Goal: Task Accomplishment & Management: Complete application form

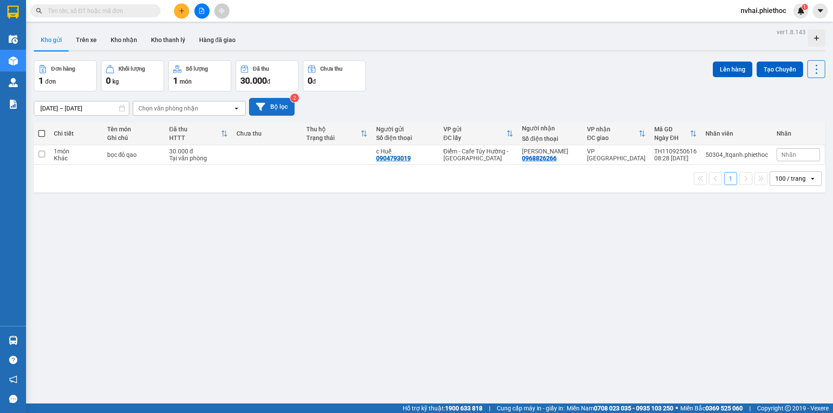
click at [262, 108] on icon at bounding box center [260, 106] width 9 height 9
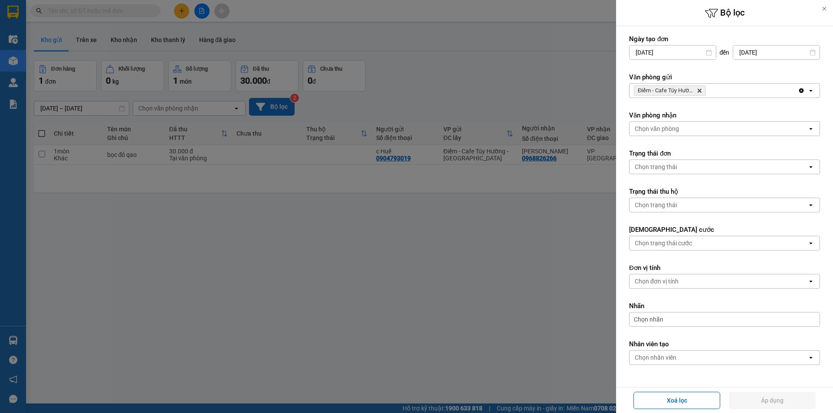
click at [699, 92] on icon "Điểm - Cafe Túy Hường - Diêm Điền, close by backspace" at bounding box center [700, 91] width 4 height 4
click at [701, 92] on div "Chọn văn phòng" at bounding box center [719, 91] width 178 height 14
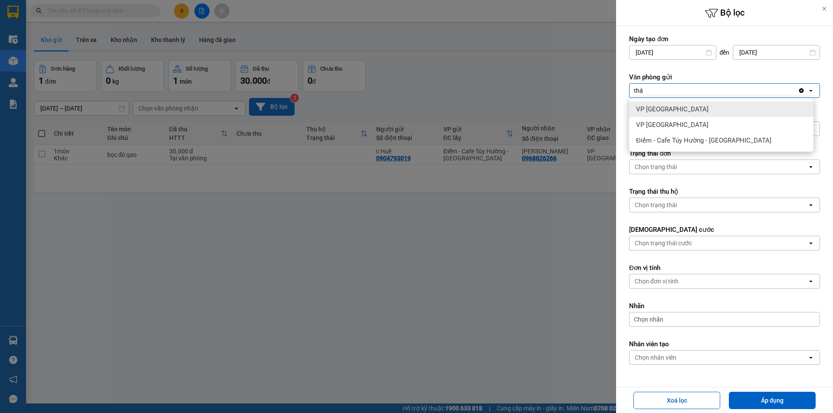
type input "thái"
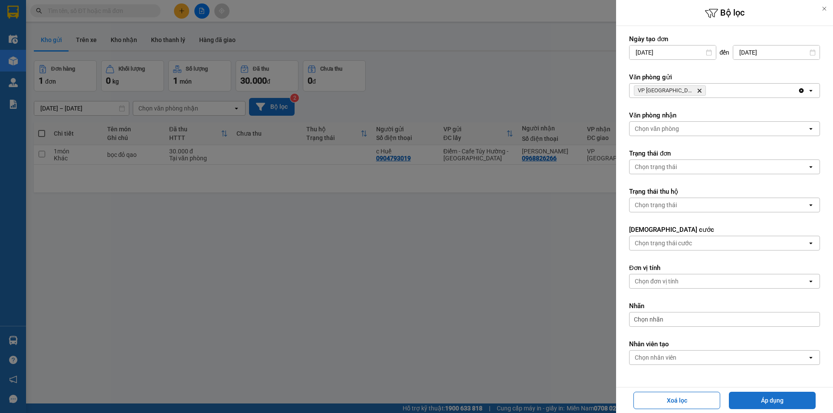
click at [755, 401] on button "Áp dụng" at bounding box center [772, 400] width 87 height 17
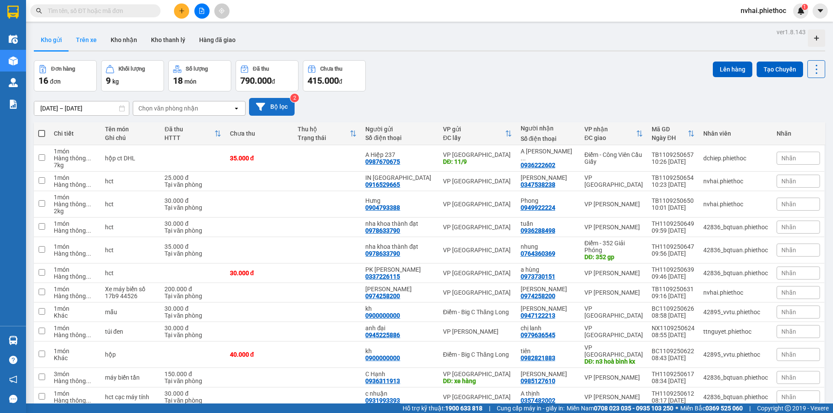
click at [85, 38] on button "Trên xe" at bounding box center [86, 40] width 35 height 21
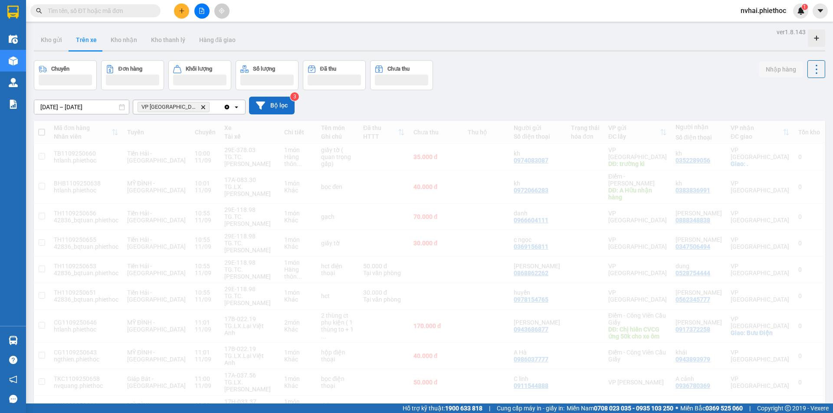
click at [269, 102] on button "Bộ lọc" at bounding box center [272, 106] width 46 height 18
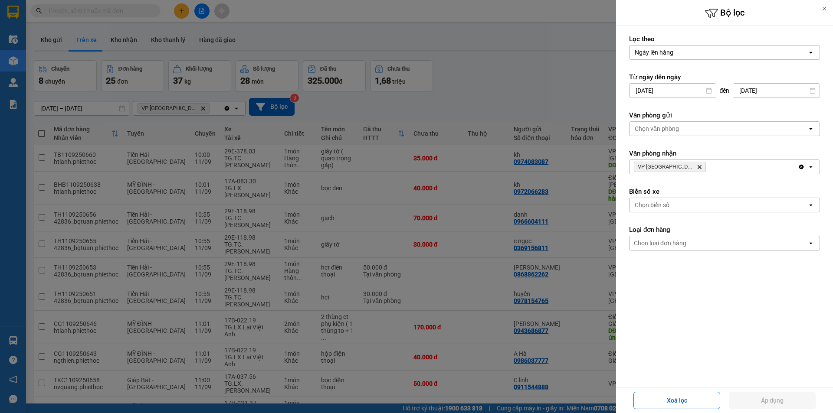
click at [698, 125] on div "Chọn văn phòng" at bounding box center [719, 129] width 178 height 14
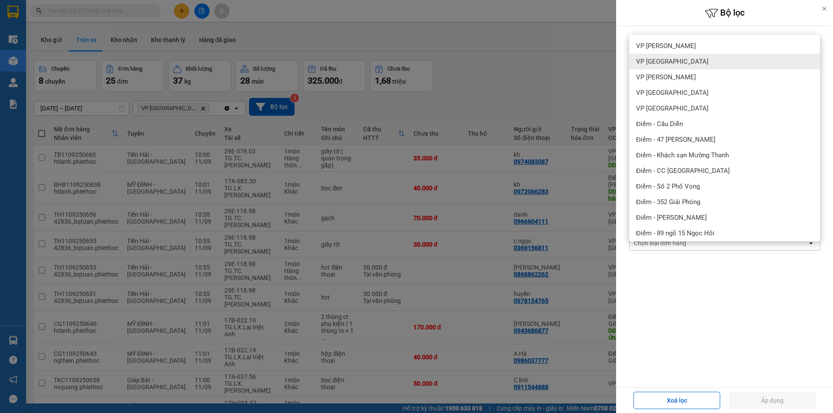
click at [568, 68] on div at bounding box center [416, 206] width 833 height 413
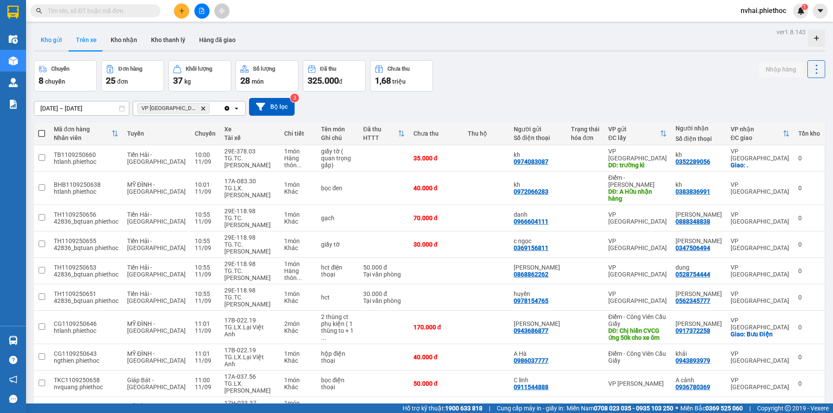
click at [62, 39] on button "Kho gửi" at bounding box center [51, 40] width 35 height 21
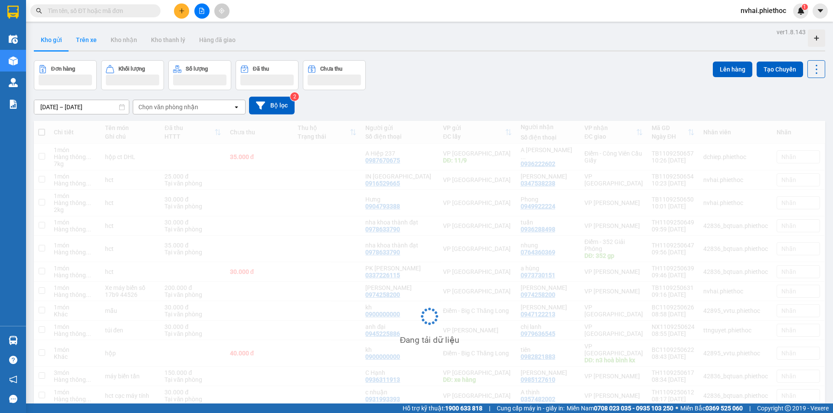
click at [95, 46] on button "Trên xe" at bounding box center [86, 40] width 35 height 21
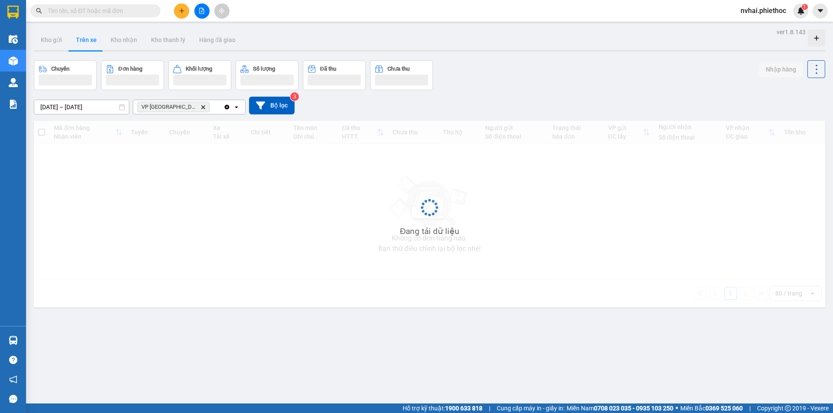
click at [95, 46] on button "Trên xe" at bounding box center [86, 40] width 35 height 21
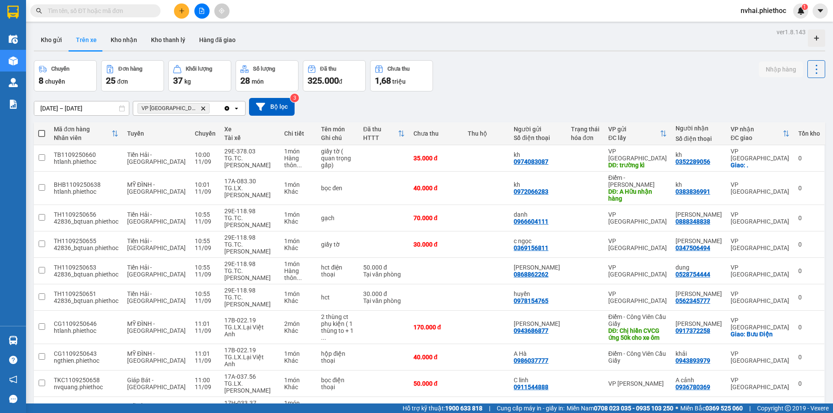
drag, startPoint x: 69, startPoint y: 46, endPoint x: 63, endPoint y: 44, distance: 5.5
click at [68, 46] on div "Kho gửi Trên xe Kho nhận Kho thanh [PERSON_NAME] đã giao" at bounding box center [429, 41] width 791 height 23
click at [62, 44] on button "Kho gửi" at bounding box center [51, 40] width 35 height 21
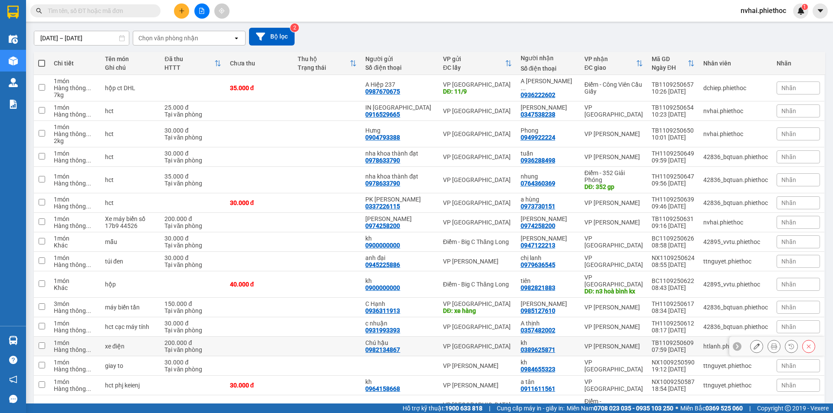
scroll to position [117, 0]
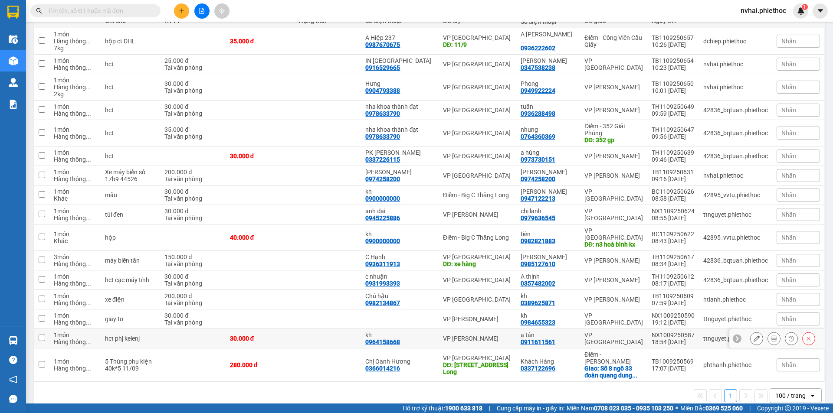
drag, startPoint x: 614, startPoint y: 332, endPoint x: 613, endPoint y: 320, distance: 12.2
click at [614, 332] on div "VP [GEOGRAPHIC_DATA]" at bounding box center [613, 339] width 59 height 14
checkbox input "true"
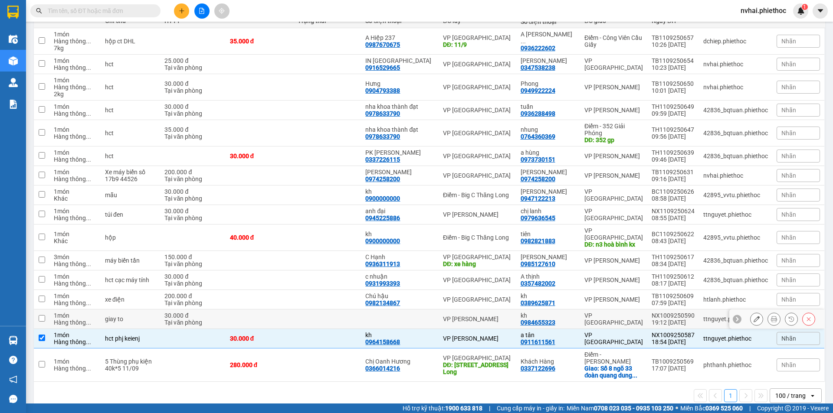
click at [613, 310] on td "VP [GEOGRAPHIC_DATA]" at bounding box center [613, 320] width 67 height 20
checkbox input "true"
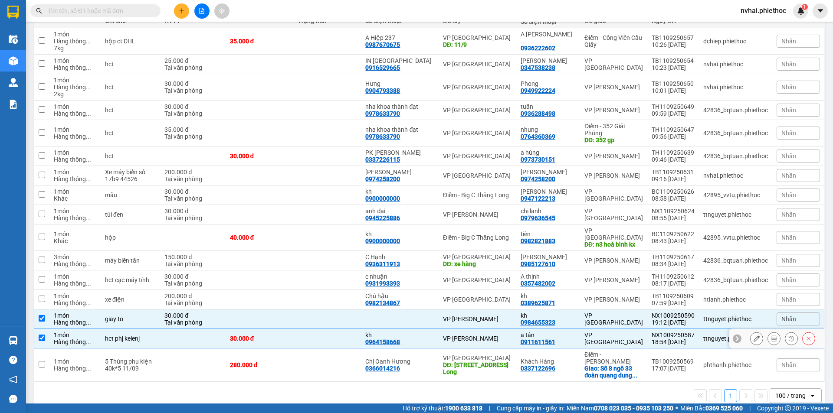
drag, startPoint x: 583, startPoint y: 332, endPoint x: 581, endPoint y: 308, distance: 24.0
click at [583, 331] on td "VP [GEOGRAPHIC_DATA]" at bounding box center [613, 339] width 67 height 20
checkbox input "false"
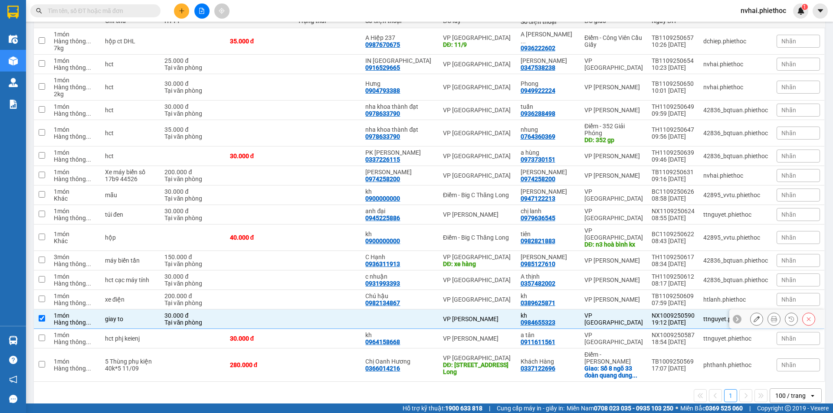
click at [581, 310] on td "VP [GEOGRAPHIC_DATA]" at bounding box center [613, 320] width 67 height 20
checkbox input "false"
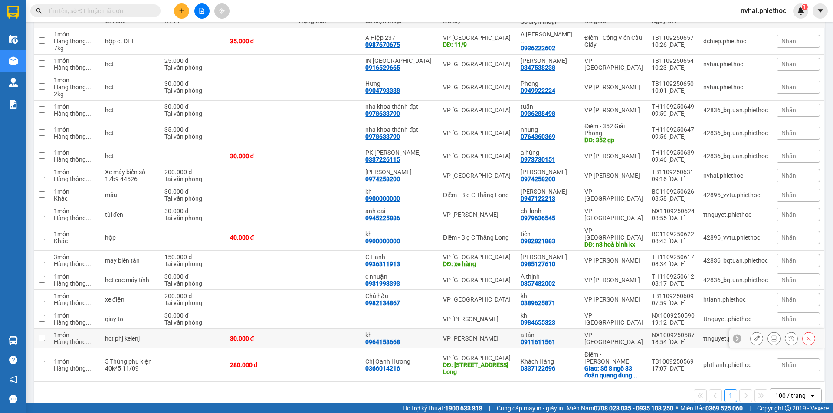
click at [633, 335] on div "VP [GEOGRAPHIC_DATA]" at bounding box center [613, 339] width 59 height 14
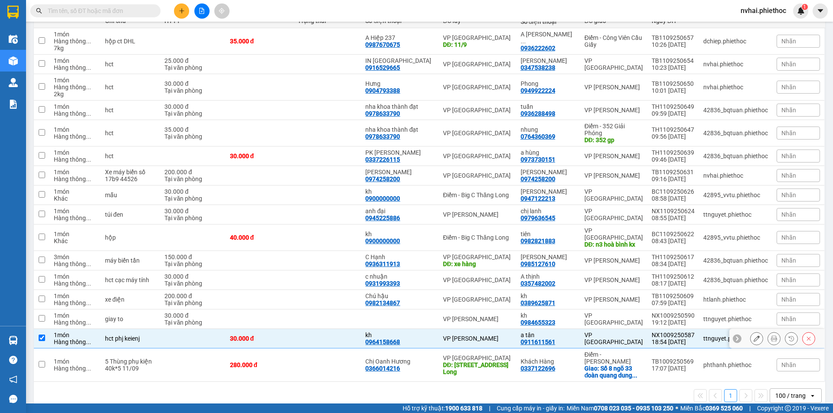
drag, startPoint x: 633, startPoint y: 326, endPoint x: 636, endPoint y: 322, distance: 5.7
click at [633, 329] on td "VP [GEOGRAPHIC_DATA]" at bounding box center [613, 339] width 67 height 20
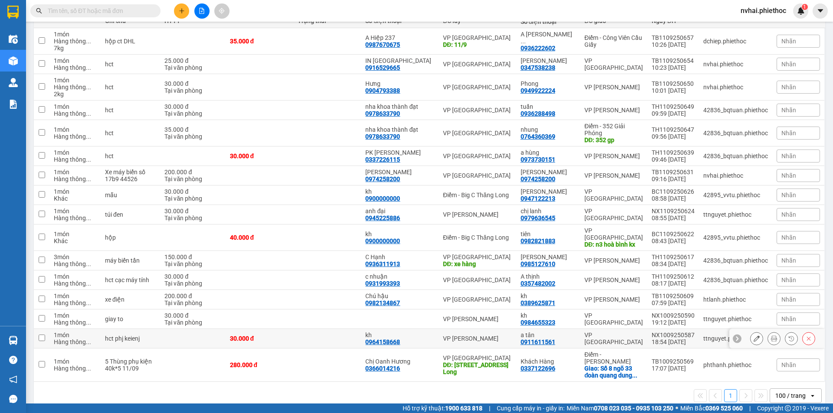
click at [615, 335] on div "VP [GEOGRAPHIC_DATA]" at bounding box center [613, 339] width 59 height 14
checkbox input "true"
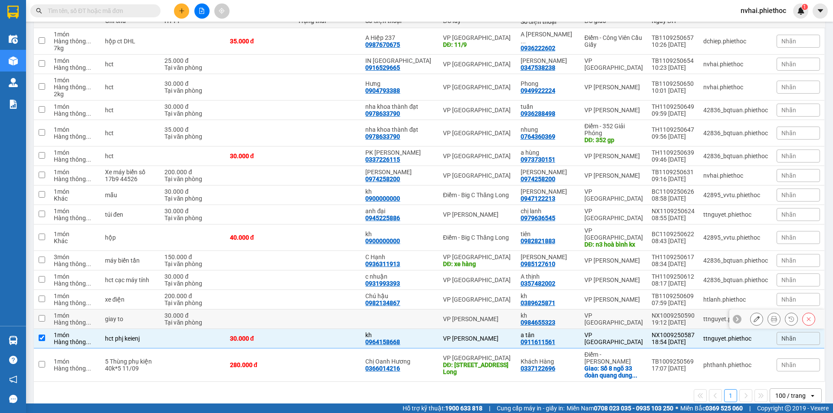
drag, startPoint x: 617, startPoint y: 315, endPoint x: 618, endPoint y: 305, distance: 10.5
click at [617, 312] on div "VP [GEOGRAPHIC_DATA]" at bounding box center [613, 319] width 59 height 14
checkbox input "true"
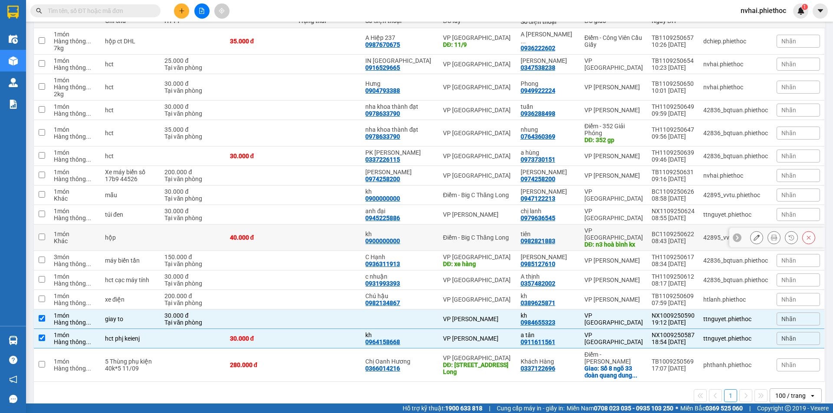
click at [622, 241] on div "DĐ: n3 hoà bình kx" at bounding box center [613, 244] width 59 height 7
checkbox input "true"
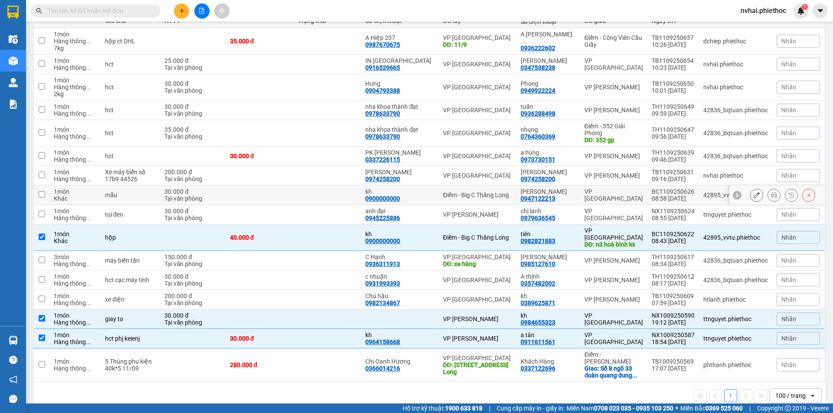
click at [622, 194] on div "VP [GEOGRAPHIC_DATA]" at bounding box center [613, 195] width 59 height 14
checkbox input "true"
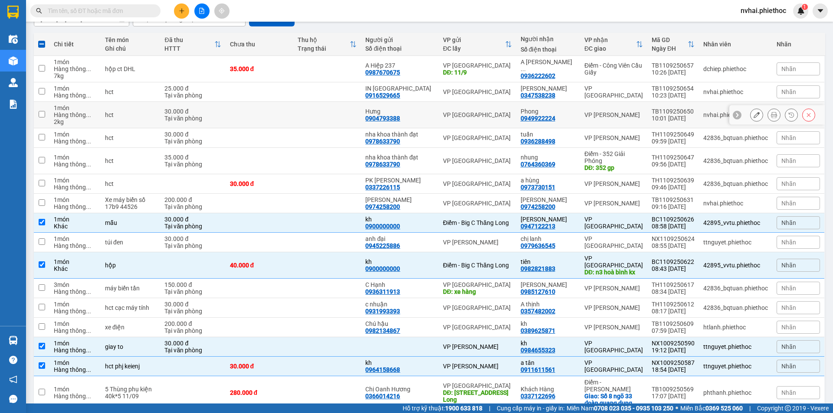
scroll to position [74, 0]
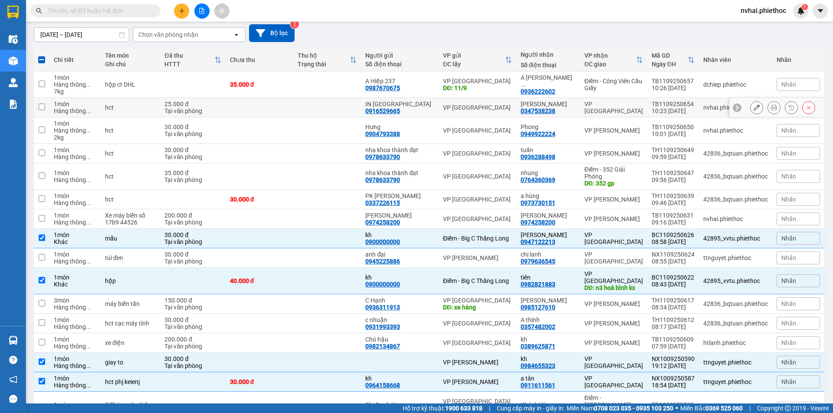
click at [633, 113] on td "VP [GEOGRAPHIC_DATA]" at bounding box center [613, 108] width 67 height 20
checkbox input "true"
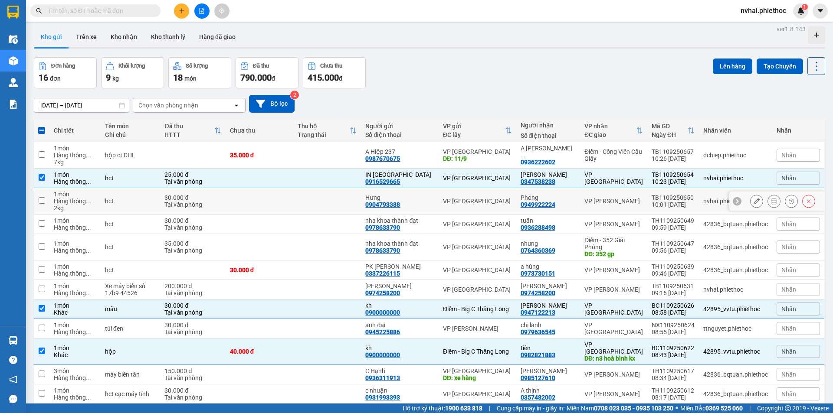
scroll to position [0, 0]
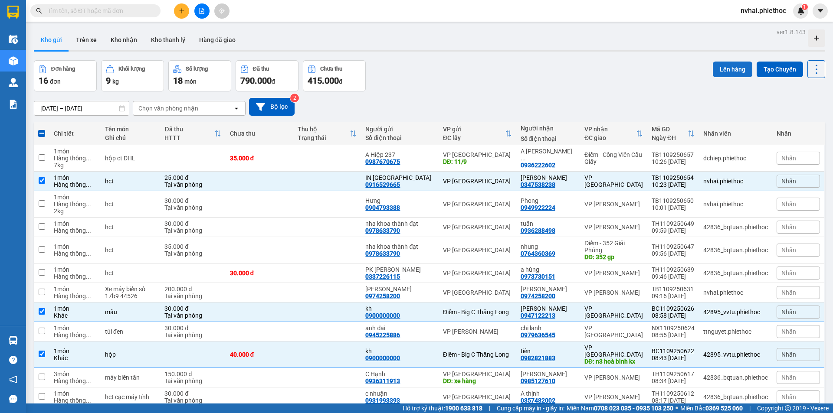
click at [732, 68] on button "Lên hàng" at bounding box center [732, 70] width 39 height 16
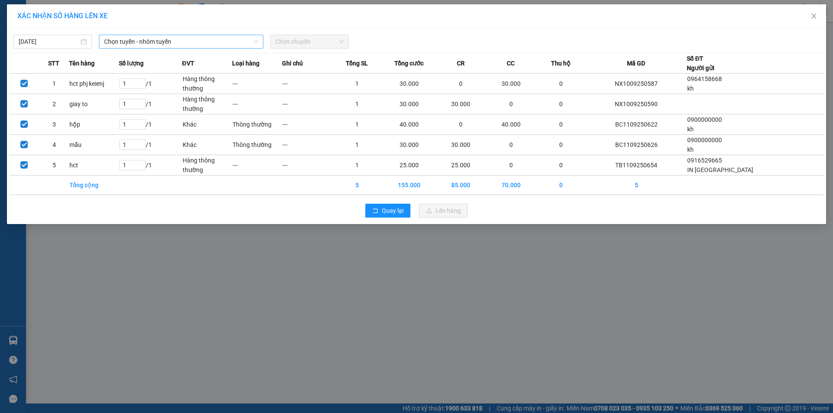
click at [161, 39] on span "Chọn tuyến - nhóm tuyến" at bounding box center [181, 41] width 154 height 13
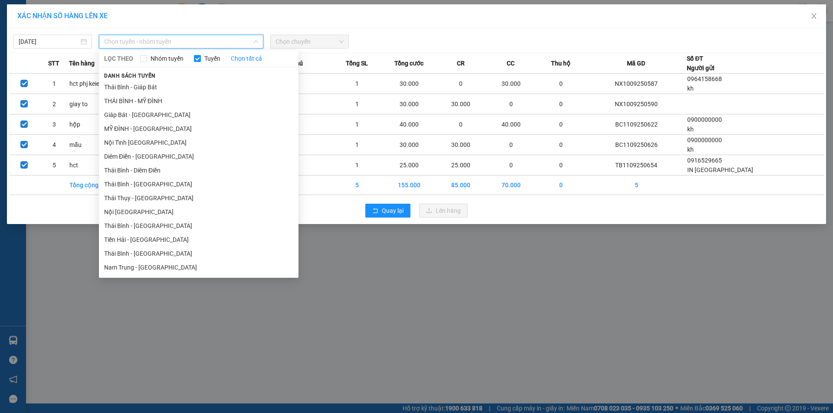
click at [161, 228] on li "Thái Bình - [GEOGRAPHIC_DATA]" at bounding box center [199, 226] width 200 height 14
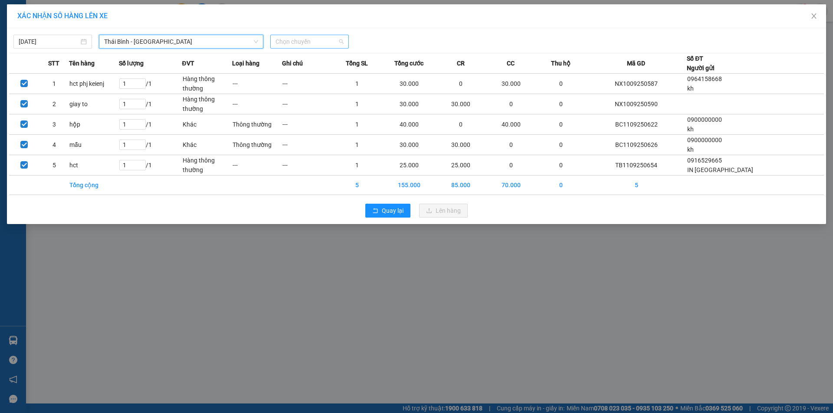
click at [311, 43] on span "Chọn chuyến" at bounding box center [310, 41] width 68 height 13
type input "11:00"
click at [328, 76] on div "Thêm chuyến " 11:00 "" at bounding box center [316, 73] width 92 height 15
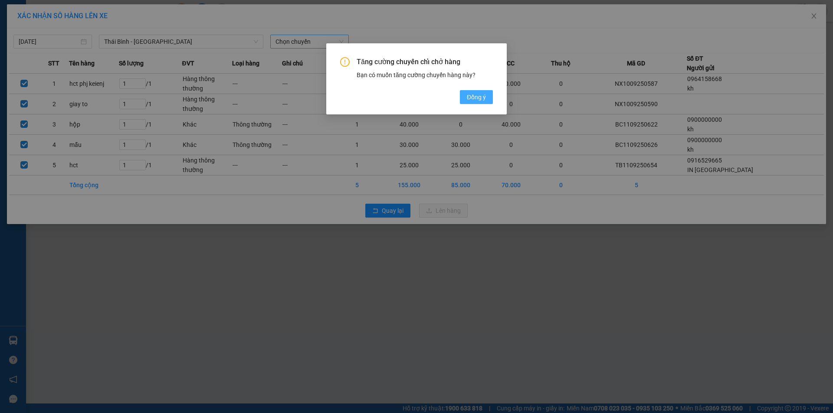
click at [469, 91] on button "Đồng ý" at bounding box center [476, 97] width 33 height 14
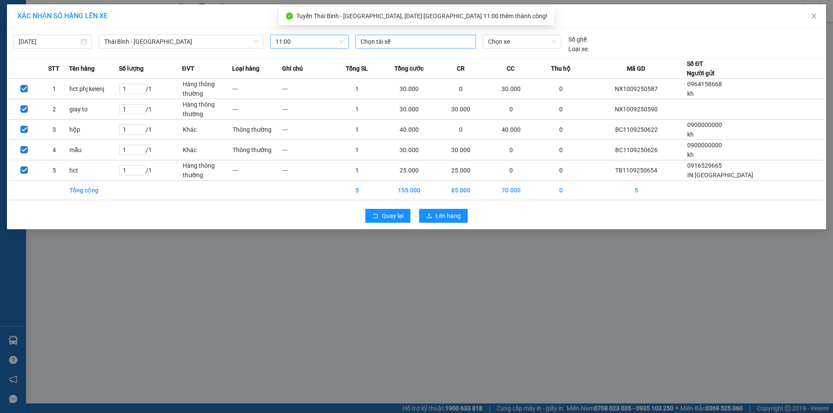
click at [400, 42] on div at bounding box center [416, 41] width 116 height 10
type input "[PERSON_NAME]"
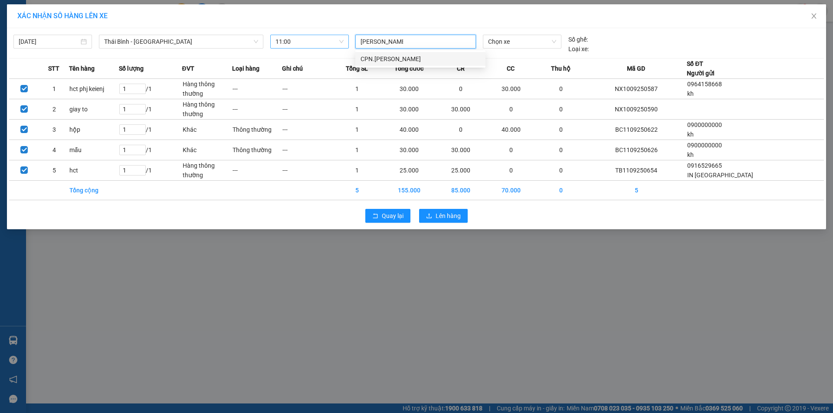
click at [418, 58] on div "CPN.[PERSON_NAME]" at bounding box center [421, 59] width 120 height 10
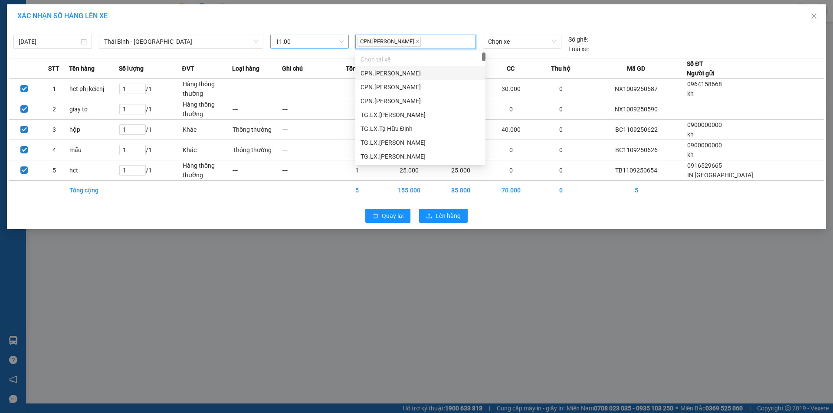
click at [537, 34] on div "[DATE] [GEOGRAPHIC_DATA] - [GEOGRAPHIC_DATA] LỌC THEO Nhóm tuyến Tuyến Chọn tất…" at bounding box center [416, 41] width 815 height 23
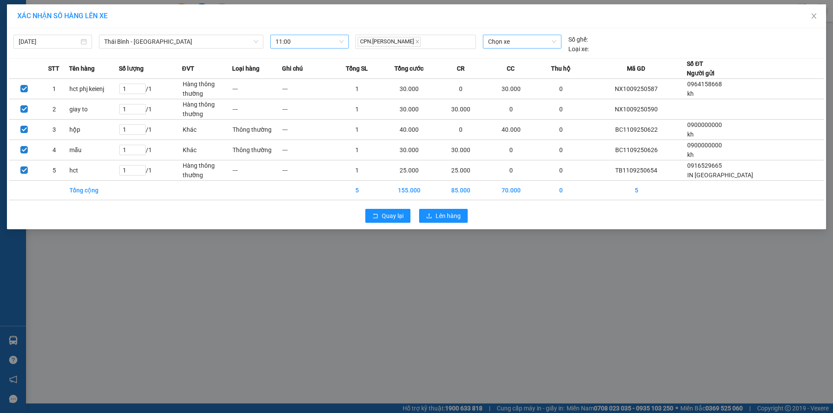
click at [531, 42] on span "Chọn xe" at bounding box center [522, 41] width 68 height 13
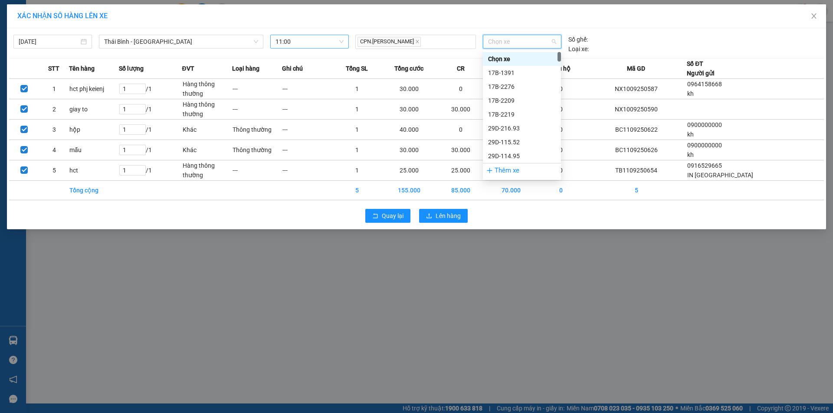
type input "1"
type input "8"
type input "7803"
click at [522, 62] on div "29E-378.03" at bounding box center [522, 59] width 68 height 10
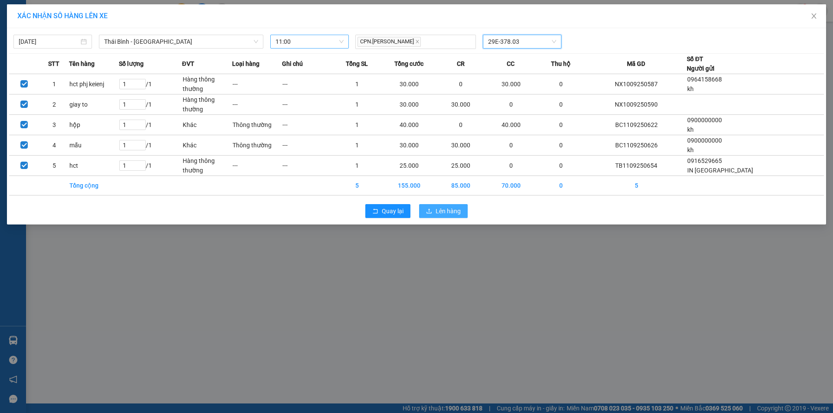
click at [453, 207] on span "Lên hàng" at bounding box center [448, 212] width 25 height 10
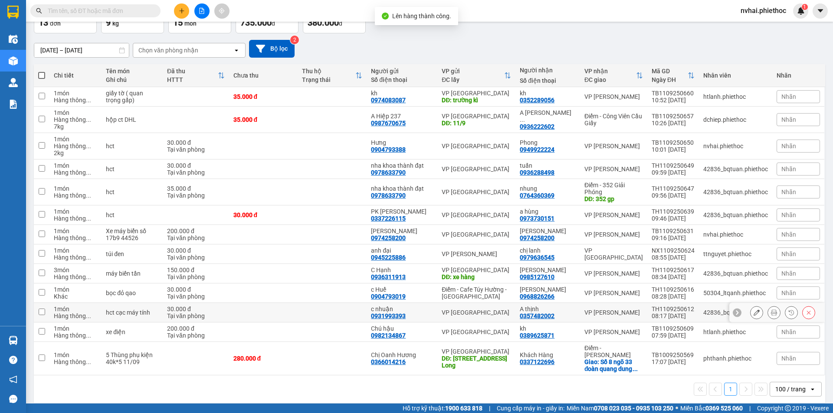
scroll to position [59, 0]
click at [605, 249] on td "VP [GEOGRAPHIC_DATA]" at bounding box center [613, 254] width 67 height 20
checkbox input "true"
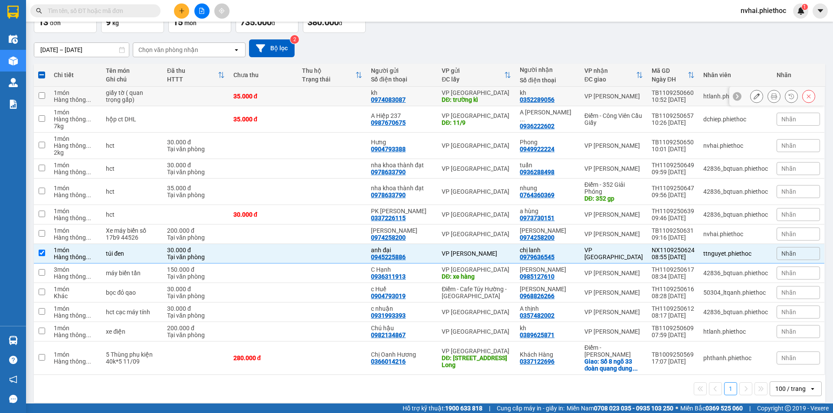
scroll to position [0, 0]
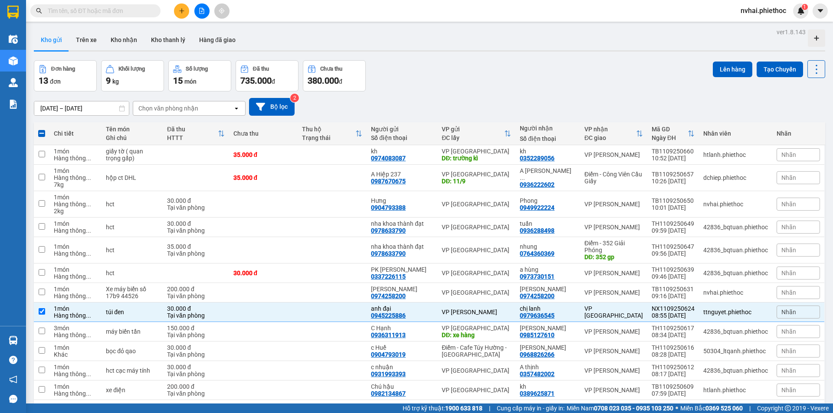
click at [729, 59] on div "ver 1.8.143 Kho gửi Trên xe Kho nhận Kho thanh [PERSON_NAME] đã giao Đơn hàng 1…" at bounding box center [429, 245] width 798 height 439
click at [728, 68] on button "Lên hàng" at bounding box center [732, 70] width 39 height 16
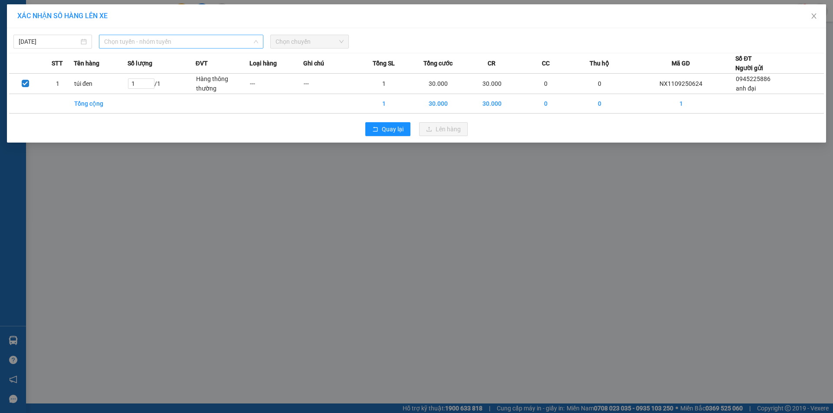
click at [134, 44] on span "Chọn tuyến - nhóm tuyến" at bounding box center [181, 41] width 154 height 13
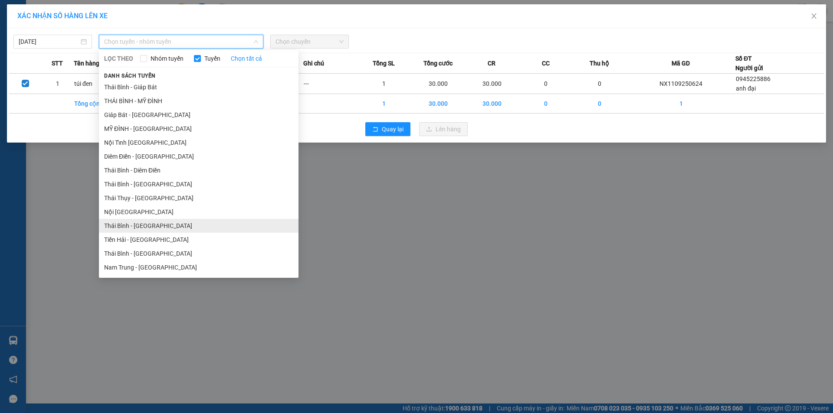
click at [158, 229] on li "Thái Bình - [GEOGRAPHIC_DATA]" at bounding box center [199, 226] width 200 height 14
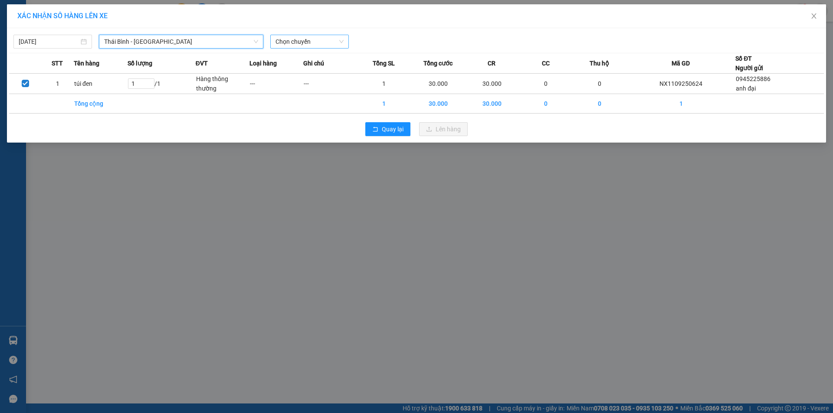
click at [297, 38] on span "Chọn chuyến" at bounding box center [310, 41] width 68 height 13
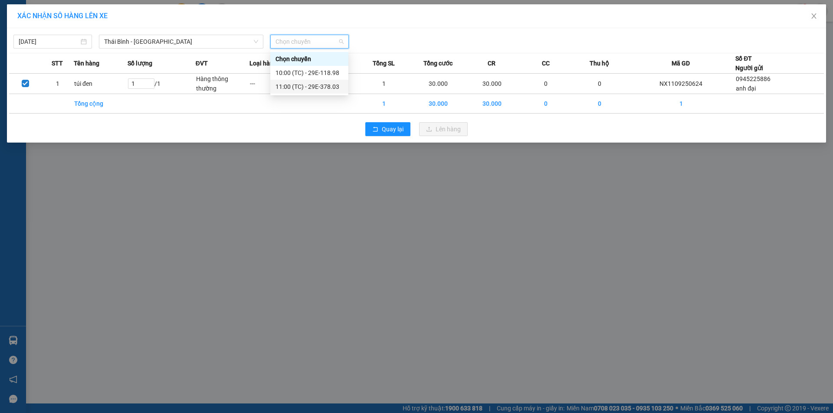
click at [315, 81] on div "11:00 (TC) - 29E-378.03" at bounding box center [309, 87] width 78 height 14
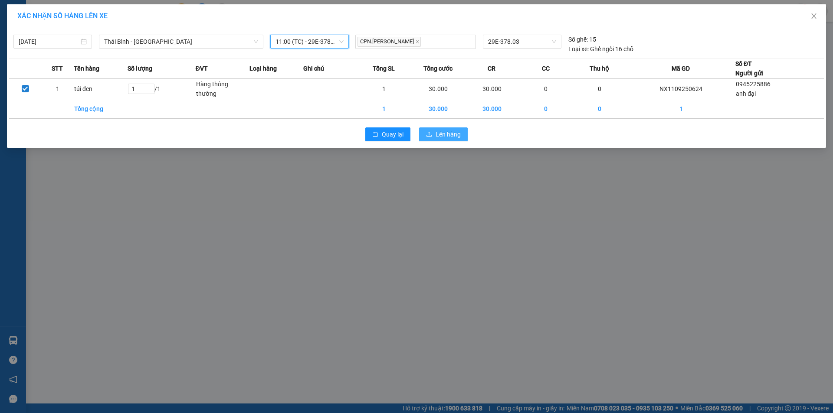
click at [466, 132] on button "Lên hàng" at bounding box center [443, 135] width 49 height 14
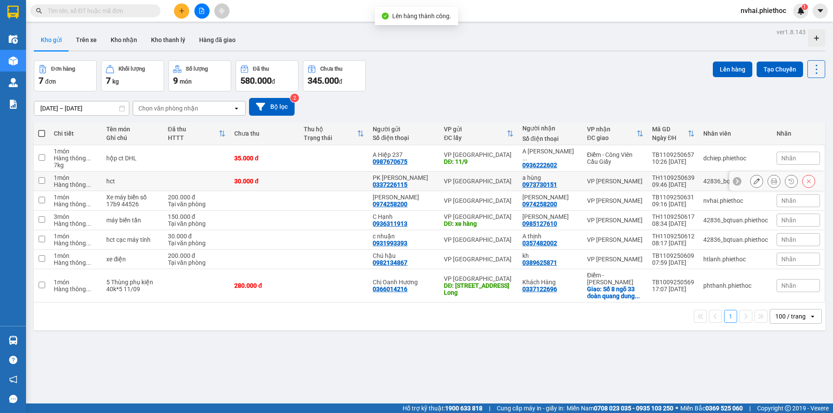
click at [630, 185] on td "VP [PERSON_NAME]" at bounding box center [615, 182] width 65 height 20
checkbox input "true"
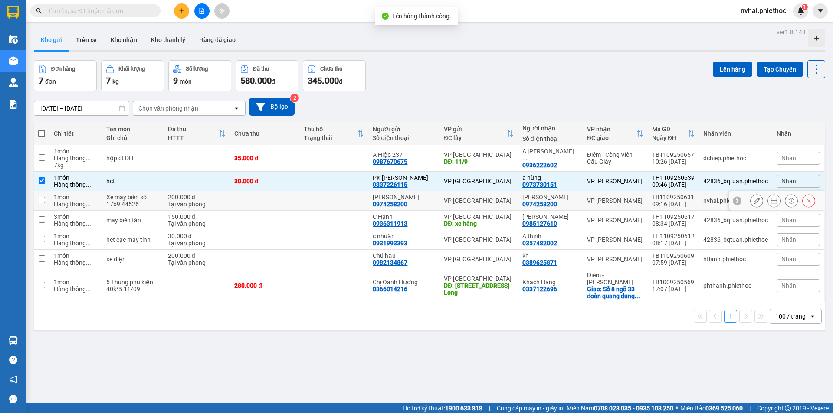
click at [626, 208] on td "VP [PERSON_NAME]" at bounding box center [615, 201] width 65 height 20
checkbox input "true"
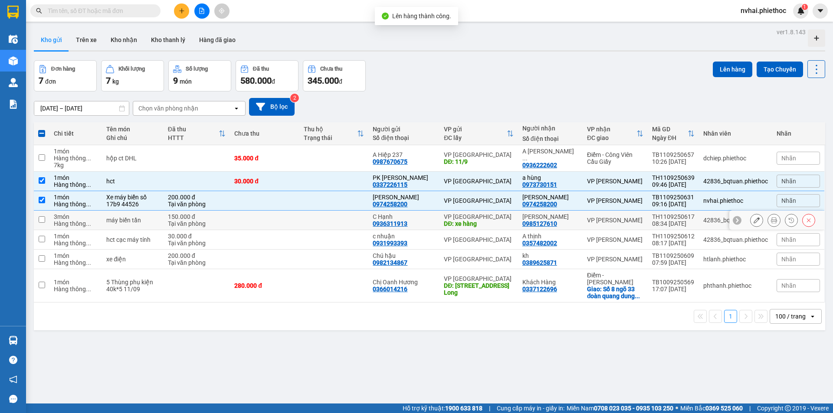
click at [628, 226] on td "VP [PERSON_NAME]" at bounding box center [615, 221] width 65 height 20
checkbox input "true"
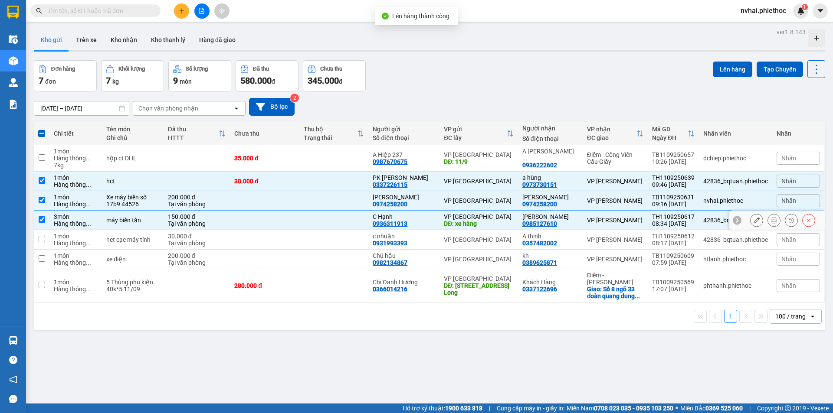
click at [627, 238] on div "VP [PERSON_NAME]" at bounding box center [615, 239] width 56 height 7
checkbox input "true"
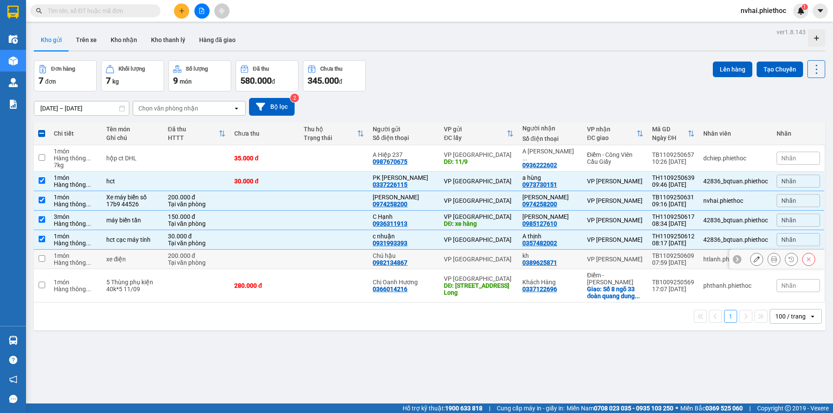
click at [625, 251] on td "VP [PERSON_NAME]" at bounding box center [615, 260] width 65 height 20
checkbox input "true"
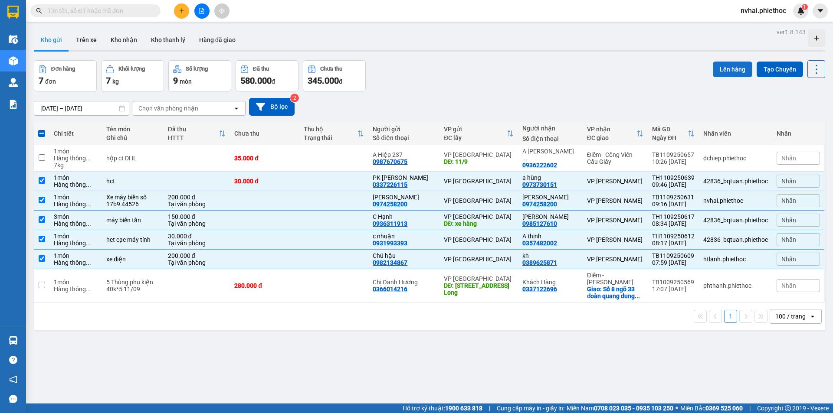
click at [714, 71] on button "Lên hàng" at bounding box center [732, 70] width 39 height 16
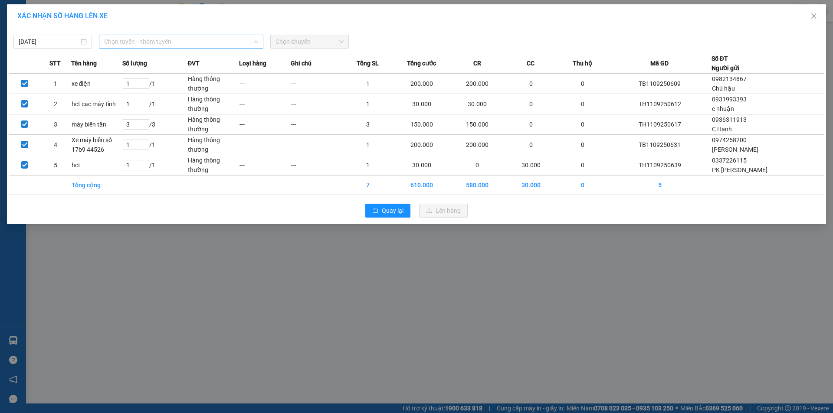
click at [182, 40] on span "Chọn tuyến - nhóm tuyến" at bounding box center [181, 41] width 154 height 13
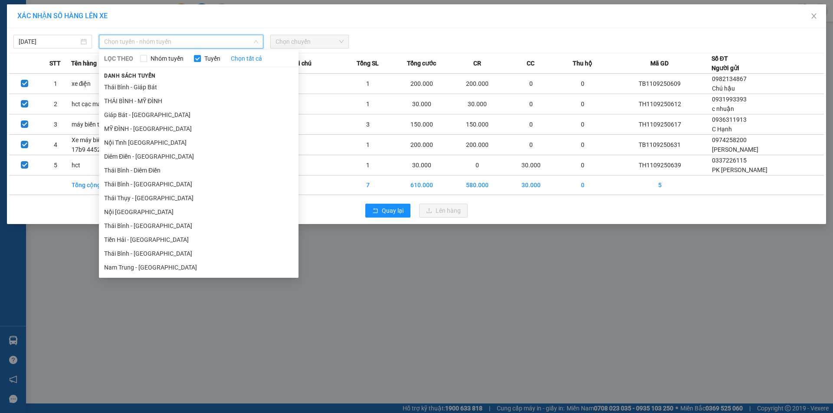
click at [509, 13] on div "XÁC NHẬN SỐ HÀNG LÊN XE" at bounding box center [416, 16] width 798 height 10
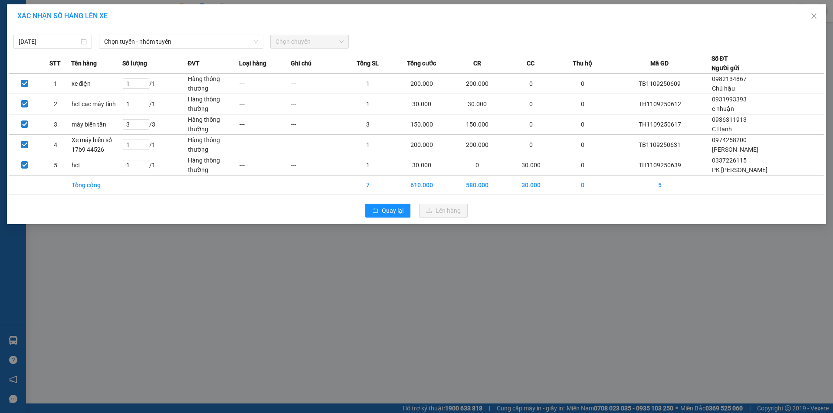
click at [583, 316] on div "XÁC NHẬN SỐ HÀNG LÊN XE [DATE] Chọn tuyến - nhóm tuyến LỌC THEO Nhóm tuyến Tuyế…" at bounding box center [416, 206] width 833 height 413
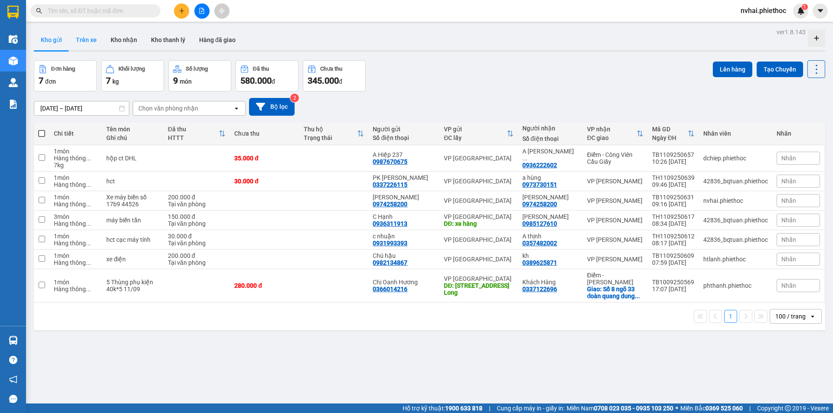
drag, startPoint x: 94, startPoint y: 50, endPoint x: 89, endPoint y: 49, distance: 4.9
click at [92, 49] on button "Trên xe" at bounding box center [86, 40] width 35 height 21
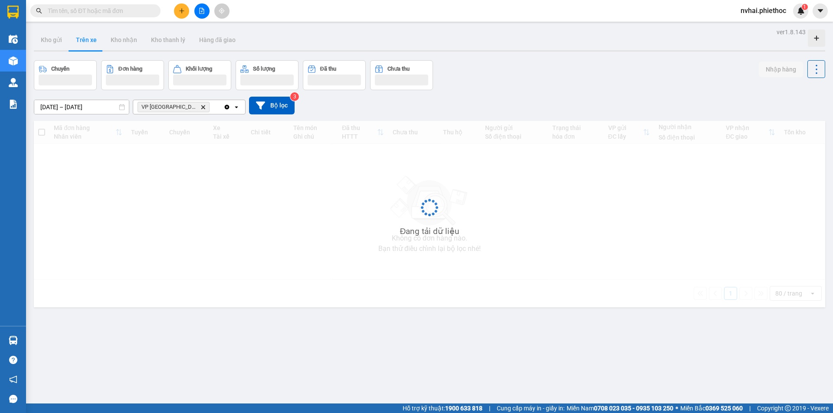
click at [75, 49] on button "Trên xe" at bounding box center [86, 40] width 35 height 21
click at [72, 49] on button "Trên xe" at bounding box center [86, 40] width 35 height 21
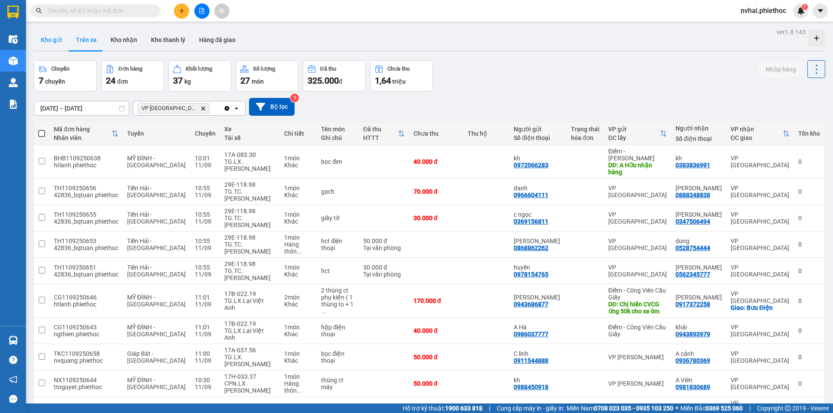
click at [62, 49] on button "Kho gửi" at bounding box center [51, 40] width 35 height 21
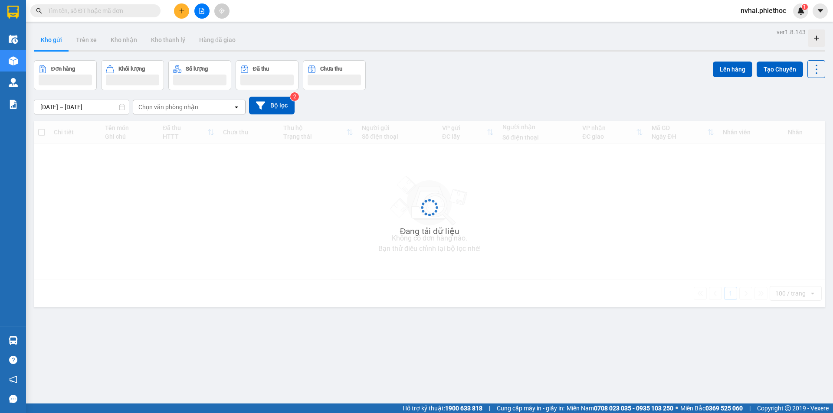
click at [62, 49] on button "Kho gửi" at bounding box center [51, 40] width 35 height 21
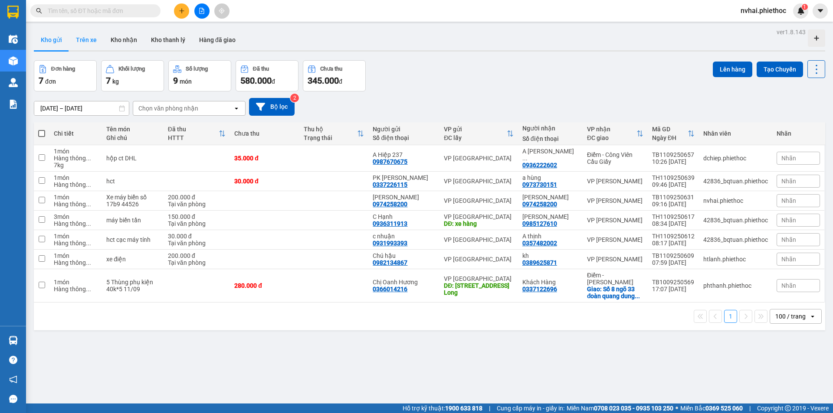
click at [75, 39] on button "Trên xe" at bounding box center [86, 40] width 35 height 21
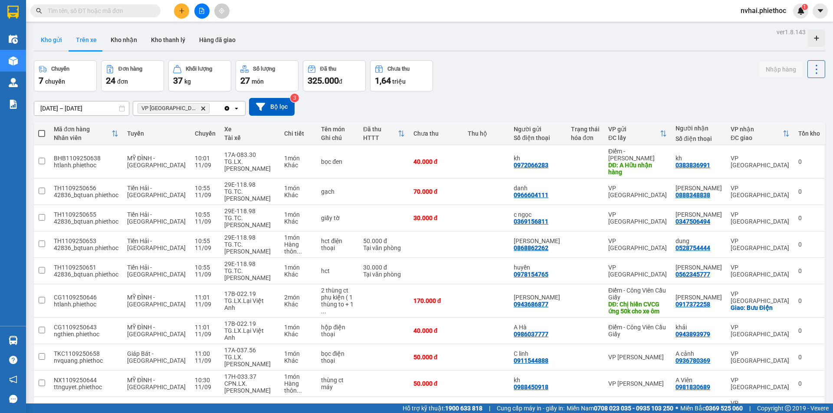
click at [64, 43] on button "Kho gửi" at bounding box center [51, 40] width 35 height 21
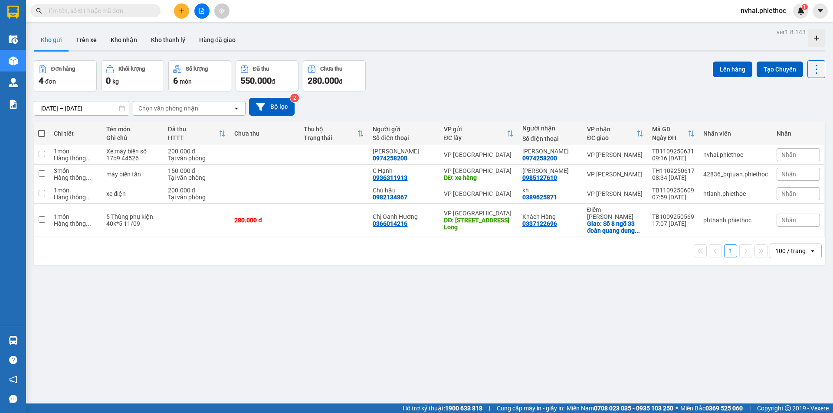
click at [180, 19] on div "Kết quả tìm kiếm ( 0 ) Bộ lọc No Data nvhai.phiethoc 1" at bounding box center [416, 11] width 833 height 22
click at [180, 18] on button at bounding box center [181, 10] width 15 height 15
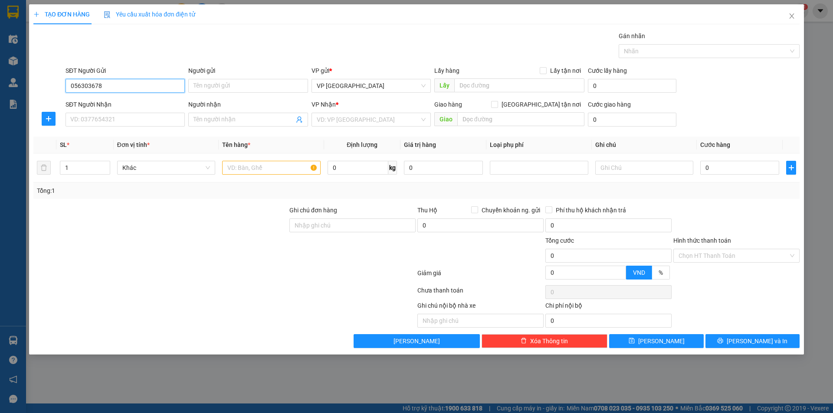
type input "0563036789"
drag, startPoint x: 133, startPoint y: 102, endPoint x: 140, endPoint y: 116, distance: 15.1
click at [133, 102] on div "0563036789 - C Thủy" at bounding box center [125, 103] width 109 height 10
type input "C Thủy"
type input "0563036789"
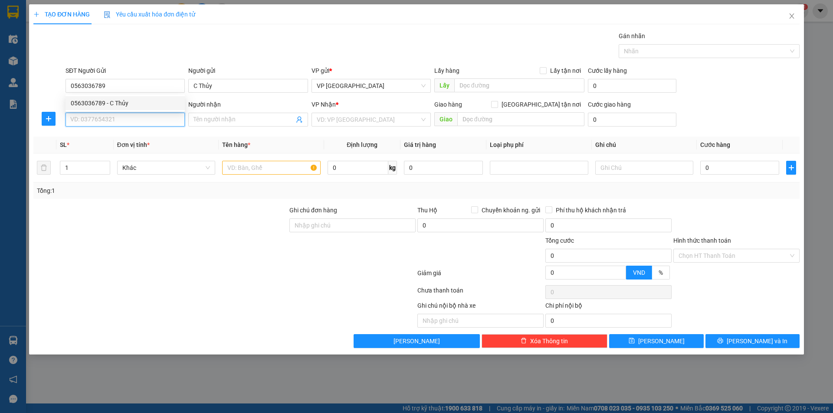
drag, startPoint x: 140, startPoint y: 120, endPoint x: 149, endPoint y: 119, distance: 9.2
click at [140, 120] on input "SĐT Người Nhận" at bounding box center [125, 120] width 119 height 14
type input "0961636162"
click at [236, 120] on input "Người nhận" at bounding box center [244, 120] width 100 height 10
click at [152, 125] on input "0961636162" at bounding box center [125, 120] width 119 height 14
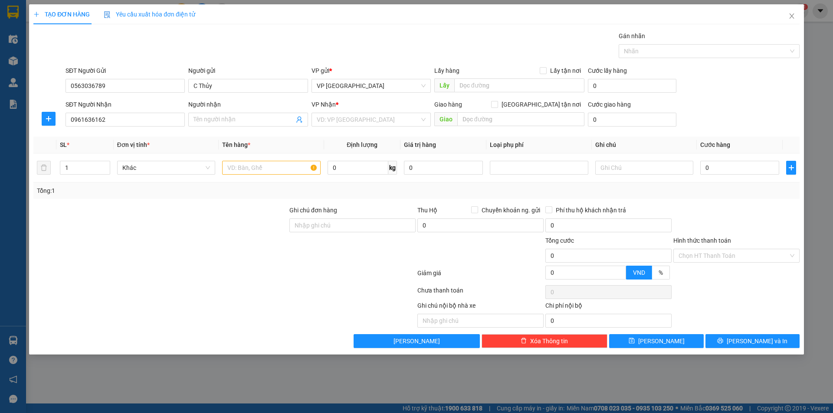
click at [314, 48] on div "Gói vận chuyển * Tiêu chuẩn Gán nhãn Nhãn" at bounding box center [433, 46] width 738 height 30
click at [144, 117] on input "0961636162" at bounding box center [125, 120] width 119 height 14
click at [225, 119] on input "Người nhận" at bounding box center [244, 120] width 100 height 10
click at [134, 120] on input "0961636162" at bounding box center [125, 120] width 119 height 14
click at [227, 116] on input "Người nhận" at bounding box center [244, 120] width 100 height 10
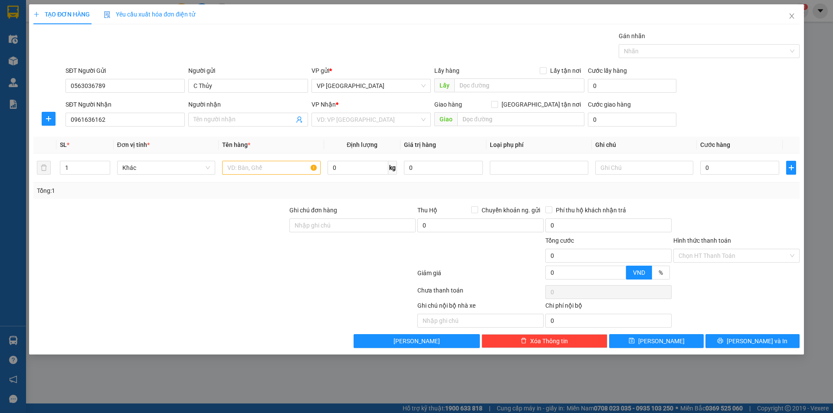
click at [278, 57] on div "Gói vận chuyển * Tiêu chuẩn Gán nhãn Nhãn" at bounding box center [433, 46] width 738 height 30
click at [214, 118] on input "Người nhận" at bounding box center [244, 120] width 100 height 10
click at [147, 118] on input "0961636162" at bounding box center [125, 120] width 119 height 14
click at [287, 51] on div "Gói vận chuyển * Tiêu chuẩn Gán nhãn Nhãn" at bounding box center [433, 46] width 738 height 30
click at [227, 126] on span at bounding box center [247, 120] width 119 height 14
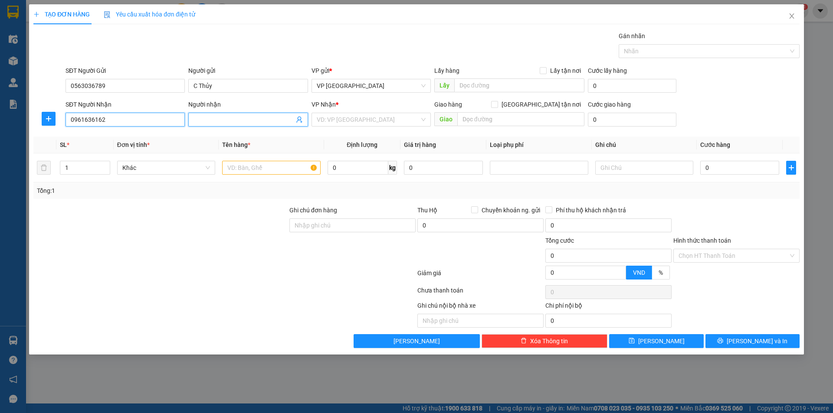
click at [150, 119] on input "0961636162" at bounding box center [125, 120] width 119 height 14
click at [213, 116] on input "Người nhận" at bounding box center [244, 120] width 100 height 10
click at [297, 53] on div "Gói vận chuyển * Tiêu chuẩn Gán nhãn Nhãn" at bounding box center [433, 46] width 738 height 30
click at [303, 36] on div "Gói vận chuyển * Tiêu chuẩn Gán nhãn Nhãn" at bounding box center [433, 46] width 738 height 30
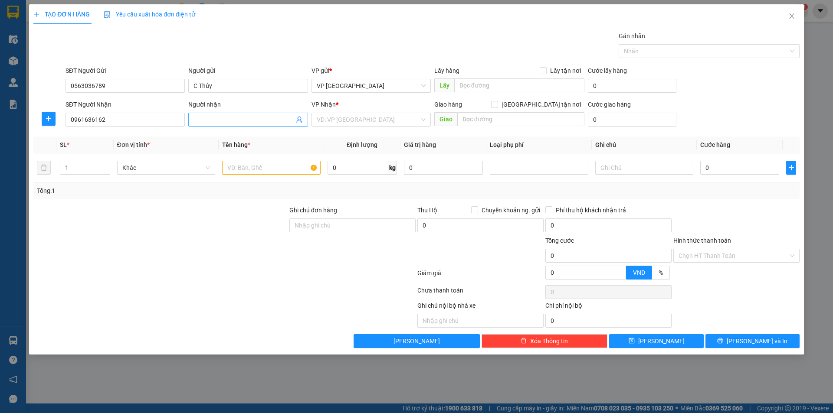
click at [238, 118] on input "Người nhận" at bounding box center [244, 120] width 100 height 10
click at [237, 120] on input "Người nhận" at bounding box center [244, 120] width 100 height 10
type input "D"
type input "Đại quang"
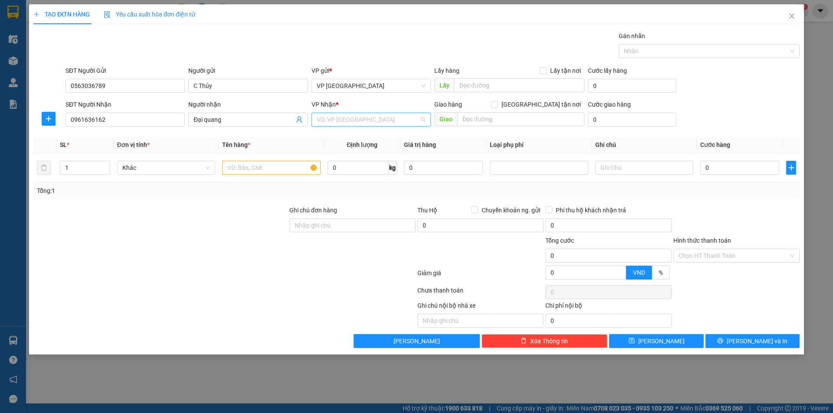
click at [371, 120] on input "search" at bounding box center [368, 119] width 103 height 13
type input "nguyễn"
click at [338, 135] on div "VP [PERSON_NAME]" at bounding box center [371, 137] width 109 height 10
click at [270, 170] on input "text" at bounding box center [271, 168] width 98 height 14
type input "hct phụ kiện"
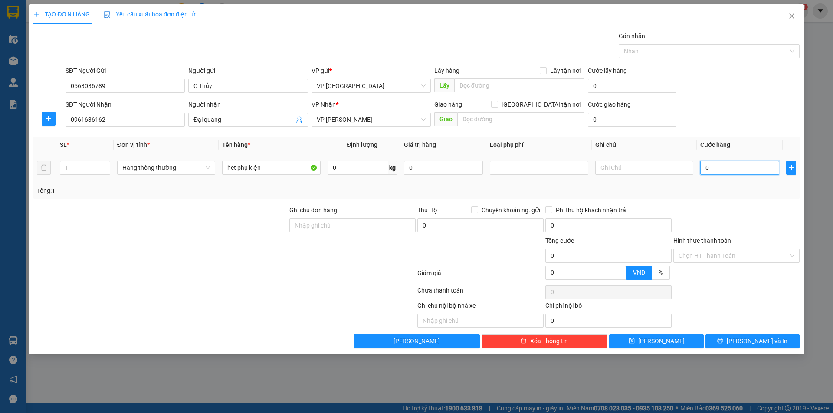
click at [709, 167] on input "0" at bounding box center [739, 168] width 79 height 14
type input "3"
type input "35"
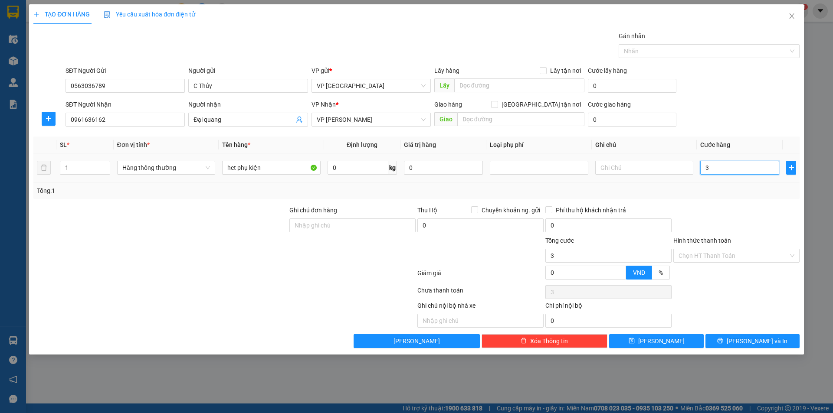
type input "35"
type input "35.000"
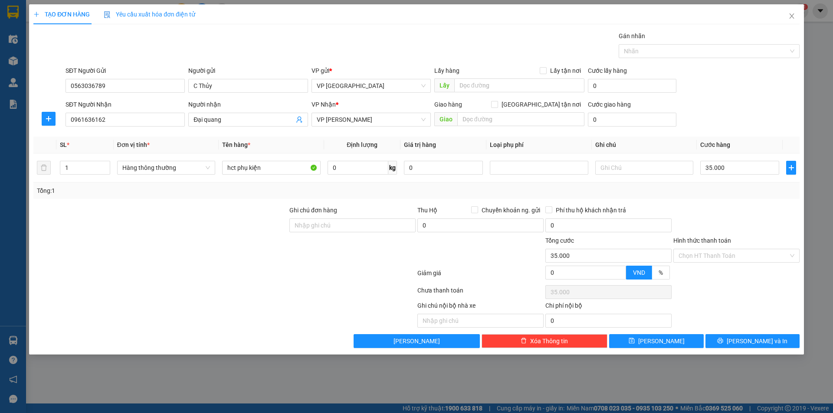
click at [771, 134] on div "Transit Pickup Surcharge Ids Transit Deliver Surcharge Ids Transit Deliver Surc…" at bounding box center [416, 189] width 766 height 317
click at [762, 336] on button "[PERSON_NAME] và In" at bounding box center [752, 342] width 94 height 14
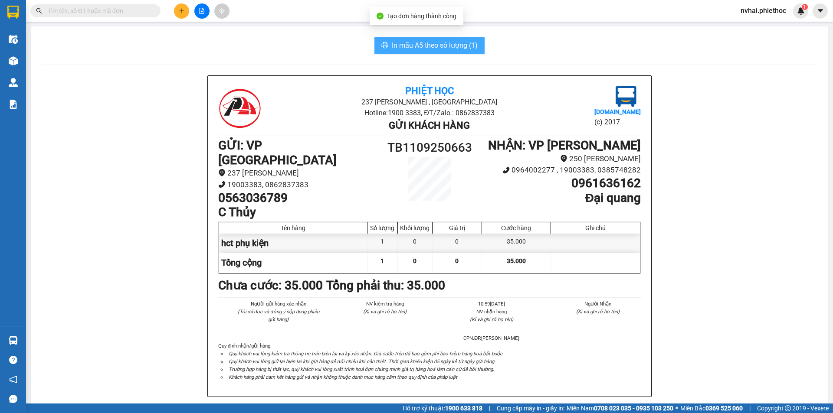
click at [436, 53] on button "In mẫu A5 theo số lượng (1)" at bounding box center [429, 45] width 110 height 17
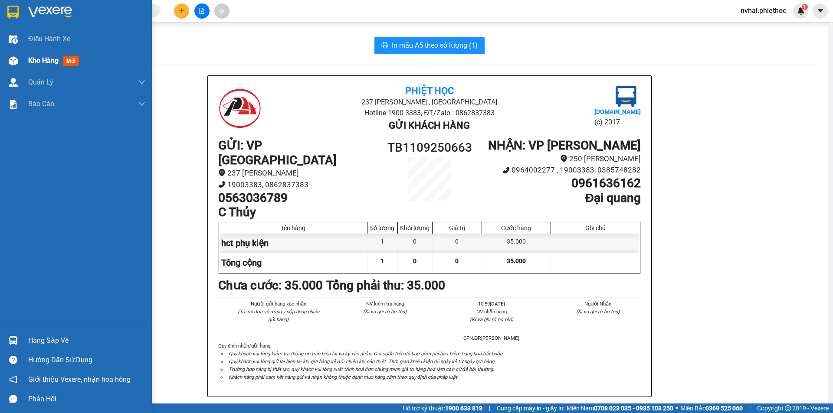
click at [30, 53] on div "Kho hàng mới" at bounding box center [86, 61] width 117 height 22
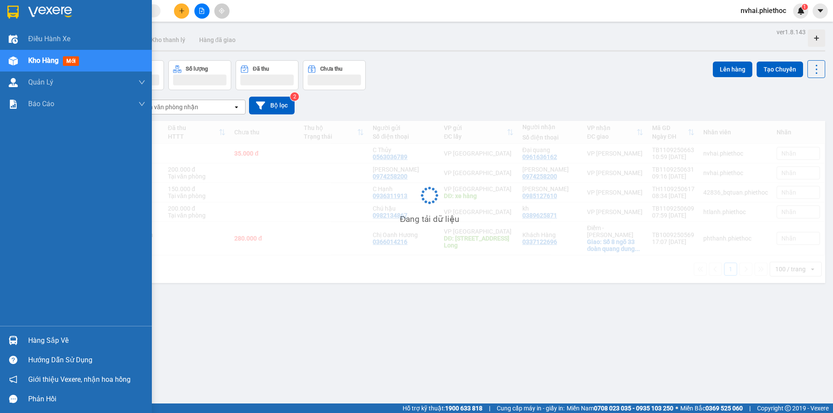
click at [33, 64] on span "Kho hàng" at bounding box center [43, 60] width 30 height 8
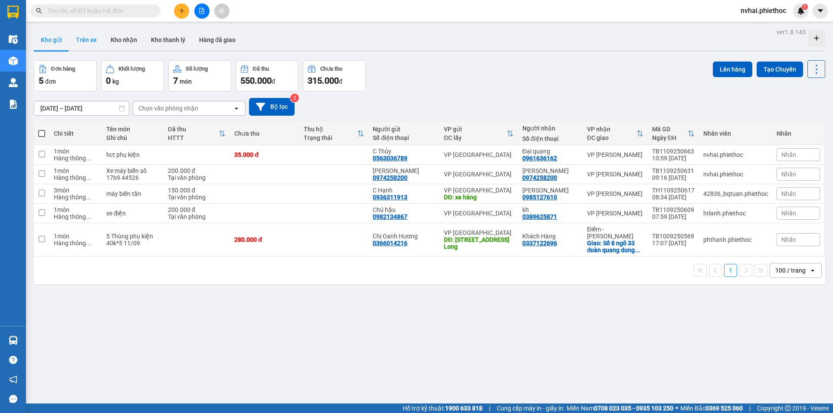
click at [80, 39] on button "Trên xe" at bounding box center [86, 40] width 35 height 21
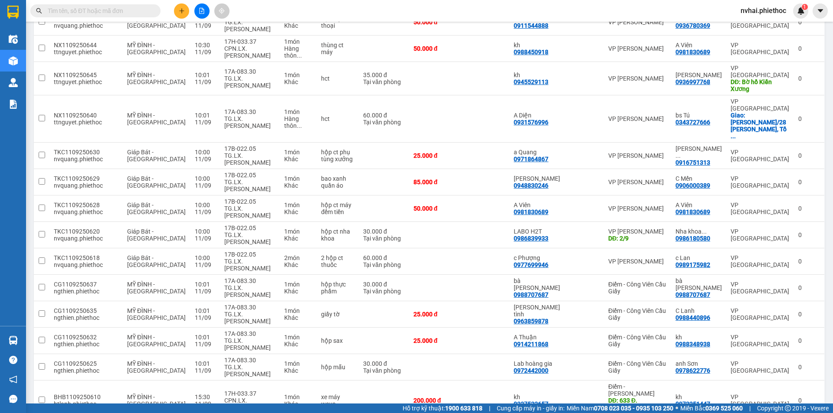
scroll to position [390, 0]
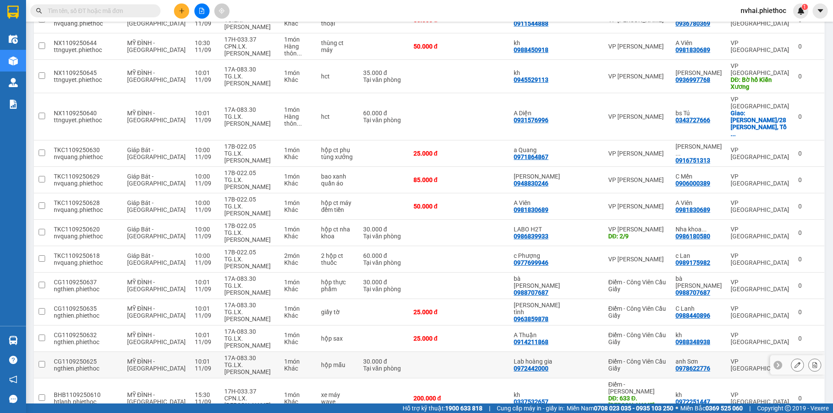
click at [284, 358] on div "1 món" at bounding box center [298, 361] width 28 height 7
checkbox input "true"
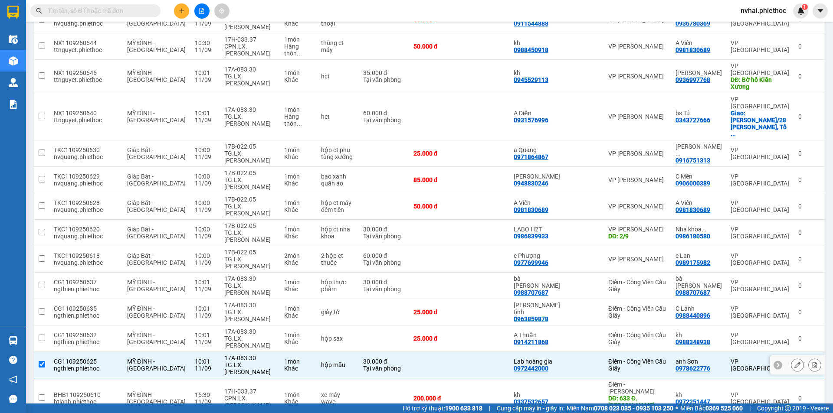
click at [292, 339] on div "Khác" at bounding box center [298, 342] width 28 height 7
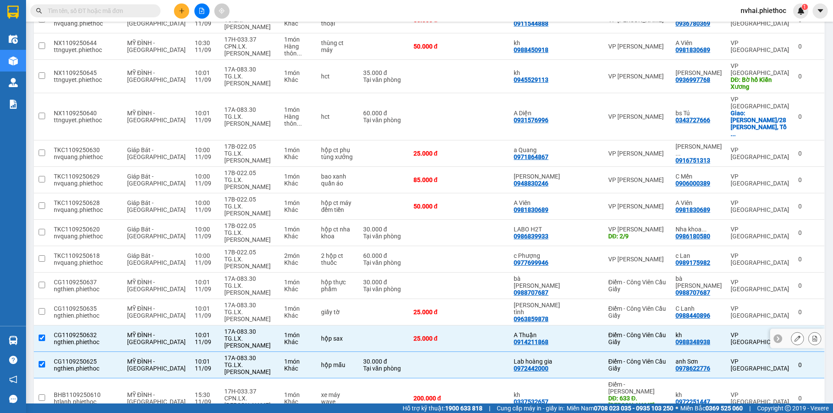
click at [304, 326] on td "1 món Khác" at bounding box center [298, 339] width 37 height 26
checkbox input "false"
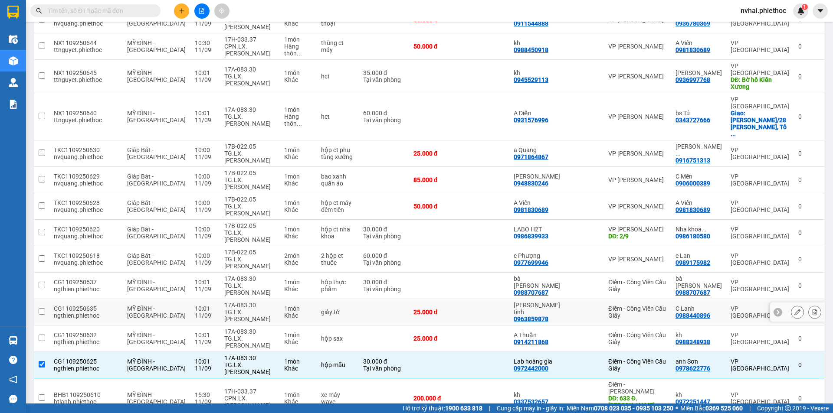
click at [321, 309] on div "giấy tờ" at bounding box center [337, 312] width 33 height 7
checkbox input "true"
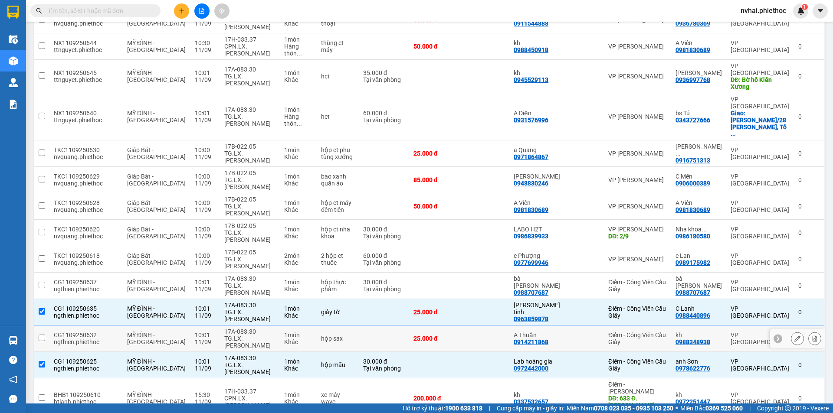
click at [321, 335] on div "hộp sax" at bounding box center [337, 338] width 33 height 7
checkbox input "true"
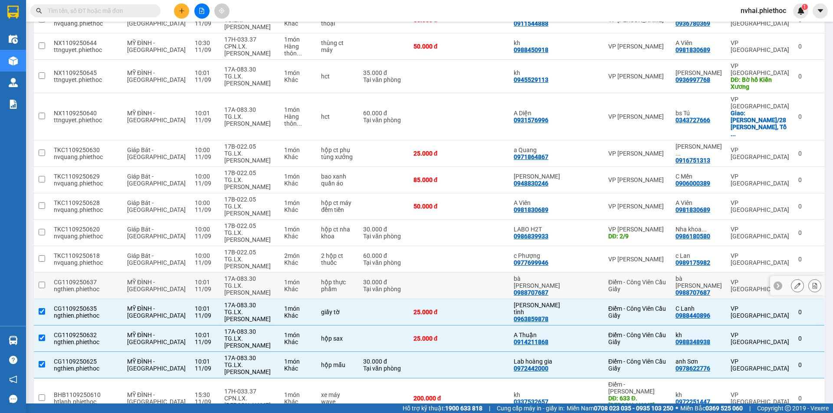
click at [329, 273] on td "hộp thực phẩm" at bounding box center [338, 286] width 42 height 26
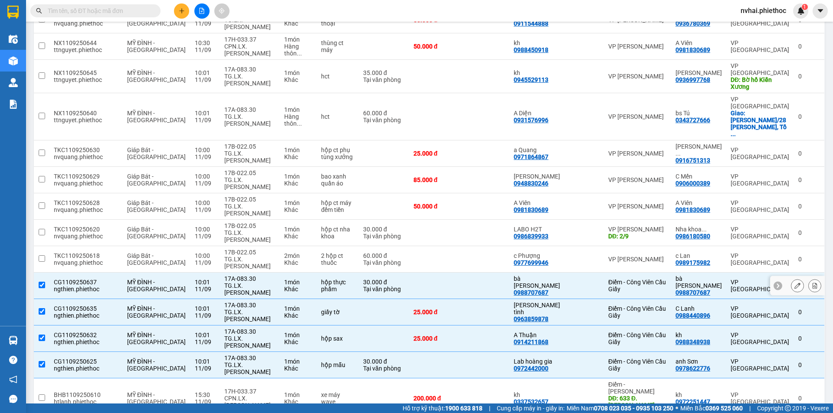
click at [348, 273] on td "hộp thực phẩm" at bounding box center [338, 286] width 42 height 26
checkbox input "false"
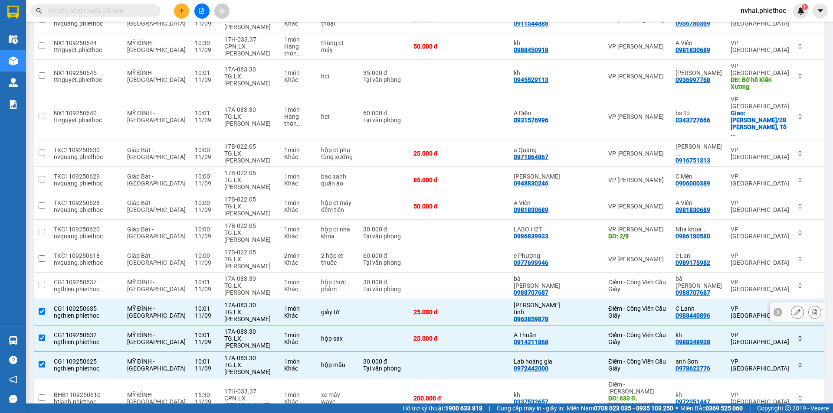
click at [346, 309] on div "giấy tờ" at bounding box center [337, 312] width 33 height 7
checkbox input "false"
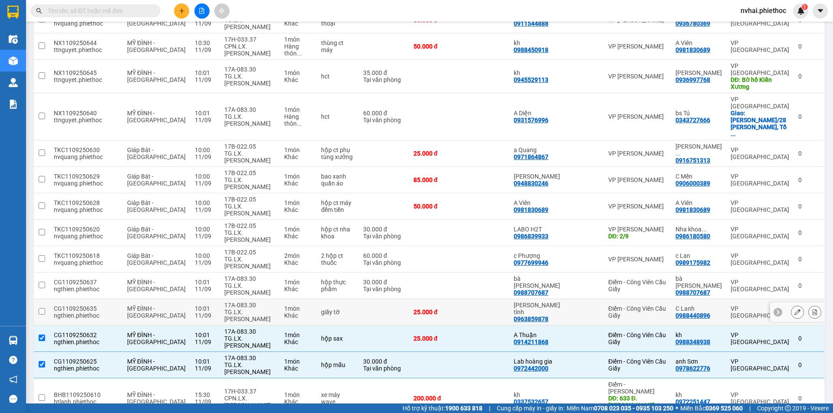
click at [343, 326] on td "hộp sax" at bounding box center [338, 339] width 42 height 26
checkbox input "false"
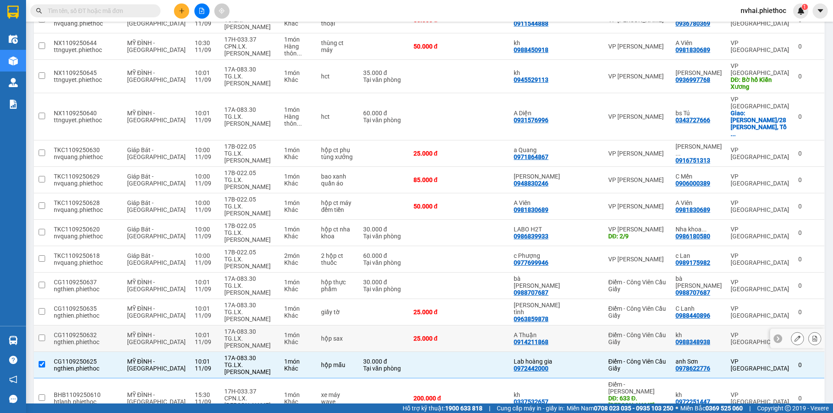
click at [339, 352] on td "hộp mẫu" at bounding box center [338, 365] width 42 height 26
checkbox input "false"
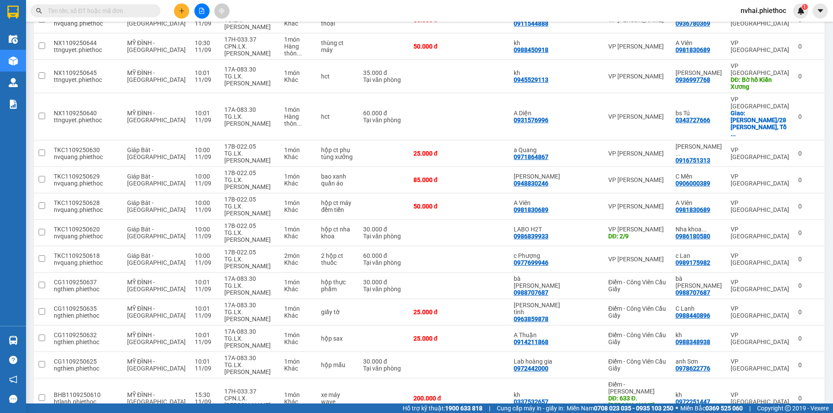
click at [125, 12] on input "text" at bounding box center [99, 11] width 102 height 10
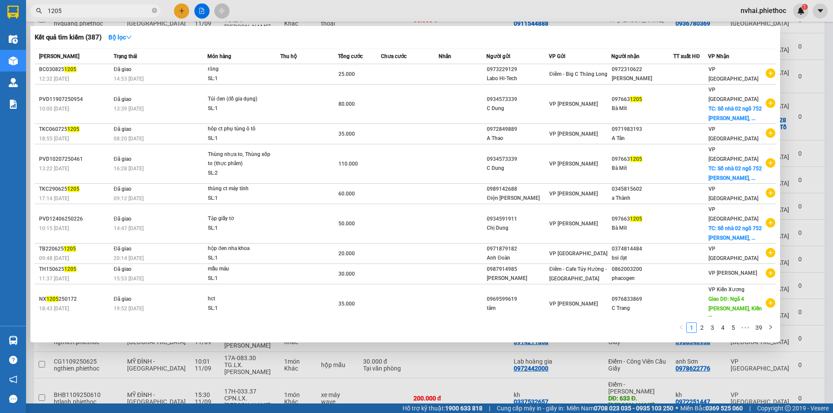
type input "1205"
click at [421, 31] on div "Kết quả tìm kiếm ( 387 ) Bộ lọc" at bounding box center [405, 37] width 741 height 14
click at [824, 60] on div at bounding box center [416, 206] width 833 height 413
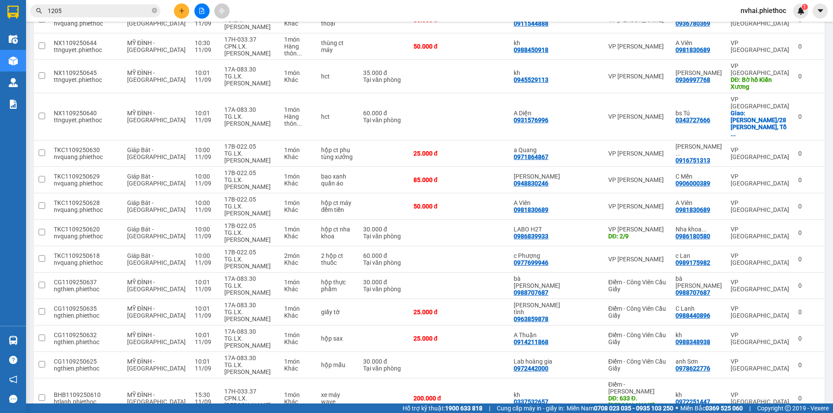
click at [825, 53] on main "ver 1.8.143 Kho gửi Trên xe Kho nhận Kho thanh [PERSON_NAME] đã giao Chuyến 7 c…" at bounding box center [416, 202] width 833 height 404
click at [136, 6] on span "1205" at bounding box center [95, 10] width 130 height 13
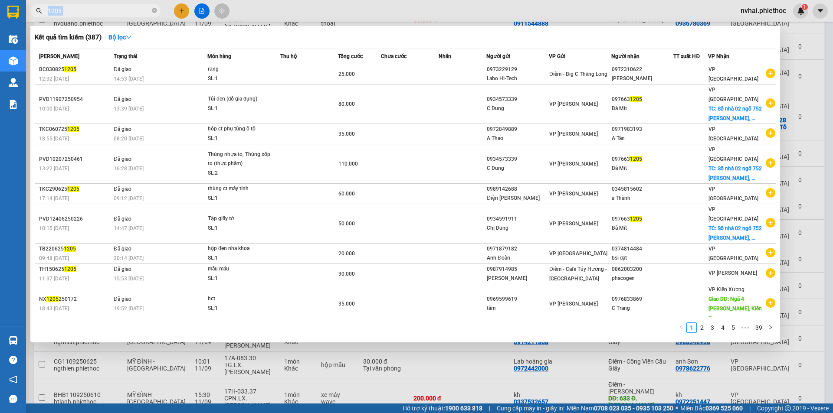
click at [136, 6] on span "1205" at bounding box center [95, 10] width 130 height 13
click at [134, 10] on input "1205" at bounding box center [99, 11] width 102 height 10
click at [130, 10] on input "1205" at bounding box center [99, 11] width 102 height 10
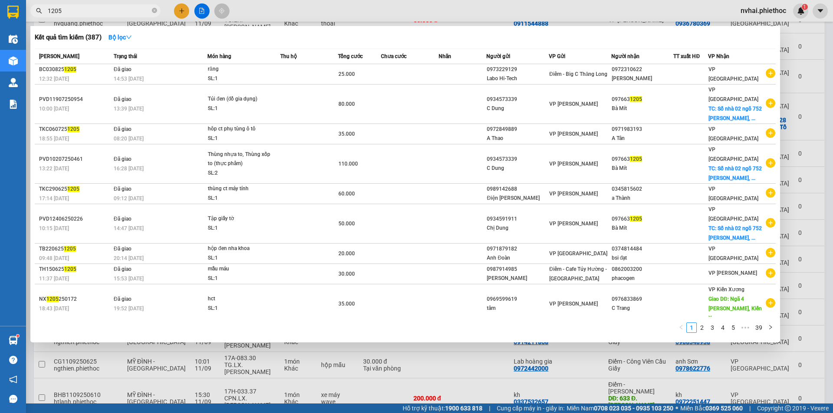
click at [130, 10] on input "1205" at bounding box center [99, 11] width 102 height 10
click at [833, 109] on div at bounding box center [416, 206] width 833 height 413
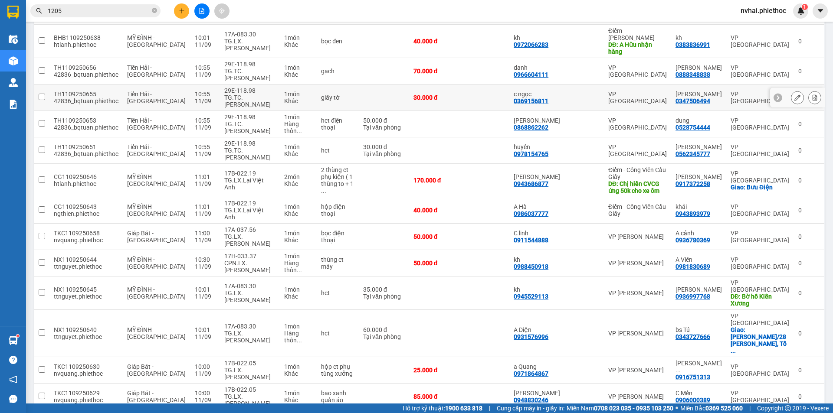
scroll to position [0, 0]
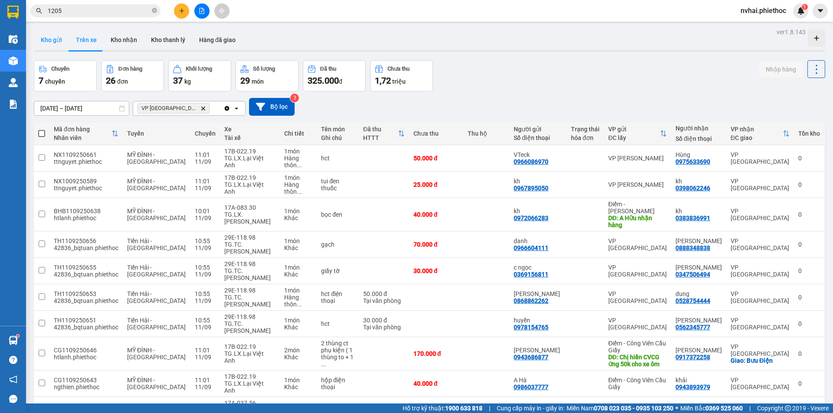
click at [53, 40] on button "Kho gửi" at bounding box center [51, 40] width 35 height 21
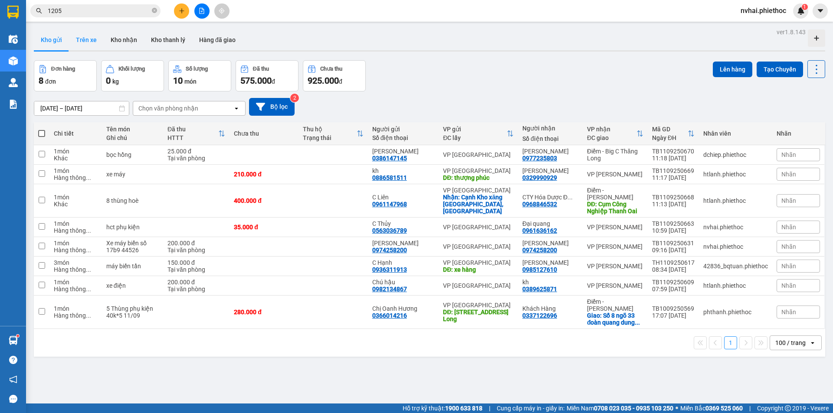
click at [79, 41] on button "Trên xe" at bounding box center [86, 40] width 35 height 21
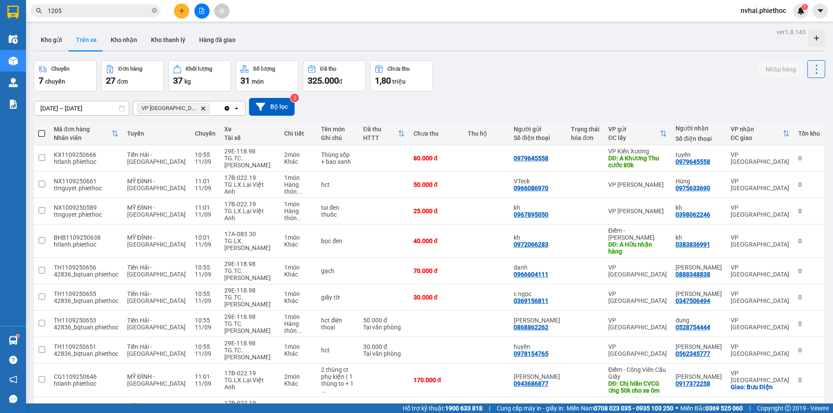
click at [201, 109] on icon "VP Thái Bình, close by backspace" at bounding box center [203, 108] width 4 height 4
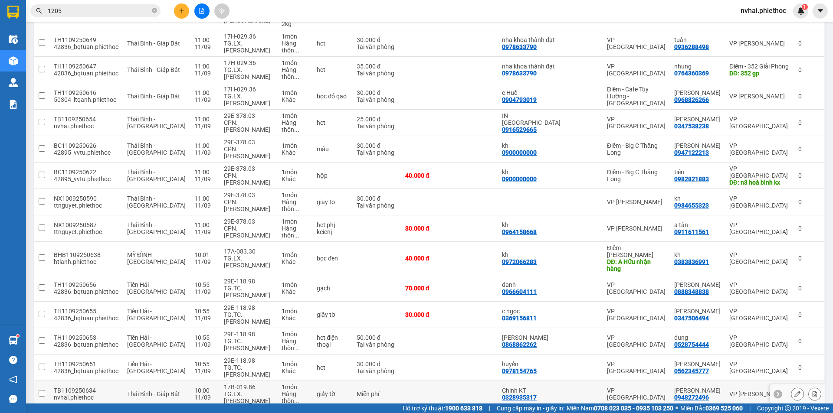
scroll to position [347, 0]
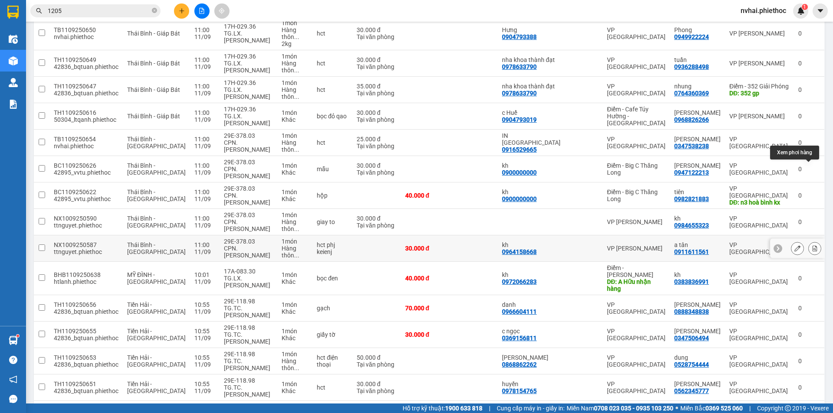
click at [813, 246] on icon at bounding box center [815, 249] width 5 height 6
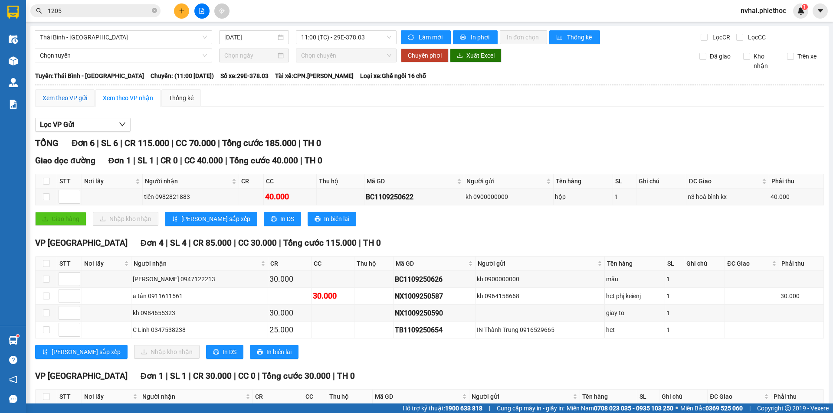
click at [72, 95] on div "Xem theo VP gửi" at bounding box center [65, 98] width 45 height 10
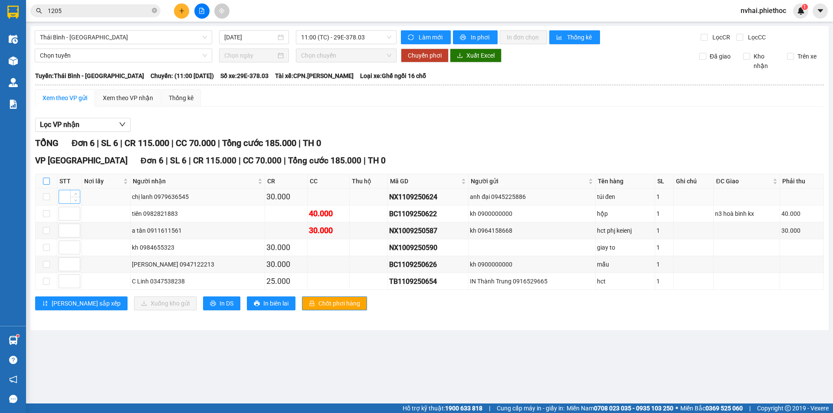
drag, startPoint x: 45, startPoint y: 181, endPoint x: 67, endPoint y: 197, distance: 27.3
click at [45, 180] on input "checkbox" at bounding box center [46, 181] width 7 height 7
checkbox input "true"
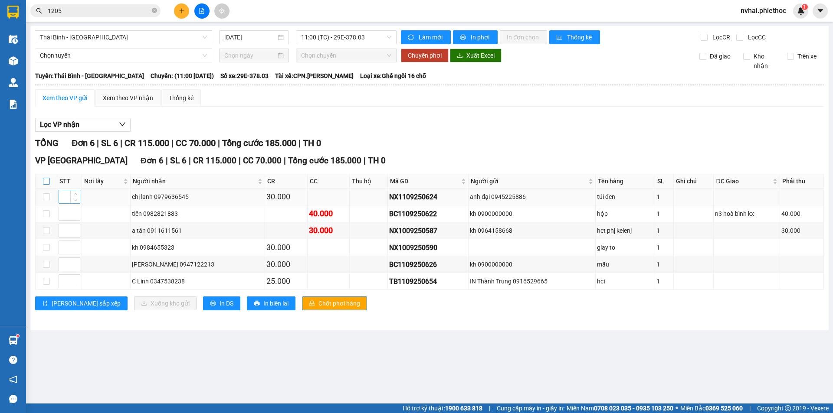
checkbox input "true"
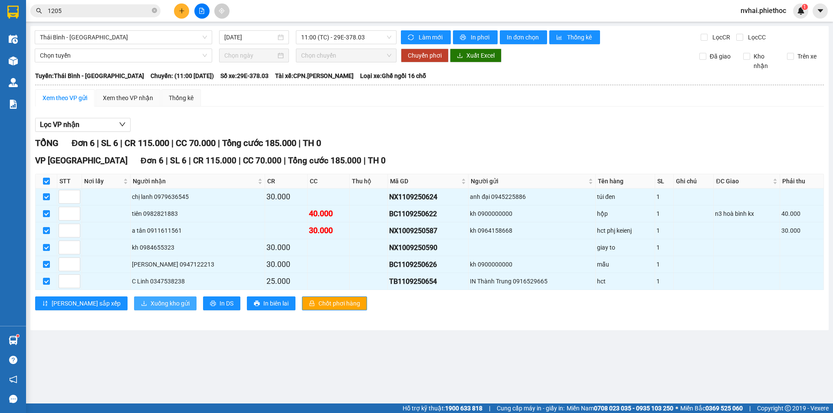
click at [151, 308] on span "Xuống kho gửi" at bounding box center [170, 304] width 39 height 10
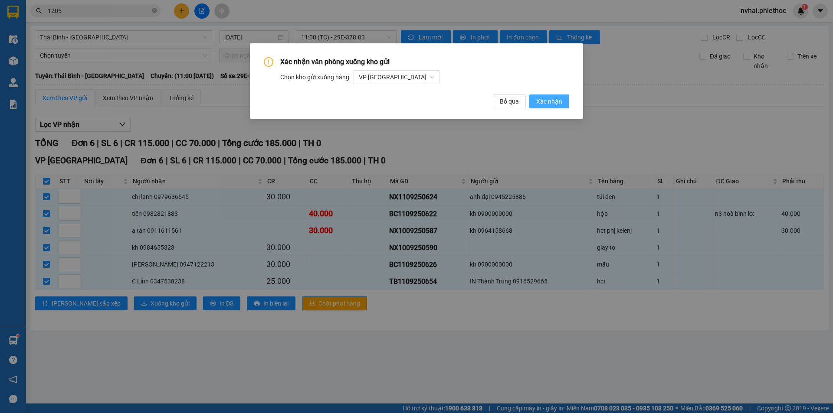
click at [555, 105] on span "Xác nhận" at bounding box center [549, 102] width 26 height 10
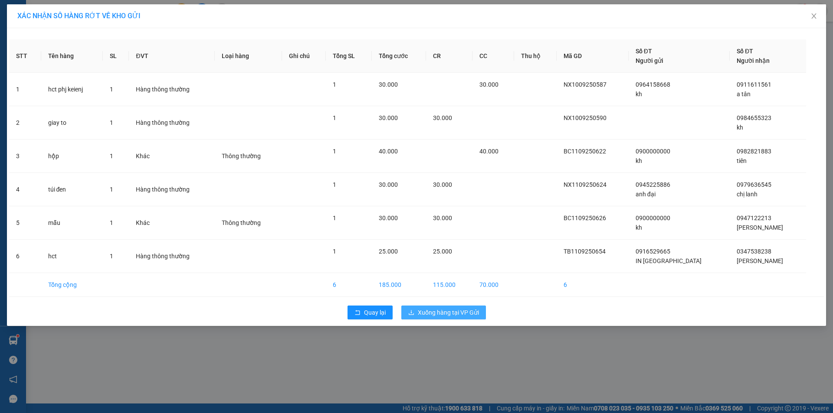
click at [454, 314] on span "Xuống hàng tại VP Gửi" at bounding box center [448, 313] width 61 height 10
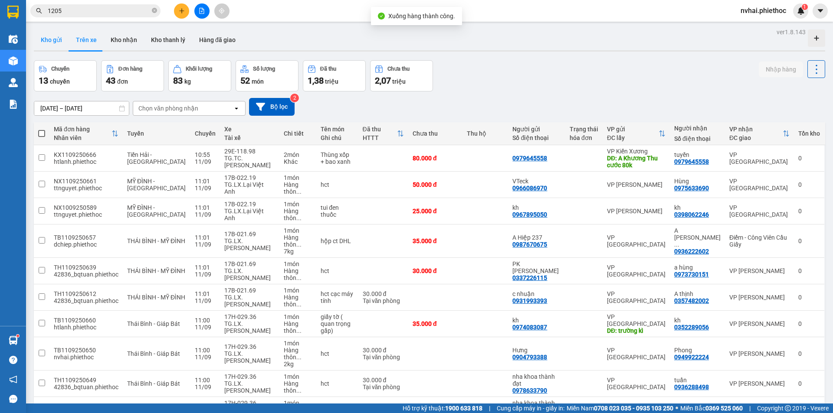
click at [52, 39] on button "Kho gửi" at bounding box center [51, 40] width 35 height 21
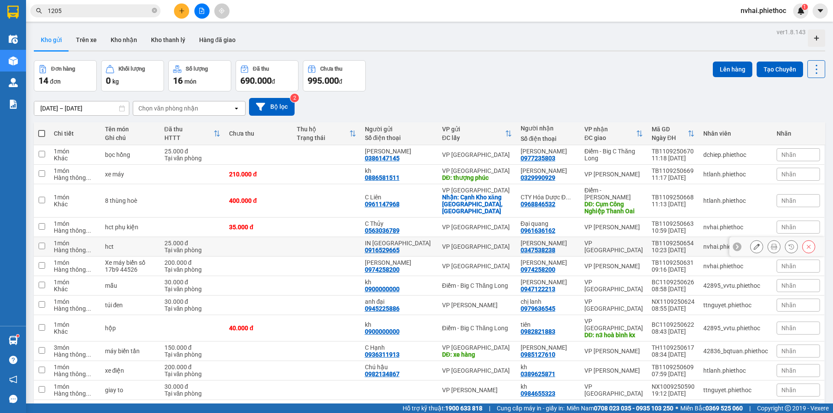
click at [609, 240] on div "VP [GEOGRAPHIC_DATA]" at bounding box center [613, 247] width 59 height 14
checkbox input "true"
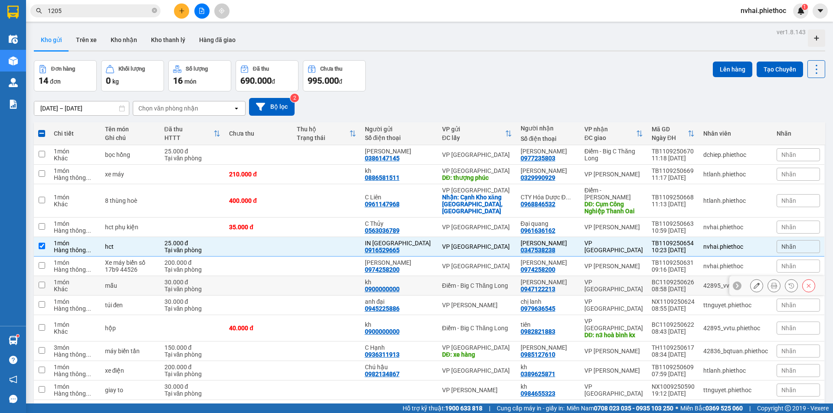
click at [607, 279] on div "VP [GEOGRAPHIC_DATA]" at bounding box center [613, 286] width 59 height 14
checkbox input "true"
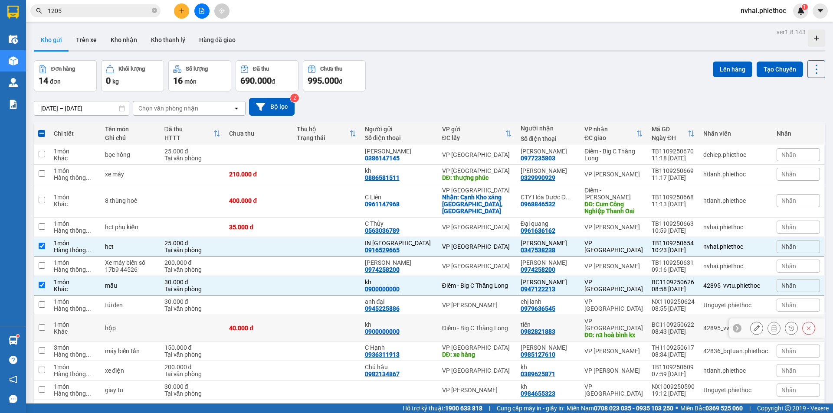
click at [627, 332] on div "DĐ: n3 hoà bình kx" at bounding box center [613, 335] width 59 height 7
checkbox input "true"
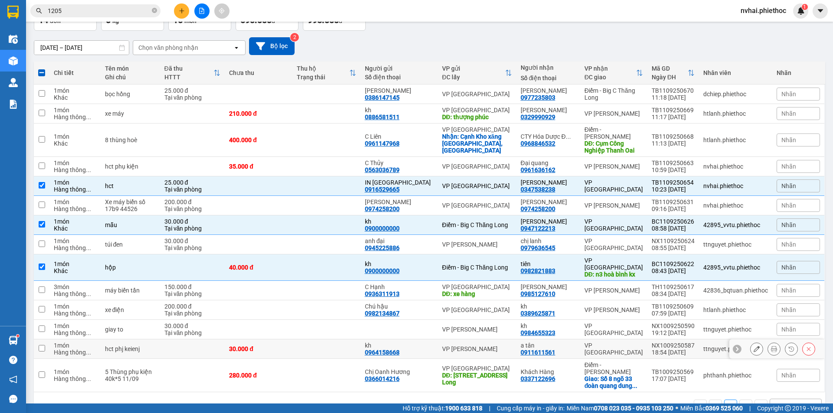
scroll to position [64, 0]
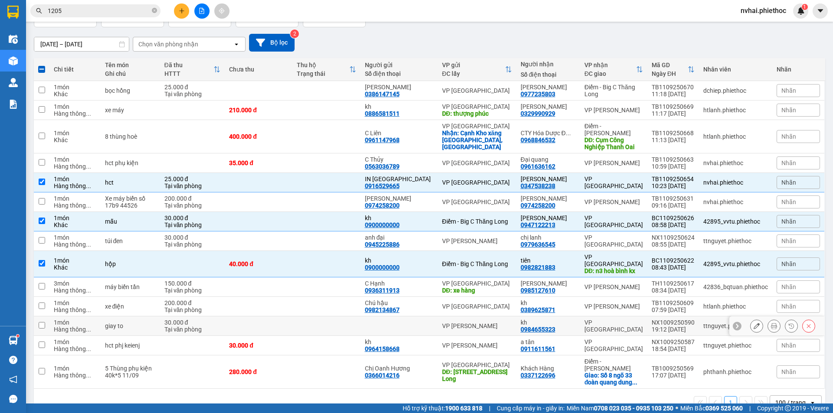
click at [620, 319] on div "VP [GEOGRAPHIC_DATA]" at bounding box center [613, 326] width 59 height 14
checkbox input "true"
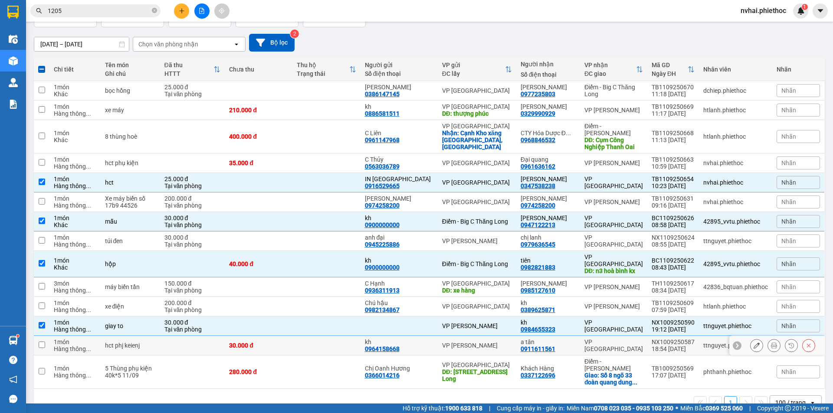
click at [626, 336] on td "VP [GEOGRAPHIC_DATA]" at bounding box center [613, 346] width 67 height 20
checkbox input "true"
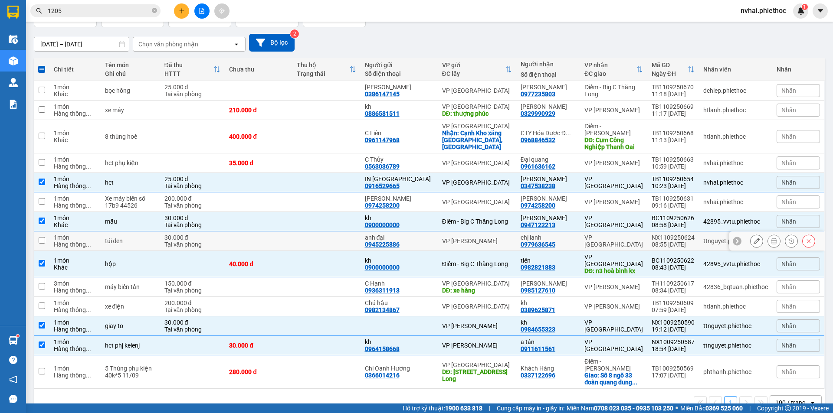
click at [629, 236] on div "VP [GEOGRAPHIC_DATA]" at bounding box center [613, 241] width 59 height 14
checkbox input "true"
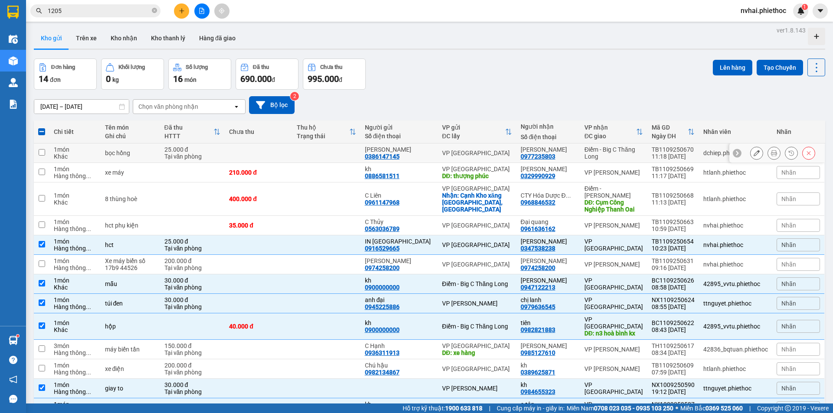
scroll to position [0, 0]
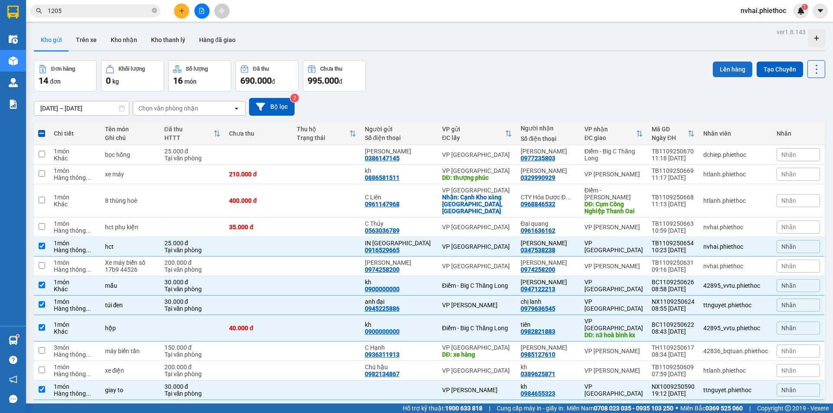
click at [724, 74] on button "Lên hàng" at bounding box center [732, 70] width 39 height 16
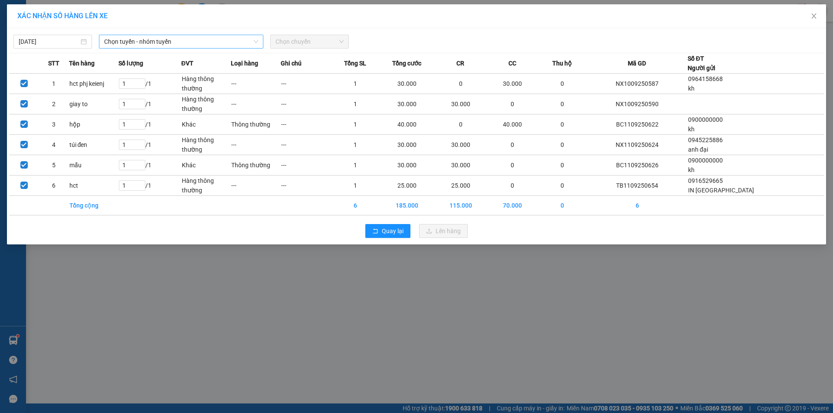
click at [140, 37] on span "Chọn tuyến - nhóm tuyến" at bounding box center [181, 41] width 154 height 13
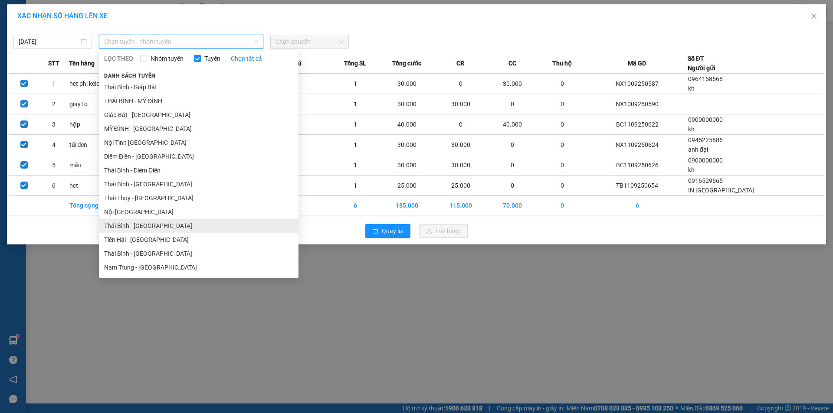
drag, startPoint x: 152, startPoint y: 228, endPoint x: 188, endPoint y: 191, distance: 51.5
click at [152, 227] on li "Thái Bình - [GEOGRAPHIC_DATA]" at bounding box center [199, 226] width 200 height 14
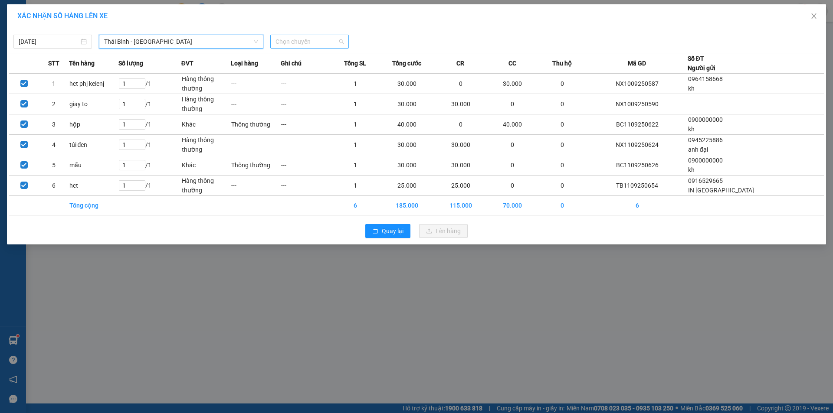
click at [316, 43] on span "Chọn chuyến" at bounding box center [310, 41] width 68 height 13
type input "11:01"
click at [342, 71] on div "Thêm chuyến " 11:01 "" at bounding box center [316, 73] width 92 height 15
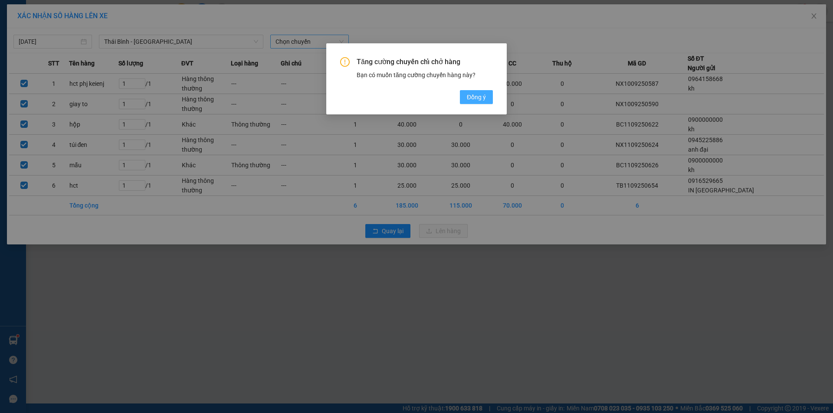
click at [480, 102] on button "Đồng ý" at bounding box center [476, 97] width 33 height 14
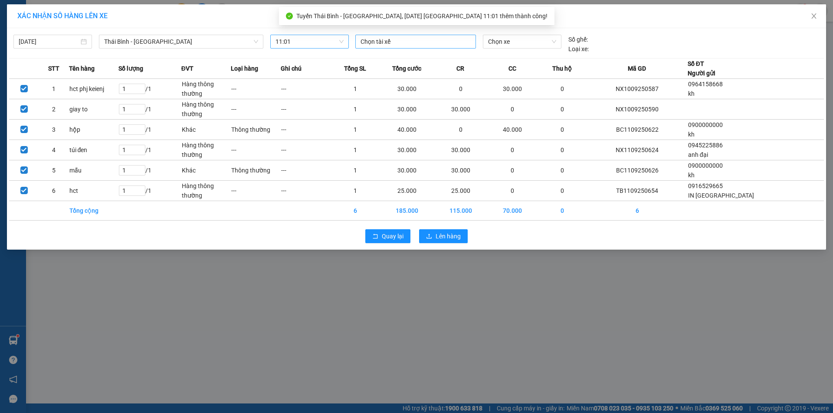
click at [421, 43] on div at bounding box center [416, 41] width 116 height 10
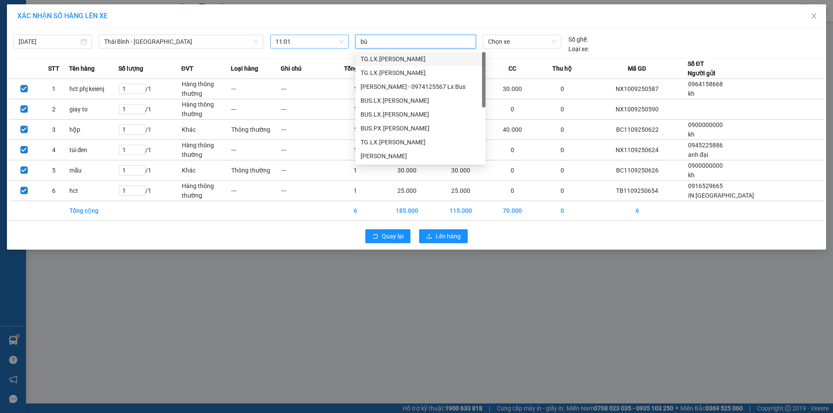
type input "b"
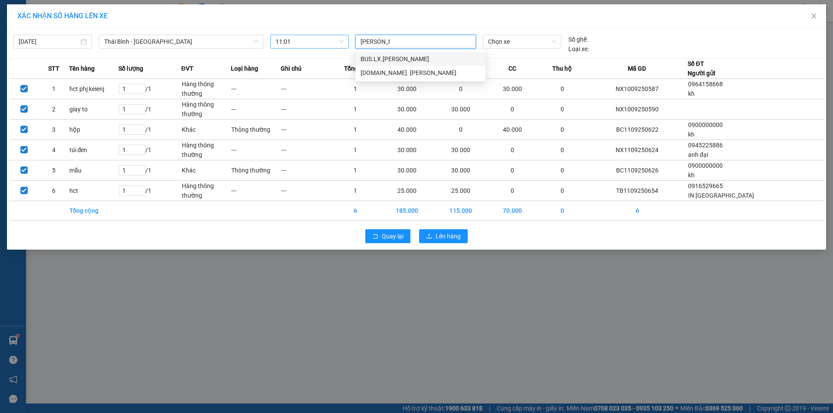
type input "[PERSON_NAME]"
click at [387, 68] on div "[DOMAIN_NAME]. [PERSON_NAME]" at bounding box center [420, 73] width 130 height 14
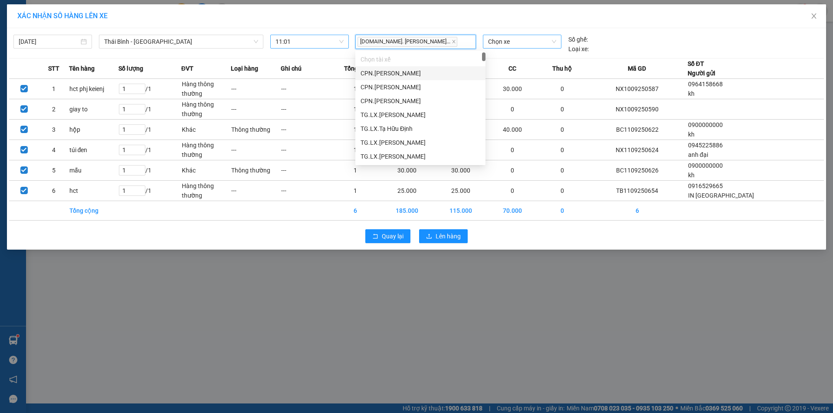
click at [527, 45] on span "Chọn xe" at bounding box center [522, 41] width 68 height 13
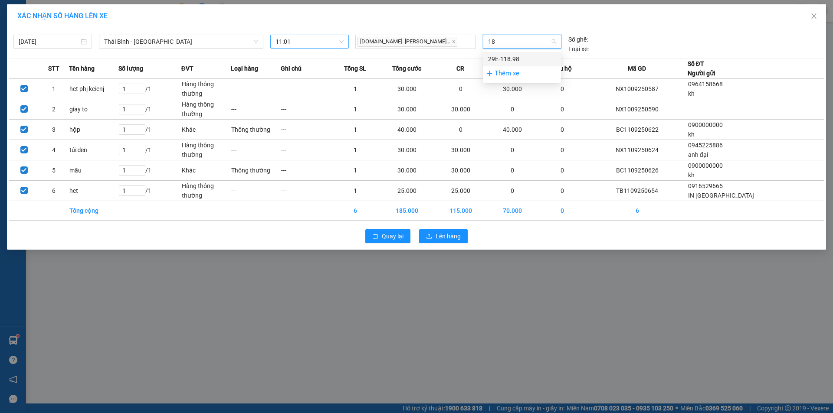
type input "1"
type input "8"
type input "7803"
click at [503, 62] on div "29E-378.03" at bounding box center [522, 59] width 68 height 10
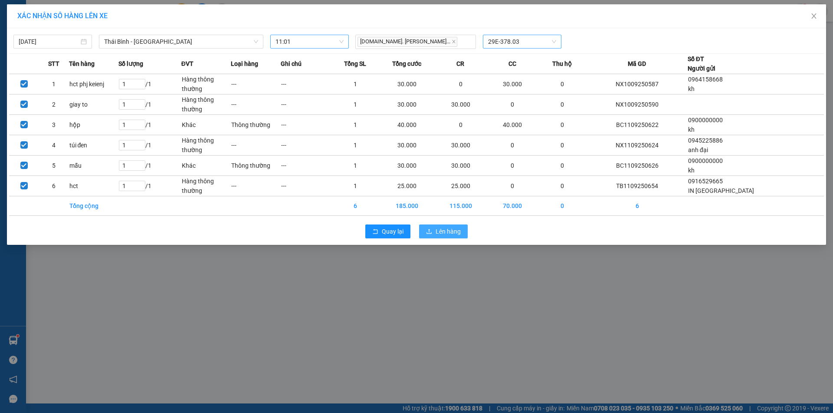
drag, startPoint x: 448, startPoint y: 236, endPoint x: 317, endPoint y: 15, distance: 256.4
click at [317, 15] on div "XÁC NHẬN SỐ HÀNG LÊN XE [DATE] [GEOGRAPHIC_DATA] - [GEOGRAPHIC_DATA] LỌC THEO N…" at bounding box center [416, 124] width 819 height 241
click at [449, 238] on div "Quay lại Lên hàng" at bounding box center [416, 231] width 815 height 23
click at [449, 237] on button "Lên hàng" at bounding box center [443, 232] width 49 height 14
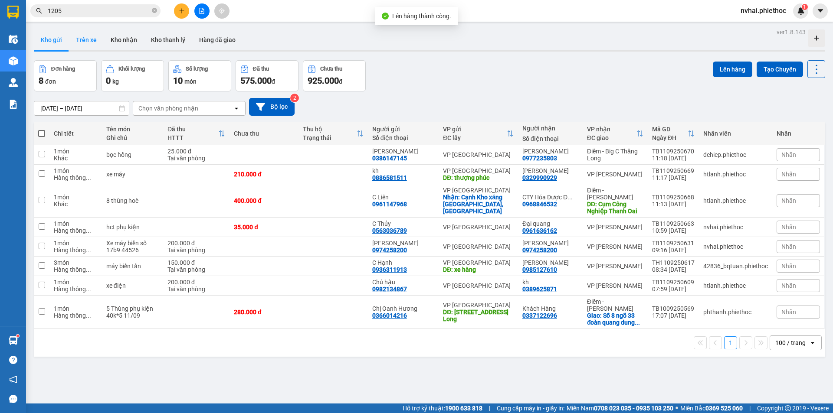
drag, startPoint x: 85, startPoint y: 41, endPoint x: 101, endPoint y: 55, distance: 21.8
click at [85, 41] on button "Trên xe" at bounding box center [86, 40] width 35 height 21
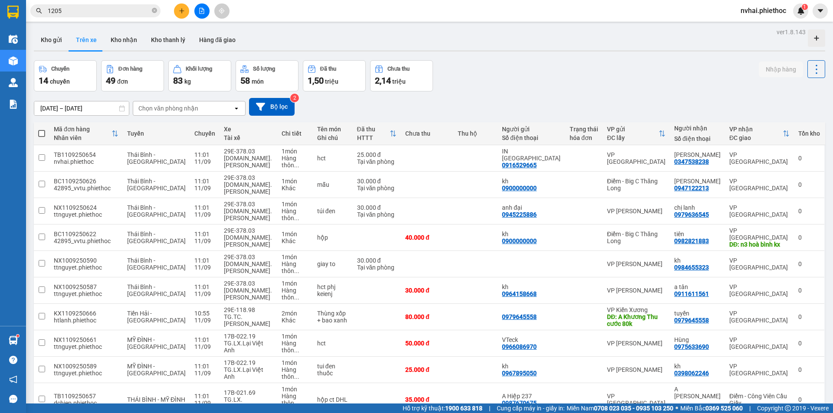
click at [176, 102] on div "Chọn văn phòng nhận" at bounding box center [183, 109] width 100 height 14
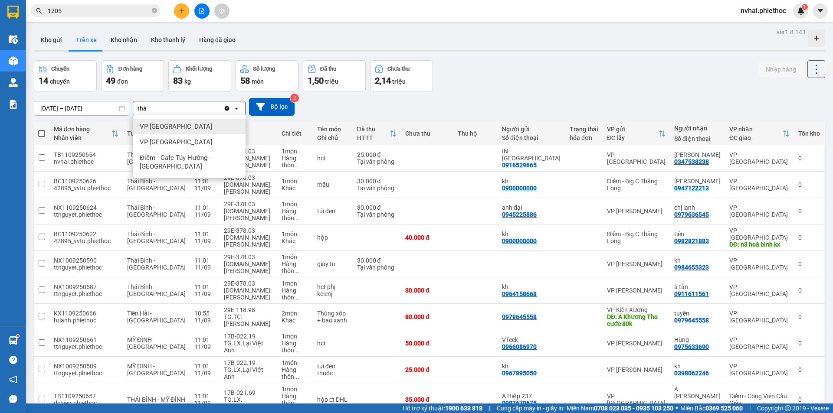
type input "thái"
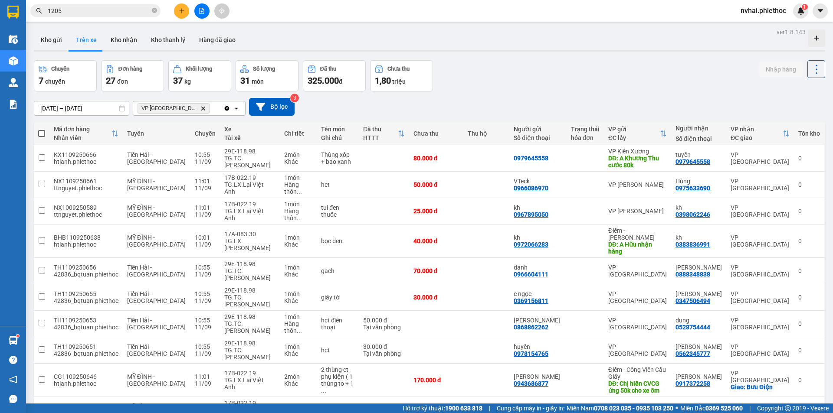
click at [520, 98] on div "[DATE] – [DATE] Press the down arrow key to interact with the calendar and sele…" at bounding box center [429, 107] width 791 height 18
click at [53, 43] on button "Kho gửi" at bounding box center [51, 40] width 35 height 21
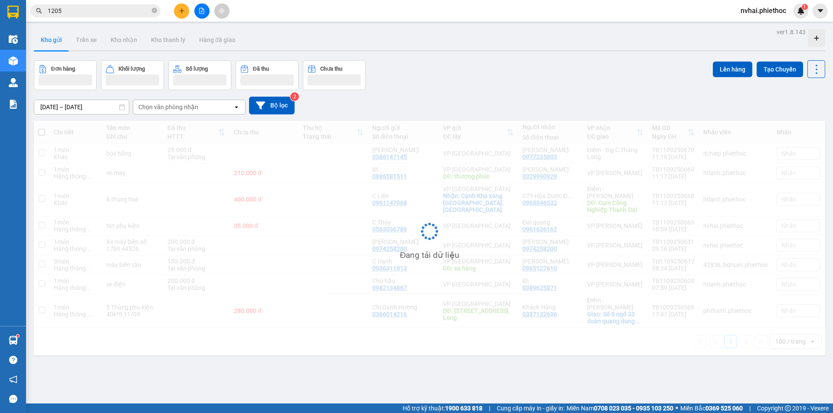
click at [455, 65] on div "Đơn hàng Khối lượng Số lượng Đã thu Chưa thu Lên hàng Tạo Chuyến" at bounding box center [429, 75] width 791 height 30
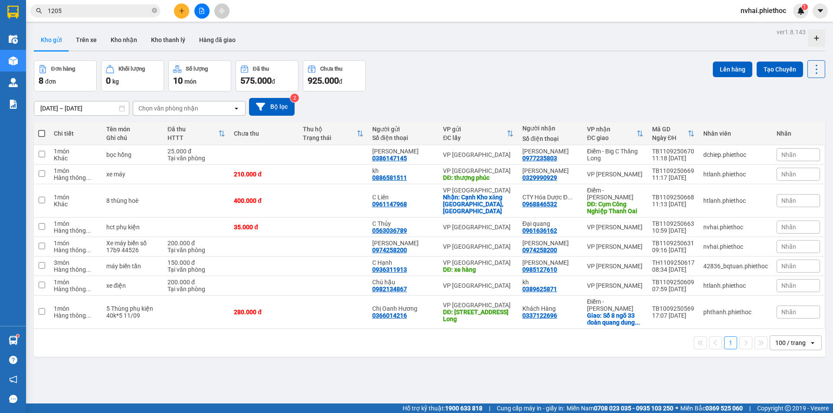
click at [475, 69] on div "Đơn hàng 8 đơn Khối lượng 0 kg Số lượng 10 món Đã thu 575.000 đ Chưa thu 925.00…" at bounding box center [429, 75] width 791 height 31
click at [121, 7] on input "1205" at bounding box center [99, 11] width 102 height 10
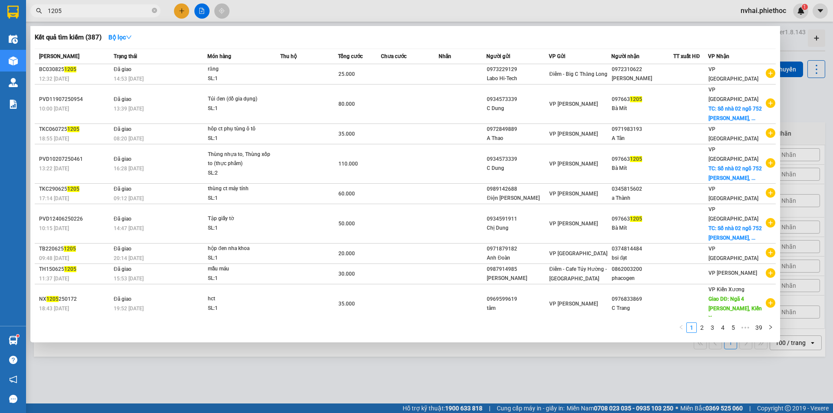
click at [119, 8] on input "1205" at bounding box center [99, 11] width 102 height 10
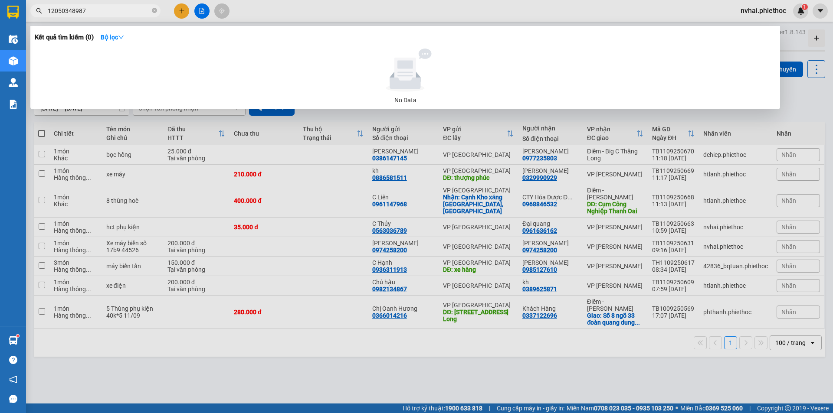
click at [60, 8] on input "12050348987" at bounding box center [99, 11] width 102 height 10
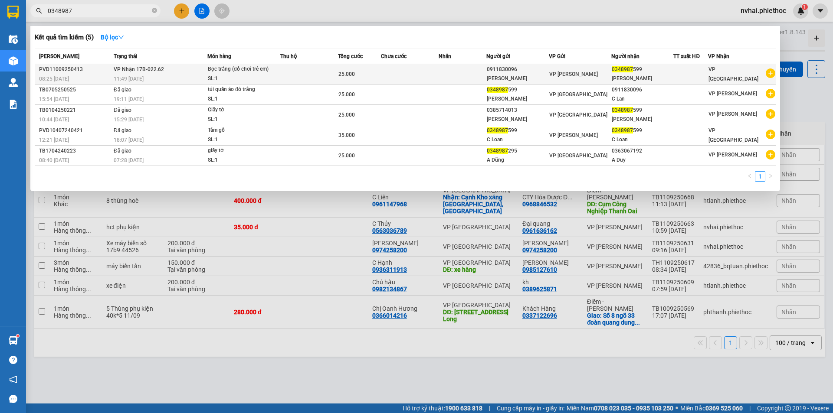
type input "0348987"
click at [661, 79] on div "[PERSON_NAME]" at bounding box center [643, 78] width 62 height 9
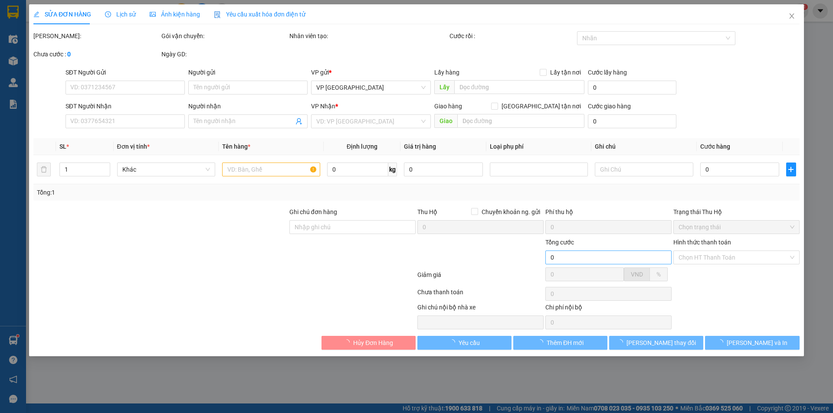
type input "0911830096"
type input "[PERSON_NAME]"
type input "0348987599"
type input "[PERSON_NAME]"
type input "25.000"
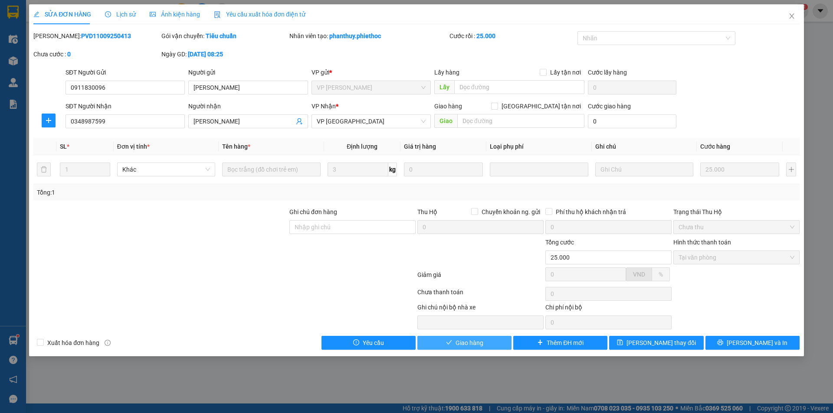
click at [477, 341] on span "Giao hàng" at bounding box center [470, 343] width 28 height 10
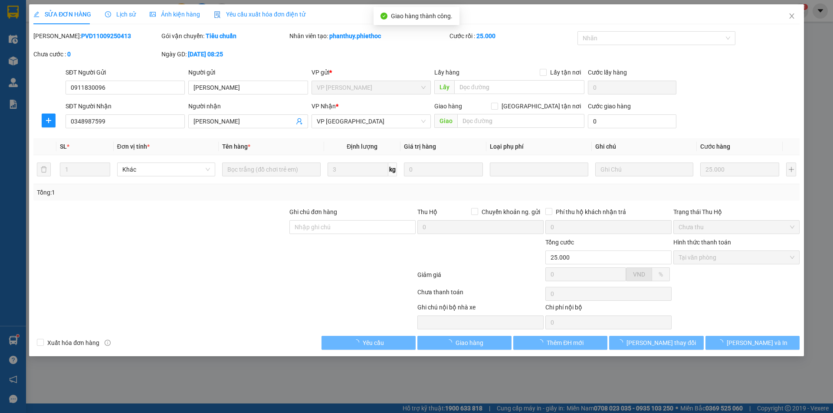
click at [760, 112] on div "SĐT Người Nhận 0348987599 Người nhận Tô Thị Hồng Loan VP Nhận * VP Thái Bình Gi…" at bounding box center [433, 117] width 738 height 30
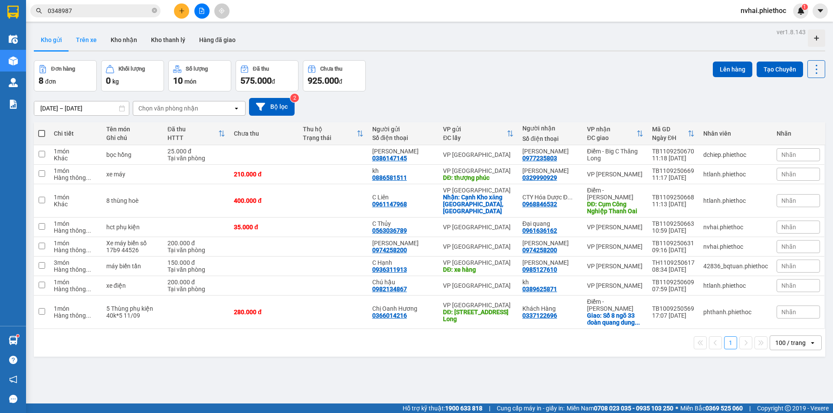
click at [77, 30] on button "Trên xe" at bounding box center [86, 40] width 35 height 21
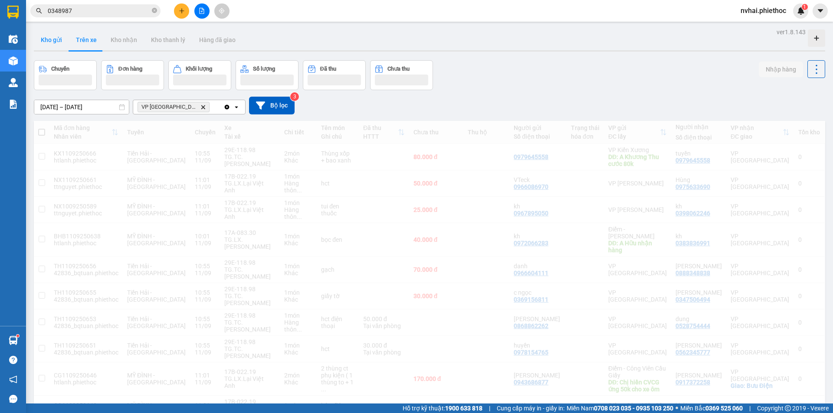
click at [62, 41] on button "Kho gửi" at bounding box center [51, 40] width 35 height 21
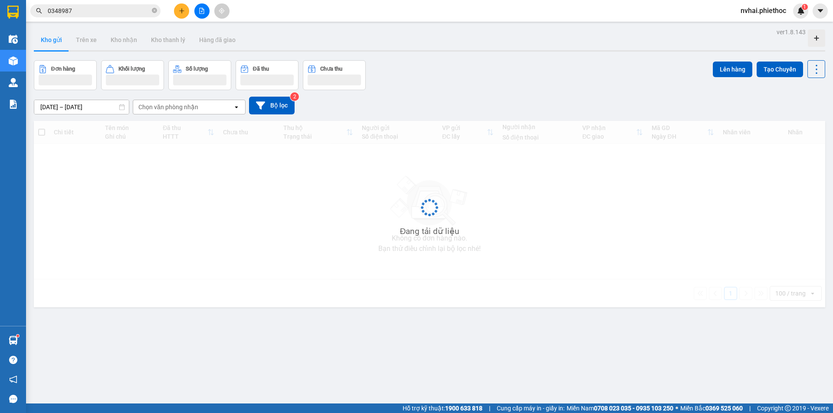
click at [62, 41] on button "Kho gửi" at bounding box center [51, 40] width 35 height 21
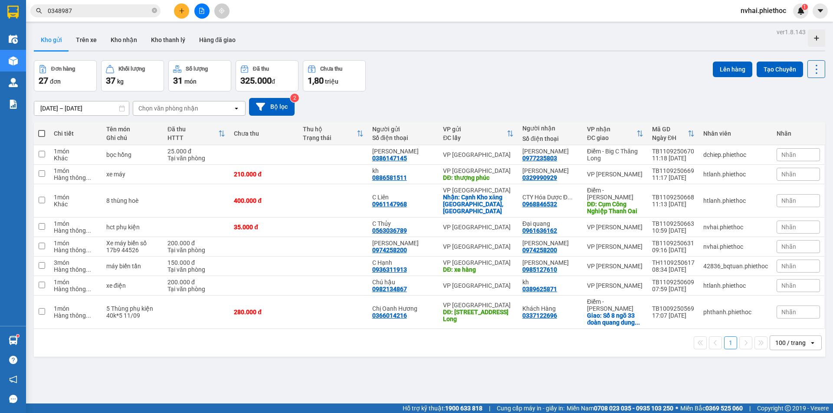
click at [189, 8] on div at bounding box center [201, 10] width 65 height 15
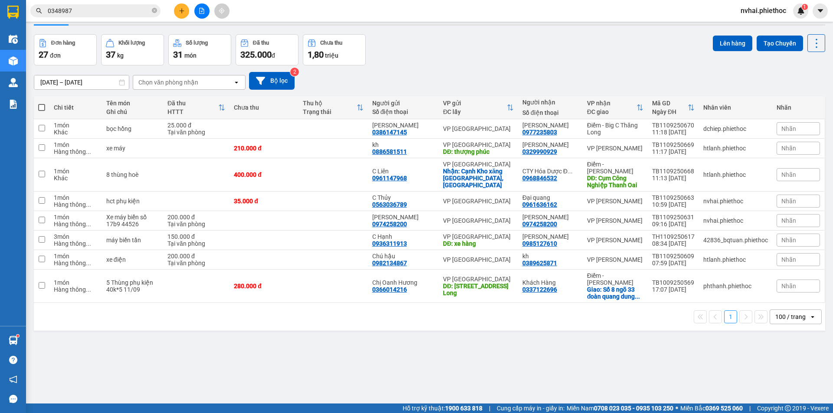
scroll to position [40, 0]
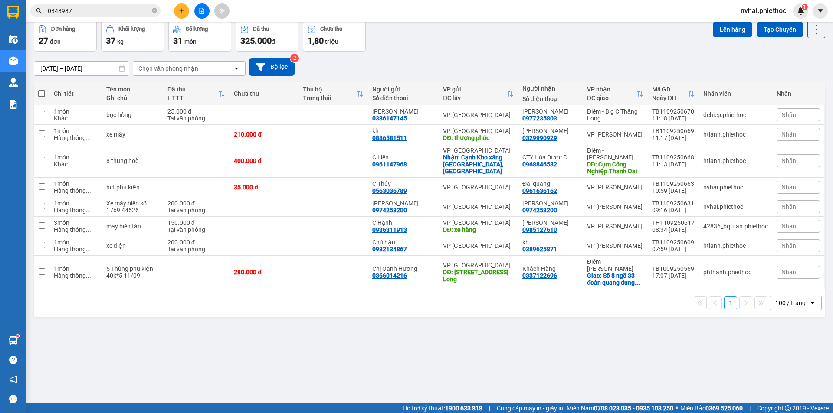
click at [527, 47] on div "Đơn hàng 27 đơn Khối lượng 37 kg Số lượng 31 món Đã thu 325.000 đ Chưa thu 1,80…" at bounding box center [429, 35] width 791 height 31
click at [148, 10] on input "0348987" at bounding box center [99, 11] width 102 height 10
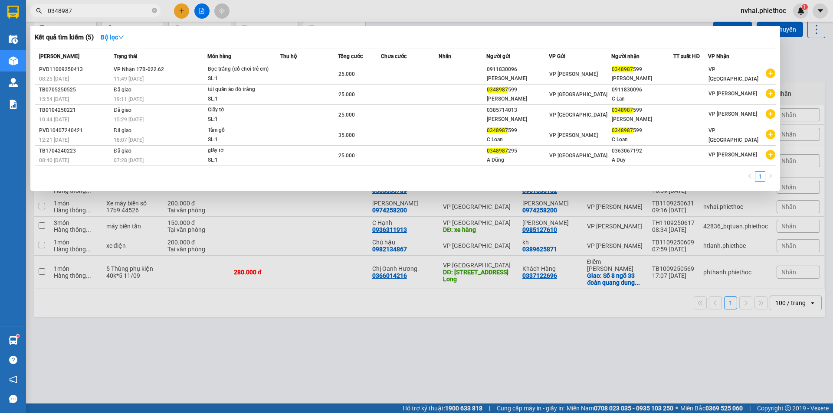
click at [148, 10] on input "0348987" at bounding box center [99, 11] width 102 height 10
click at [148, 11] on input "0348987" at bounding box center [99, 11] width 102 height 10
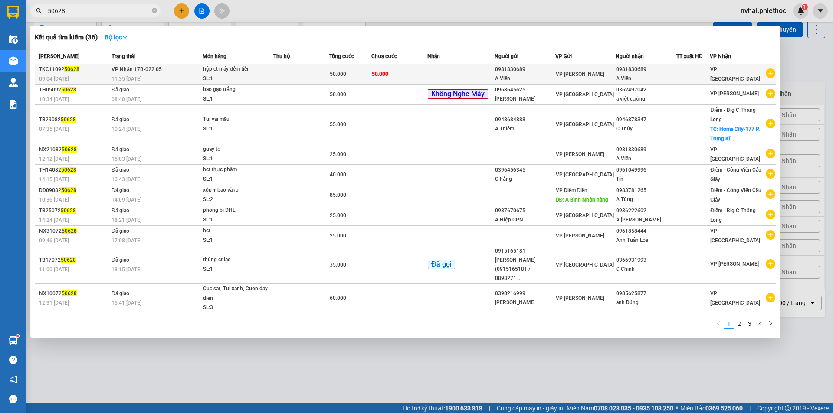
type input "50628"
click at [335, 68] on td "50.000" at bounding box center [350, 74] width 42 height 20
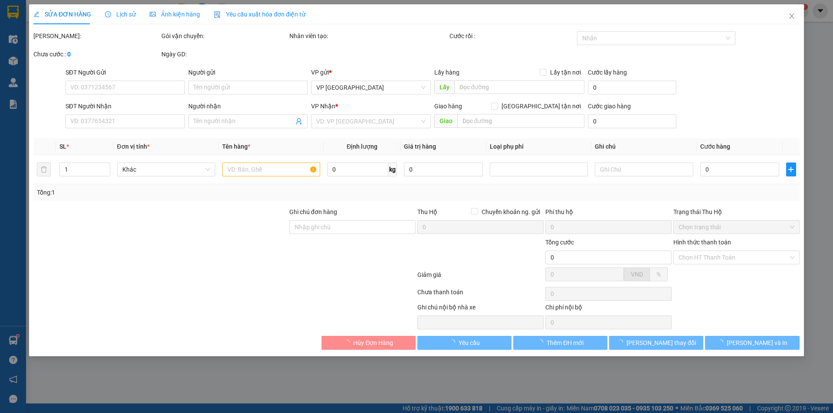
type input "0981830689"
type input "A Viên"
type input "0981830689"
type input "A Viên"
type input "50.000"
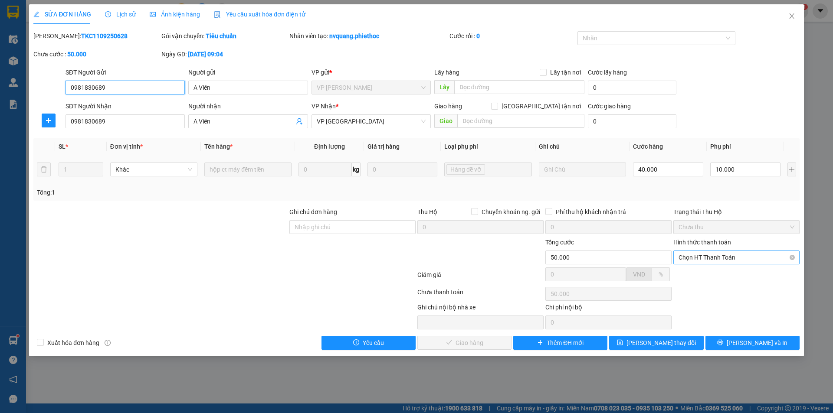
click at [688, 264] on span "Chọn HT Thanh Toán" at bounding box center [737, 257] width 116 height 13
click at [693, 286] on div "Chọn HT Thanh Toán" at bounding box center [737, 293] width 128 height 17
click at [730, 249] on div "Hình thức thanh toán" at bounding box center [736, 244] width 126 height 13
click at [723, 270] on div at bounding box center [737, 277] width 128 height 15
click at [722, 261] on span "Chọn HT Thanh Toán" at bounding box center [737, 257] width 116 height 13
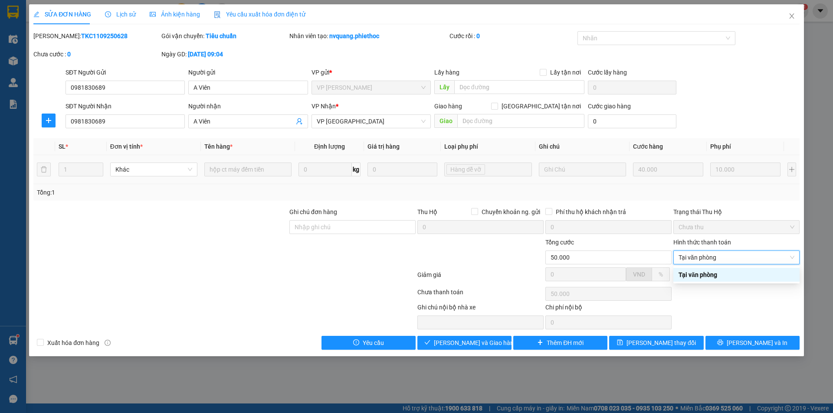
type input "0"
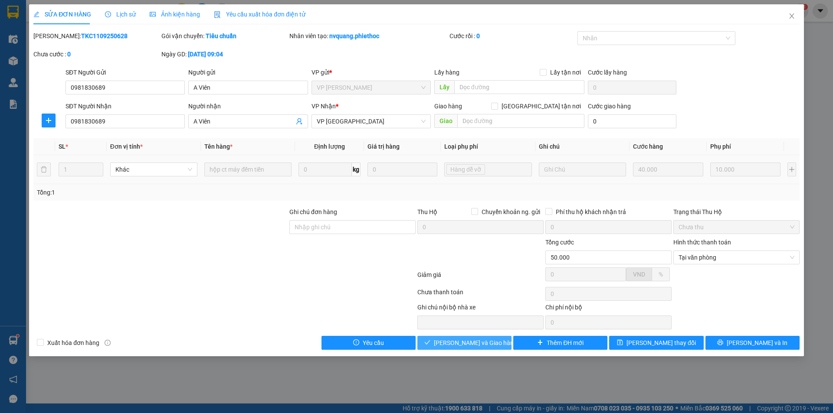
drag, startPoint x: 477, startPoint y: 343, endPoint x: 479, endPoint y: 339, distance: 4.7
click at [479, 339] on span "[PERSON_NAME] và Giao hàng" at bounding box center [475, 343] width 83 height 10
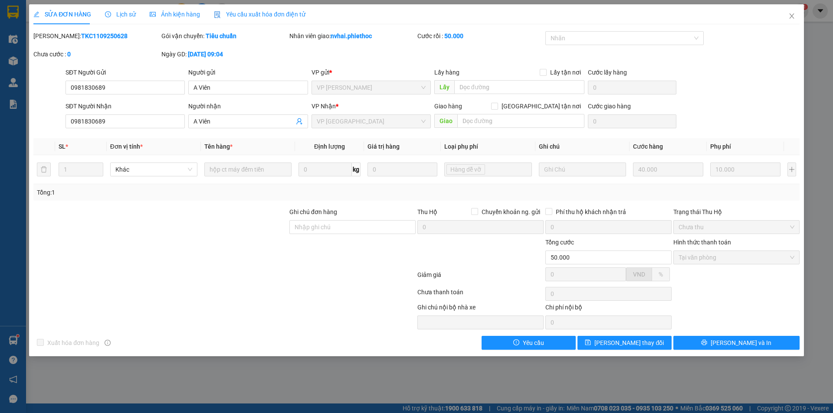
click at [672, 77] on div "Cước lấy hàng" at bounding box center [632, 74] width 89 height 13
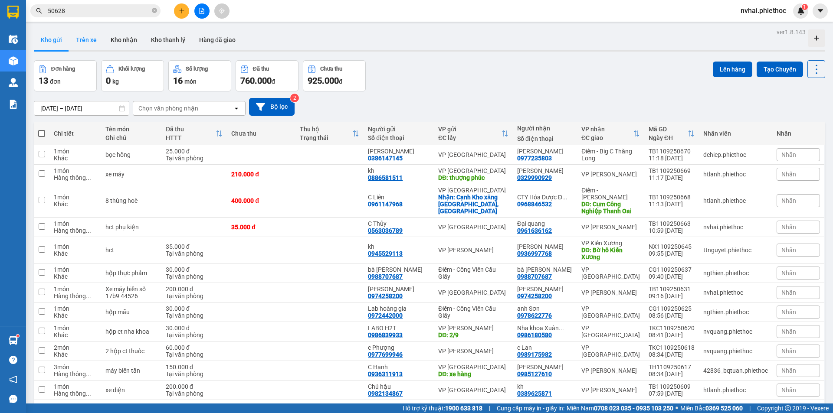
drag, startPoint x: 70, startPoint y: 44, endPoint x: 73, endPoint y: 39, distance: 5.6
click at [72, 43] on button "Trên xe" at bounding box center [86, 40] width 35 height 21
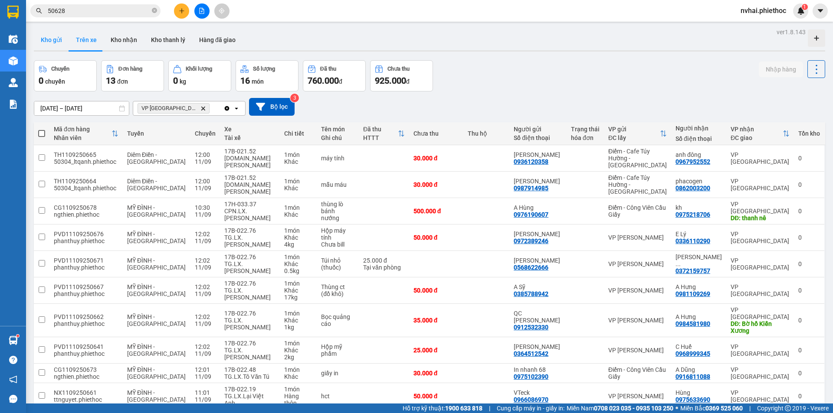
click at [46, 45] on button "Kho gửi" at bounding box center [51, 40] width 35 height 21
click at [47, 44] on button "Kho gửi" at bounding box center [51, 40] width 35 height 21
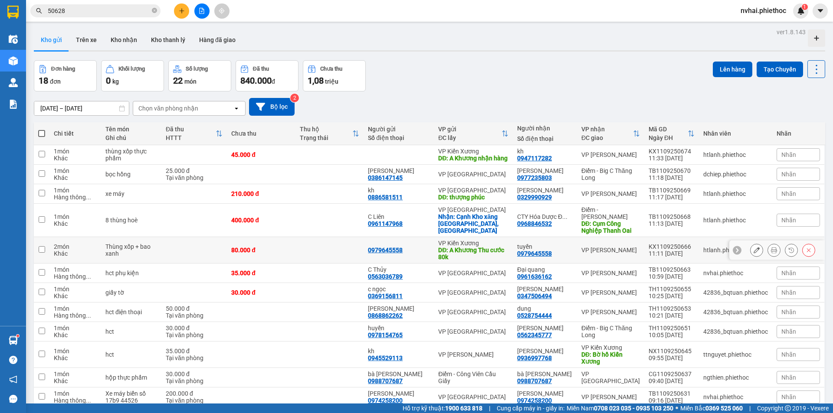
click at [631, 251] on div "VP [PERSON_NAME]" at bounding box center [610, 250] width 59 height 7
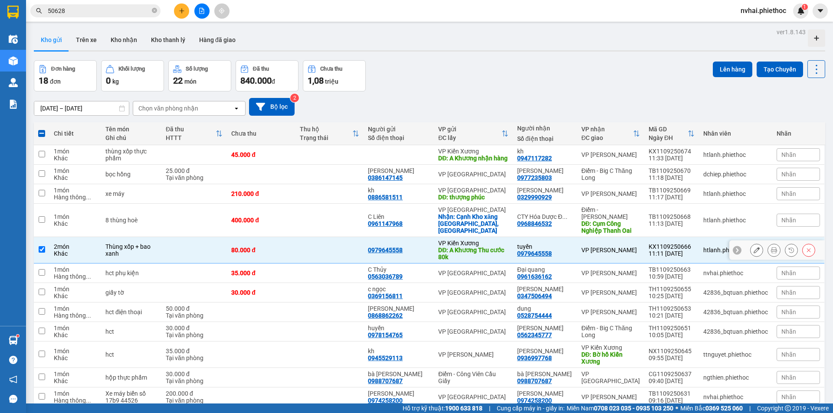
click at [624, 247] on div "VP [PERSON_NAME]" at bounding box center [610, 250] width 59 height 7
checkbox input "false"
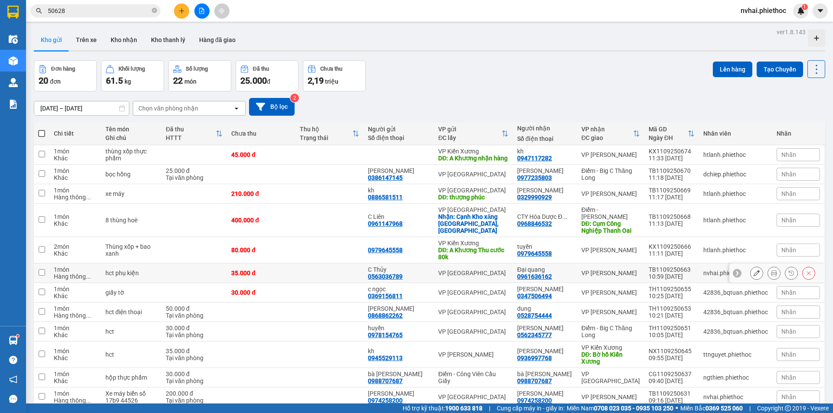
click at [621, 273] on div "VP [PERSON_NAME]" at bounding box center [610, 273] width 59 height 7
checkbox input "true"
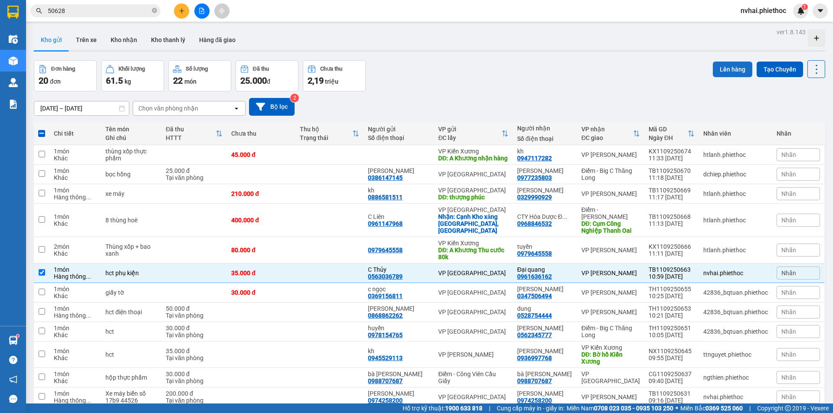
drag, startPoint x: 724, startPoint y: 57, endPoint x: 725, endPoint y: 62, distance: 5.7
click at [724, 57] on div "ver 1.8.143 Kho gửi Trên xe Kho nhận Kho thanh [PERSON_NAME] đã giao Đơn hàng 2…" at bounding box center [429, 298] width 798 height 544
click at [725, 62] on button "Lên hàng" at bounding box center [732, 70] width 39 height 16
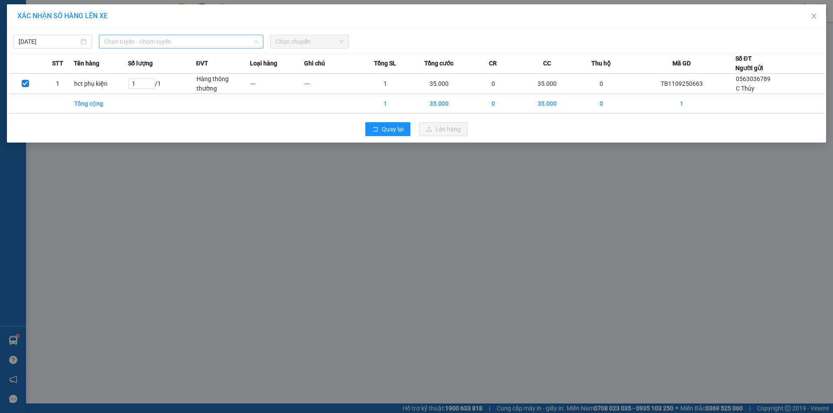
click at [141, 38] on span "Chọn tuyến - nhóm tuyến" at bounding box center [181, 41] width 154 height 13
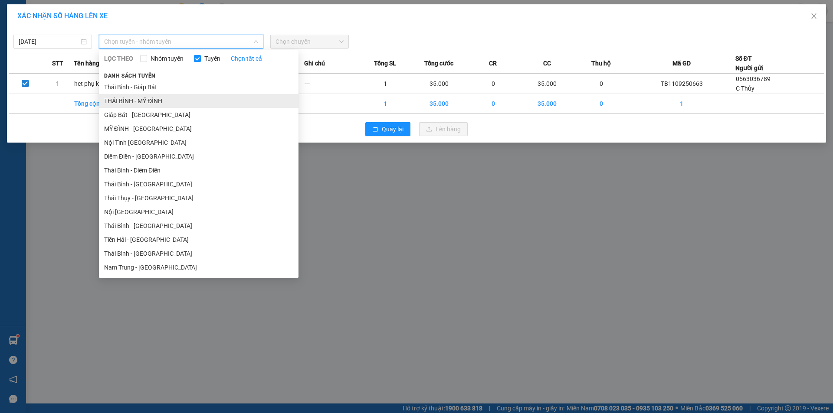
drag, startPoint x: 155, startPoint y: 98, endPoint x: 185, endPoint y: 94, distance: 30.3
click at [155, 98] on li "THÁI BÌNH - MỸ ĐÌNH" at bounding box center [199, 101] width 200 height 14
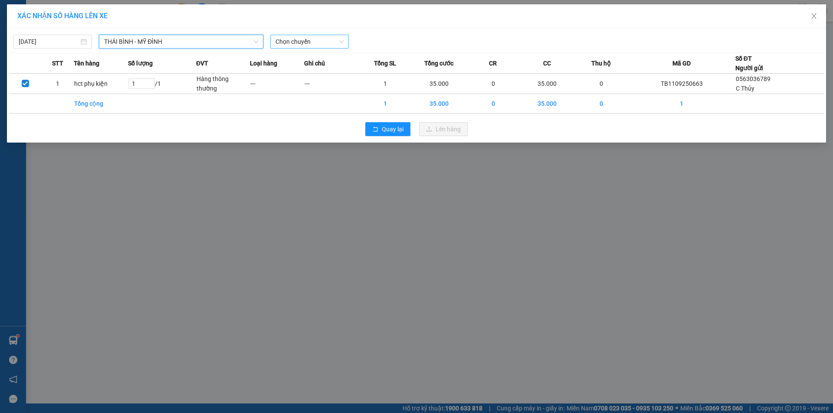
click at [309, 45] on span "Chọn chuyến" at bounding box center [310, 41] width 68 height 13
type input "1974"
click at [312, 62] on div "12:02 (TC) - 17B-019.74" at bounding box center [310, 59] width 68 height 10
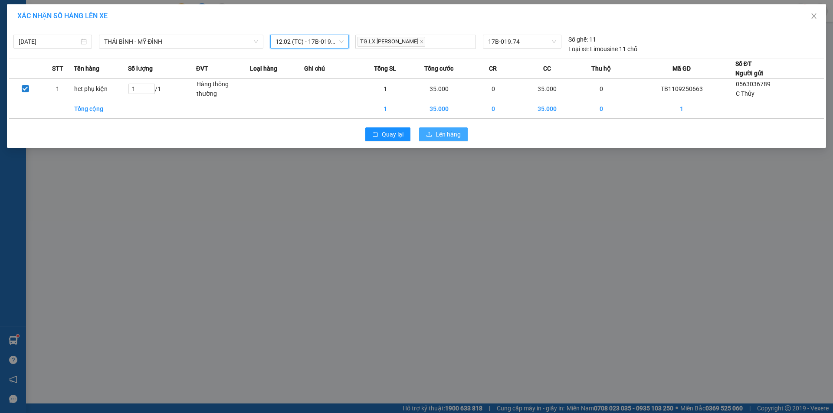
click at [443, 136] on span "Lên hàng" at bounding box center [448, 135] width 25 height 10
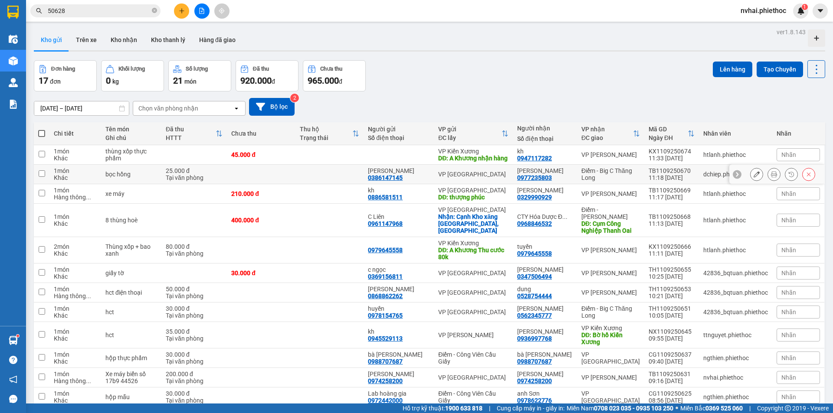
click at [599, 181] on div "Điểm - Big C Thăng Long" at bounding box center [610, 174] width 59 height 14
checkbox input "true"
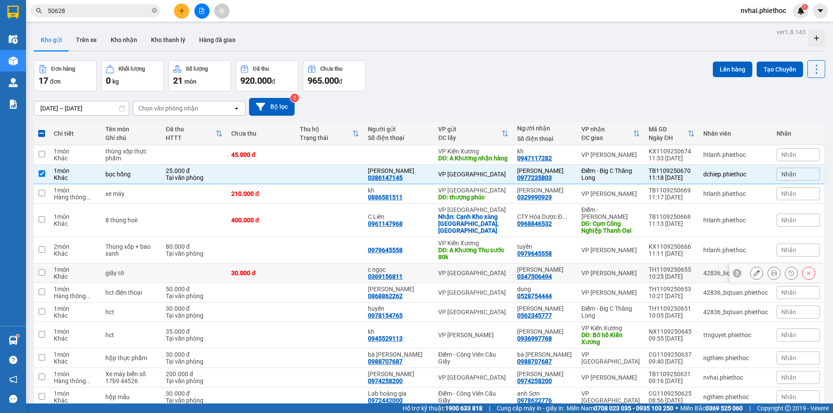
click at [626, 275] on div "VP [PERSON_NAME]" at bounding box center [610, 273] width 59 height 7
checkbox input "true"
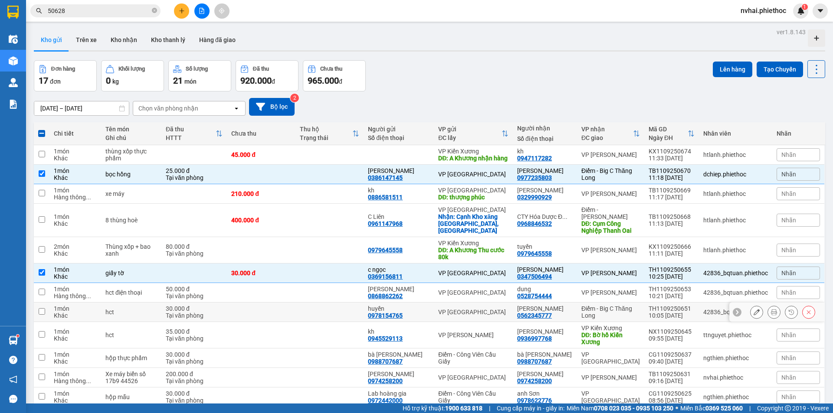
click at [619, 313] on div "Điểm - Big C Thăng Long" at bounding box center [610, 312] width 59 height 14
checkbox input "true"
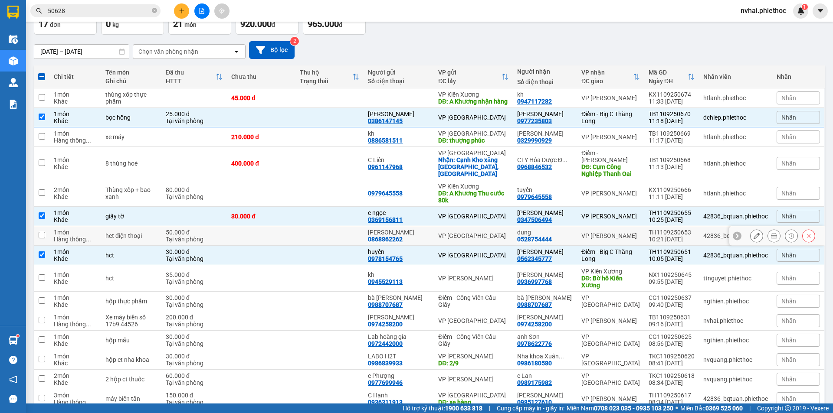
scroll to position [13, 0]
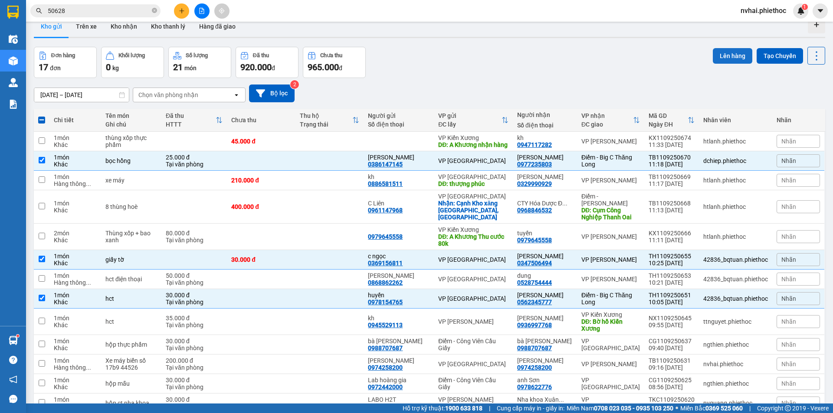
click at [718, 57] on button "Lên hàng" at bounding box center [732, 56] width 39 height 16
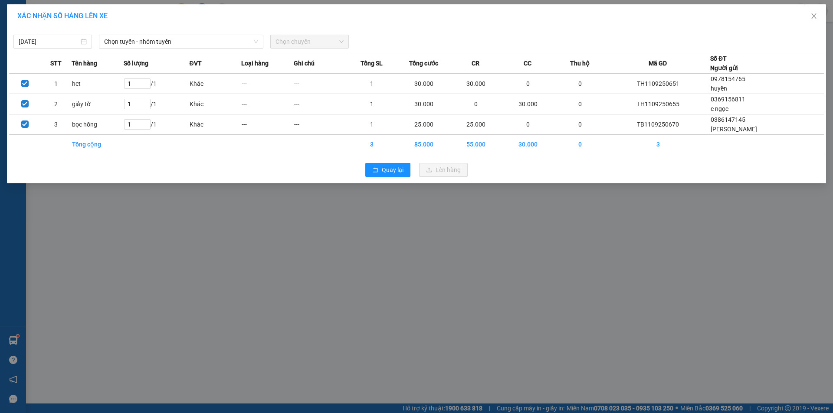
click at [131, 33] on div "[DATE] Chọn tuyến - nhóm tuyến Chọn chuyến" at bounding box center [416, 39] width 815 height 18
click at [155, 46] on span "Chọn tuyến - nhóm tuyến" at bounding box center [181, 41] width 154 height 13
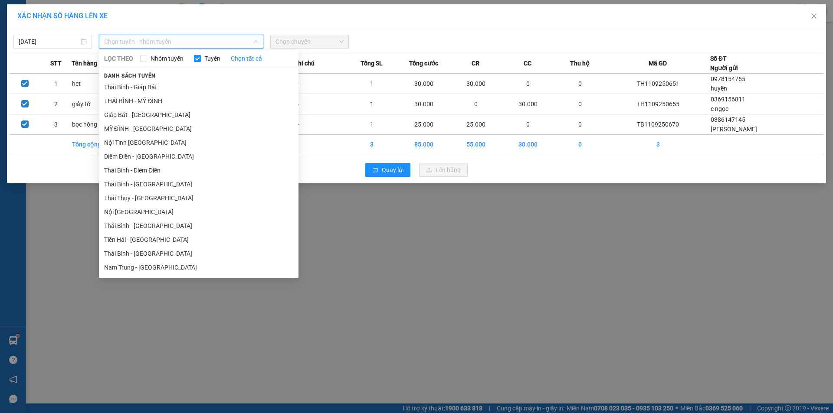
click at [158, 44] on span "Chọn tuyến - nhóm tuyến" at bounding box center [181, 41] width 154 height 13
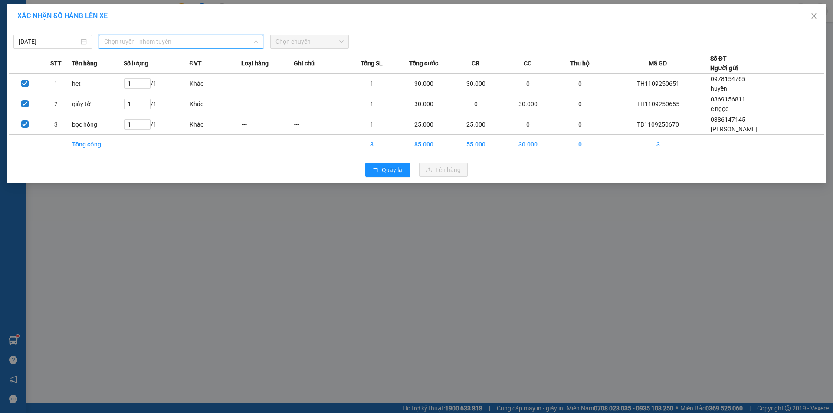
click at [152, 44] on span "Chọn tuyến - nhóm tuyến" at bounding box center [181, 41] width 154 height 13
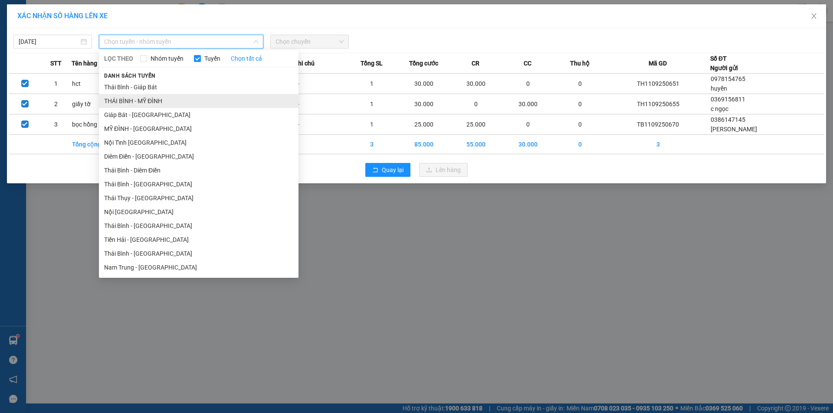
click at [158, 101] on li "THÁI BÌNH - MỸ ĐÌNH" at bounding box center [199, 101] width 200 height 14
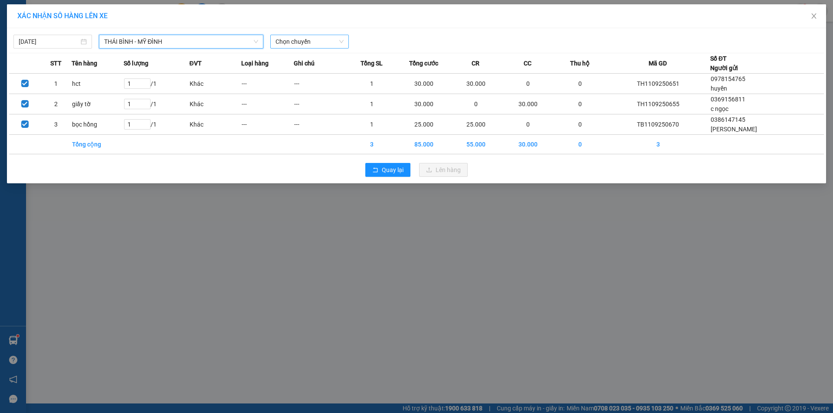
click at [301, 43] on span "Chọn chuyến" at bounding box center [310, 41] width 68 height 13
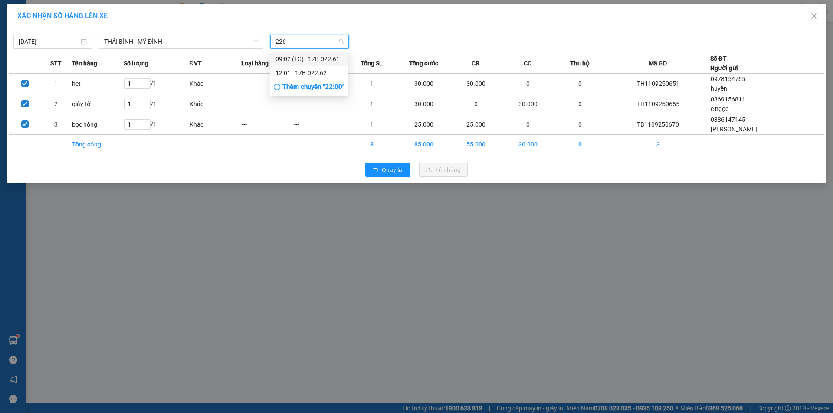
type input "2262"
click at [310, 62] on div "12:01 - 17B-022.62" at bounding box center [310, 59] width 68 height 10
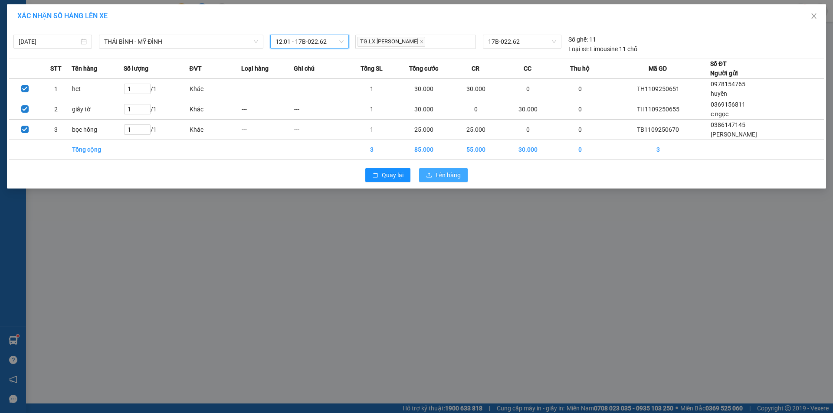
click at [442, 171] on span "Lên hàng" at bounding box center [448, 176] width 25 height 10
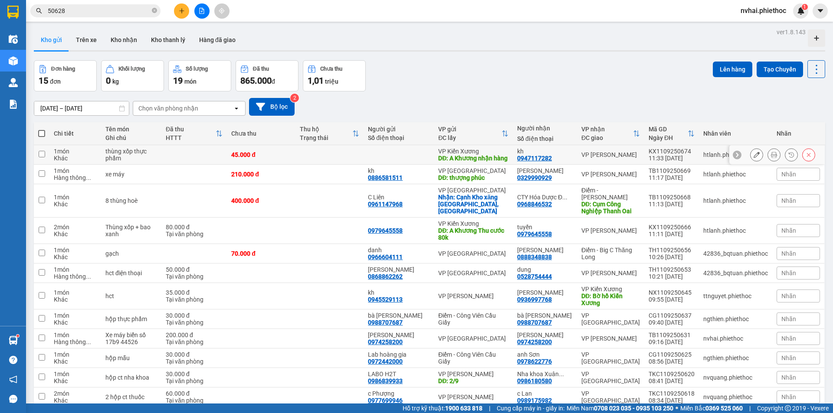
click at [620, 158] on div "VP [PERSON_NAME]" at bounding box center [610, 154] width 59 height 7
checkbox input "true"
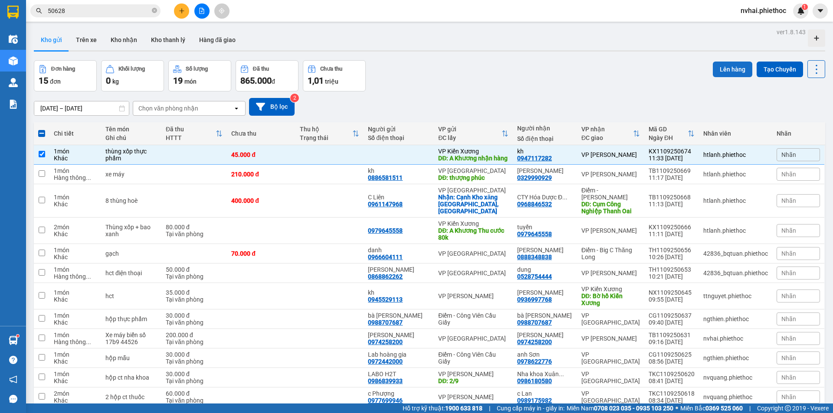
click at [715, 71] on button "Lên hàng" at bounding box center [732, 70] width 39 height 16
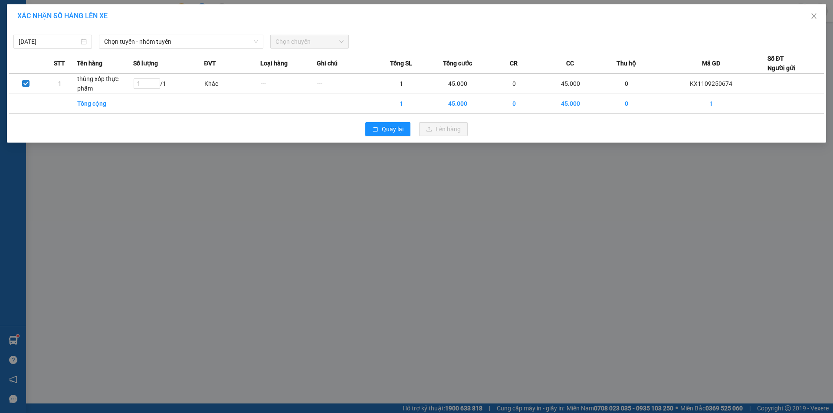
drag, startPoint x: 162, startPoint y: 34, endPoint x: 169, endPoint y: 66, distance: 33.3
click at [163, 34] on div "[DATE] Chọn tuyến - nhóm tuyến Chọn chuyến" at bounding box center [416, 39] width 815 height 18
click at [177, 40] on span "Chọn tuyến - nhóm tuyến" at bounding box center [181, 41] width 154 height 13
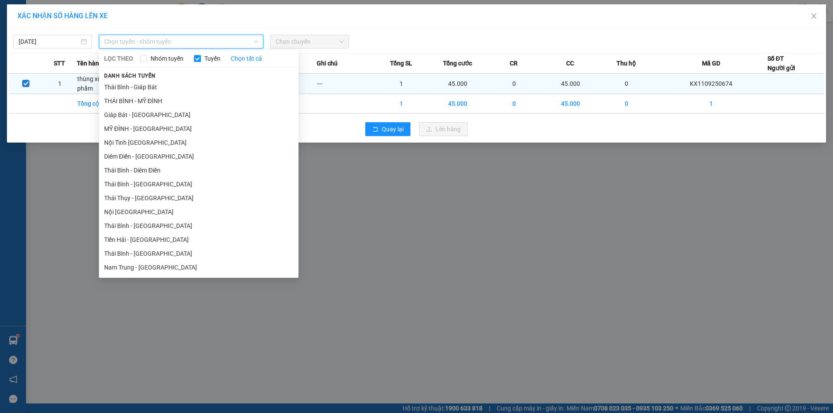
click at [168, 88] on li "Thái Bình - Giáp Bát" at bounding box center [199, 87] width 200 height 14
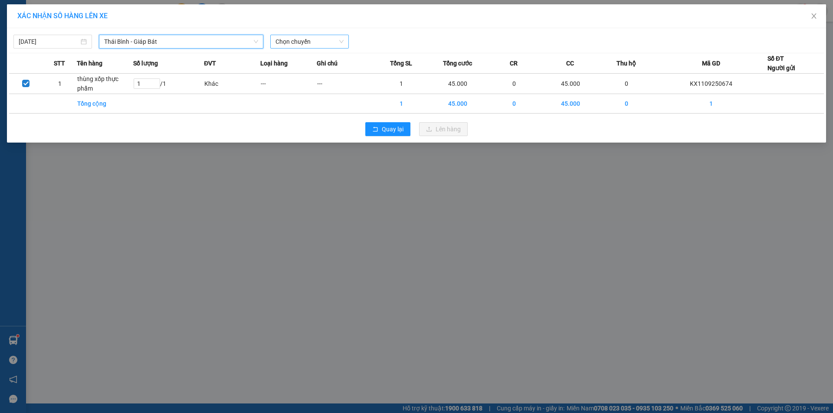
click at [278, 46] on span "Chọn chuyến" at bounding box center [310, 41] width 68 height 13
type input "2"
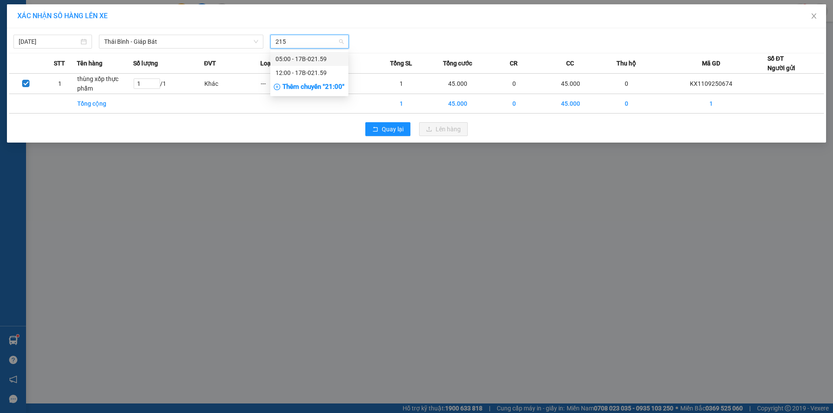
type input "2159"
drag, startPoint x: 316, startPoint y: 72, endPoint x: 342, endPoint y: 78, distance: 26.6
click at [316, 66] on div "12:00 - 17B-021.59" at bounding box center [309, 73] width 78 height 14
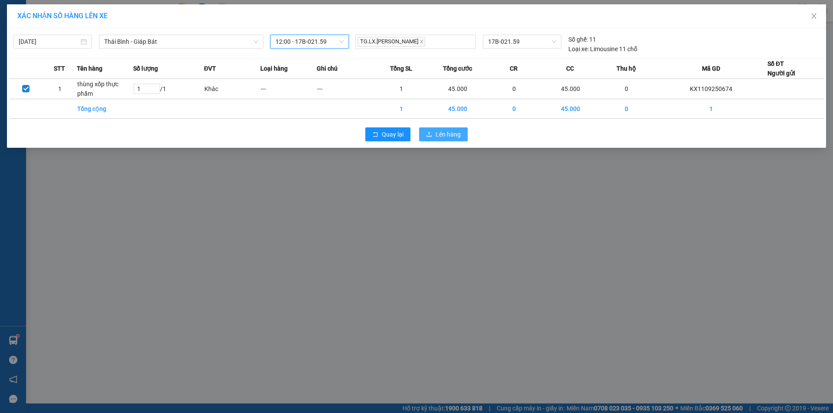
click at [447, 131] on span "Lên hàng" at bounding box center [448, 135] width 25 height 10
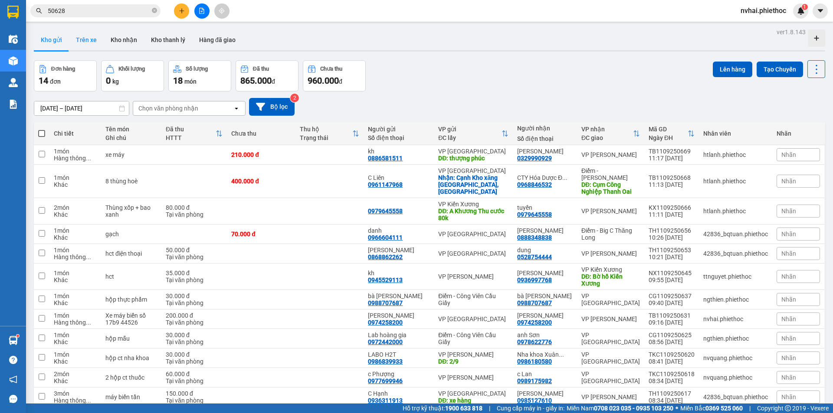
click at [85, 43] on button "Trên xe" at bounding box center [86, 40] width 35 height 21
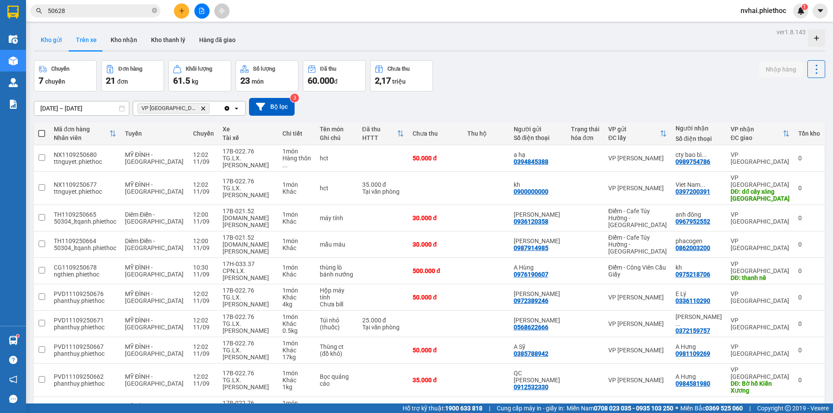
click at [53, 39] on button "Kho gửi" at bounding box center [51, 40] width 35 height 21
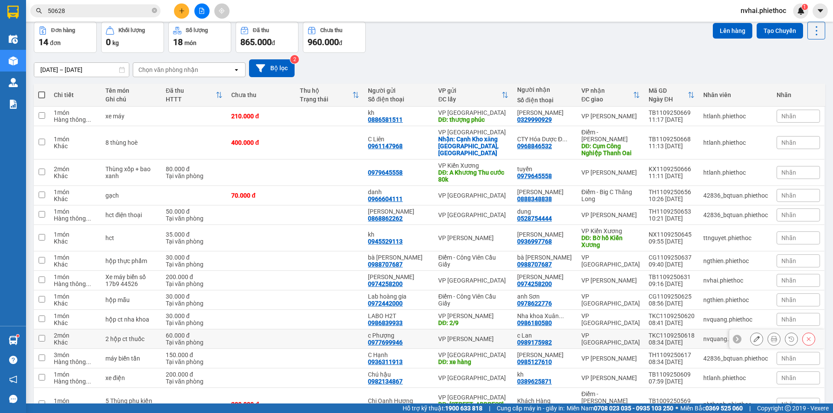
scroll to position [78, 0]
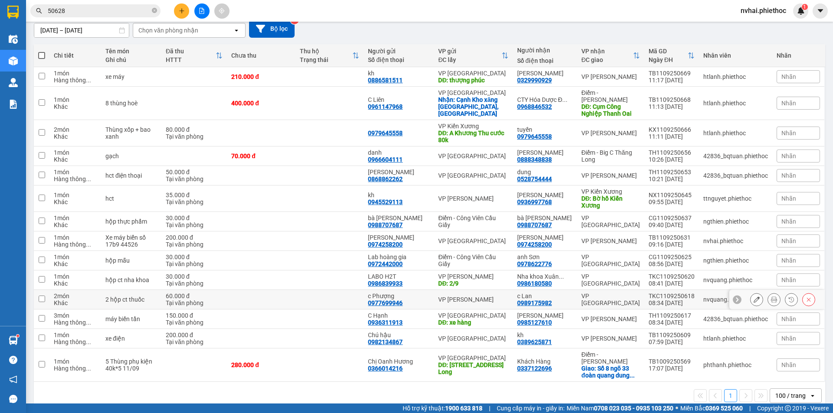
drag, startPoint x: 612, startPoint y: 293, endPoint x: 612, endPoint y: 273, distance: 19.5
click at [612, 293] on div "VP [GEOGRAPHIC_DATA]" at bounding box center [610, 300] width 59 height 14
checkbox input "true"
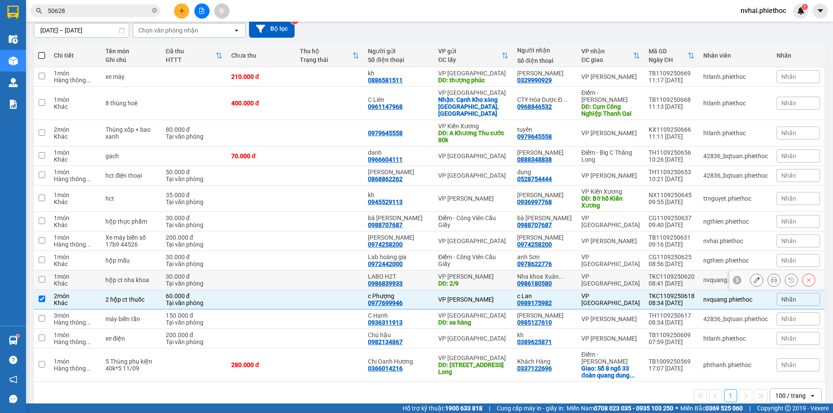
click at [613, 273] on div "VP [GEOGRAPHIC_DATA]" at bounding box center [610, 280] width 59 height 14
checkbox input "true"
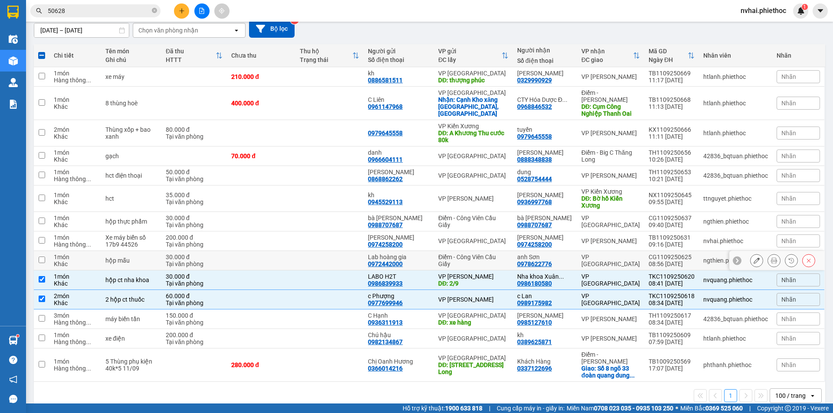
click at [618, 255] on div "VP [GEOGRAPHIC_DATA]" at bounding box center [610, 261] width 59 height 14
checkbox input "true"
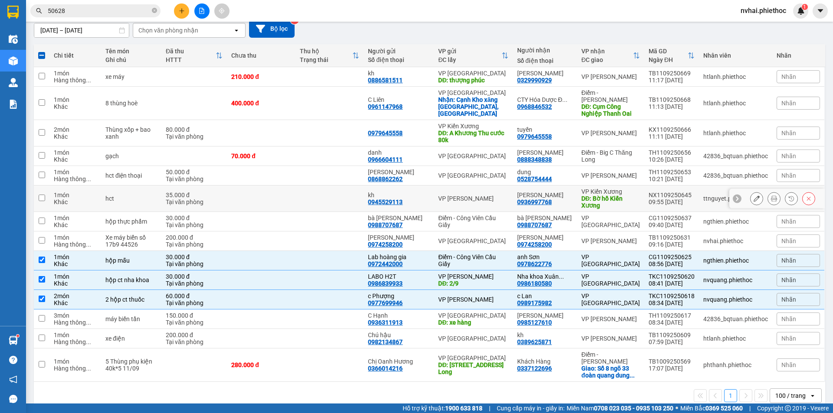
click at [622, 195] on div "DĐ: Bờ hồ Kiến Xương" at bounding box center [610, 202] width 59 height 14
checkbox input "true"
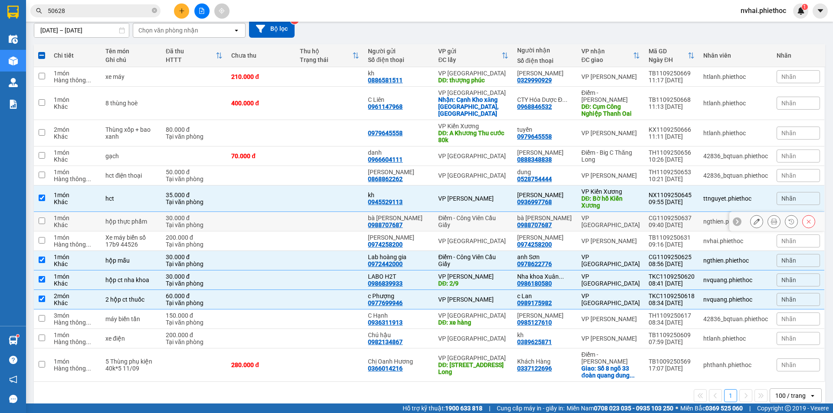
click at [620, 215] on div "VP [GEOGRAPHIC_DATA]" at bounding box center [610, 222] width 59 height 14
checkbox input "true"
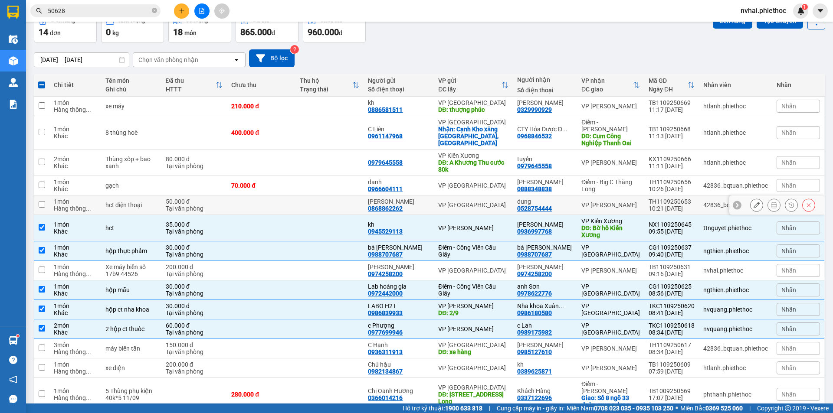
scroll to position [35, 0]
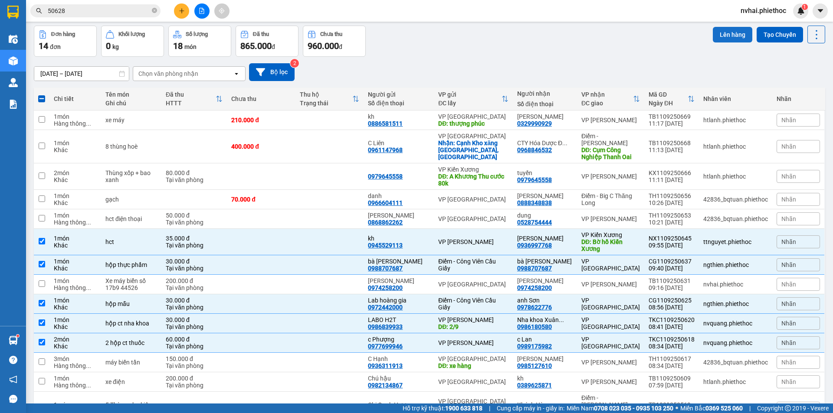
click at [721, 36] on button "Lên hàng" at bounding box center [732, 35] width 39 height 16
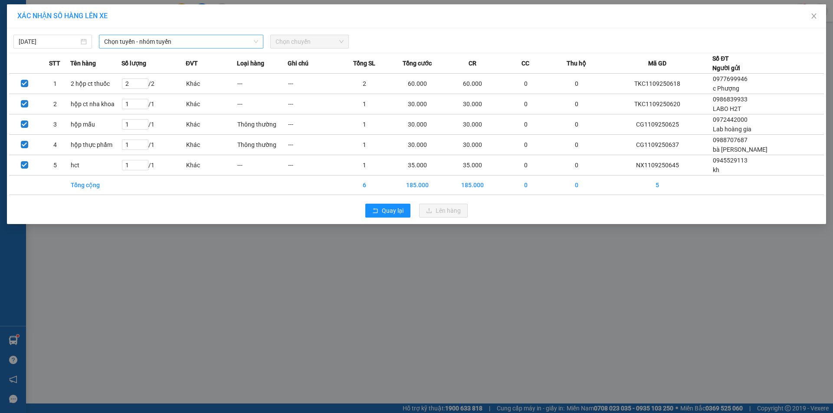
click at [121, 43] on span "Chọn tuyến - nhóm tuyến" at bounding box center [181, 41] width 154 height 13
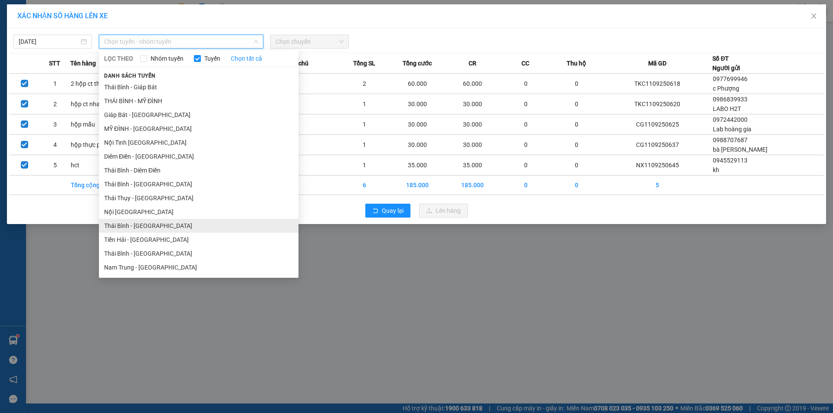
click at [157, 225] on li "Thái Bình - [GEOGRAPHIC_DATA]" at bounding box center [199, 226] width 200 height 14
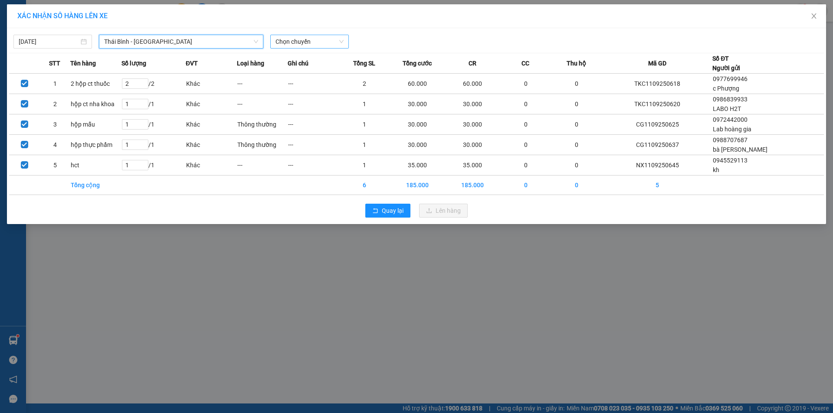
click at [297, 37] on span "Chọn chuyến" at bounding box center [310, 41] width 68 height 13
type input "12:00"
click at [322, 69] on div "Thêm chuyến " 12:00 "" at bounding box center [316, 73] width 92 height 15
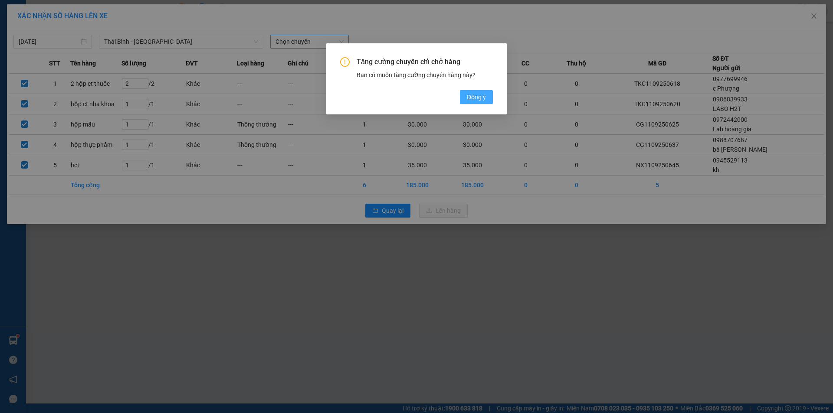
click at [468, 93] on span "Đồng ý" at bounding box center [476, 97] width 19 height 10
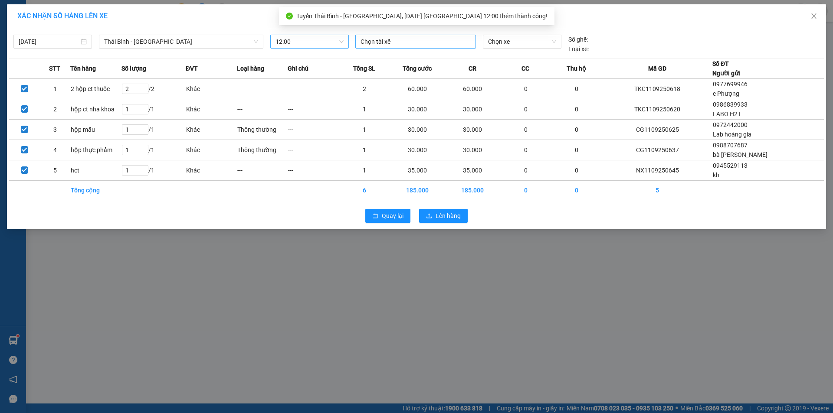
click at [394, 42] on div at bounding box center [416, 41] width 116 height 10
type input "1898"
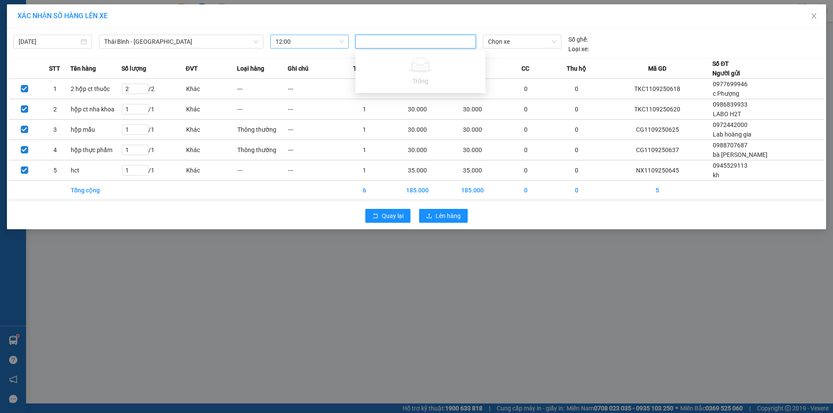
click at [404, 42] on div "1898" at bounding box center [416, 41] width 116 height 10
click at [404, 42] on div at bounding box center [416, 41] width 116 height 10
type input "giang"
click at [434, 57] on div "[GEOGRAPHIC_DATA]" at bounding box center [421, 59] width 120 height 10
click at [520, 39] on span "Chọn xe" at bounding box center [522, 41] width 68 height 13
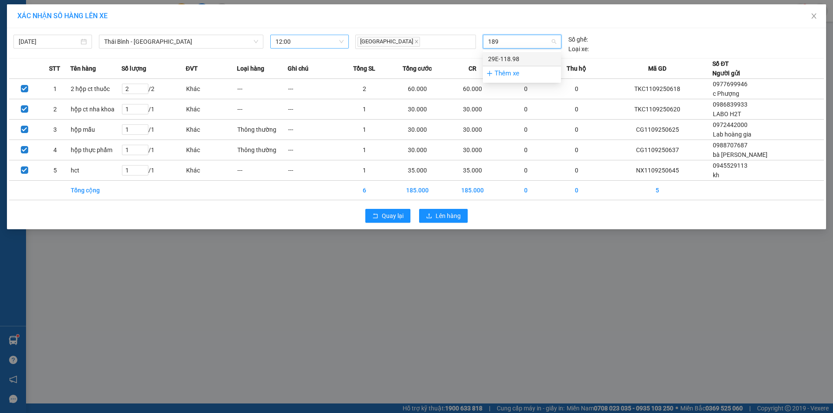
type input "1898"
click at [516, 59] on div "29E-118.98" at bounding box center [522, 59] width 68 height 10
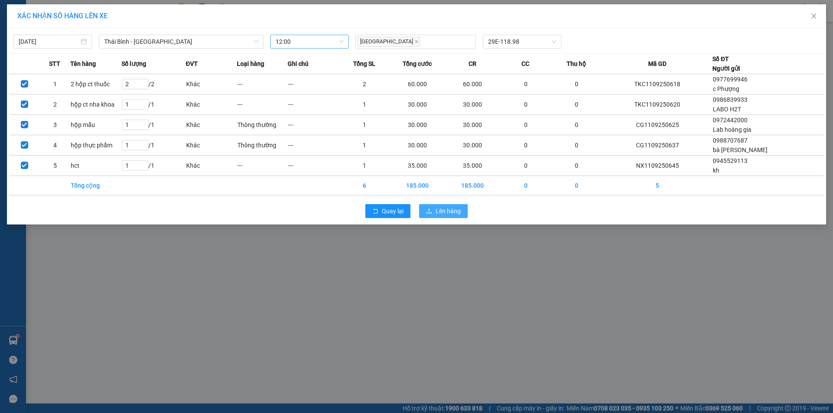
click at [432, 209] on icon "upload" at bounding box center [429, 211] width 6 height 6
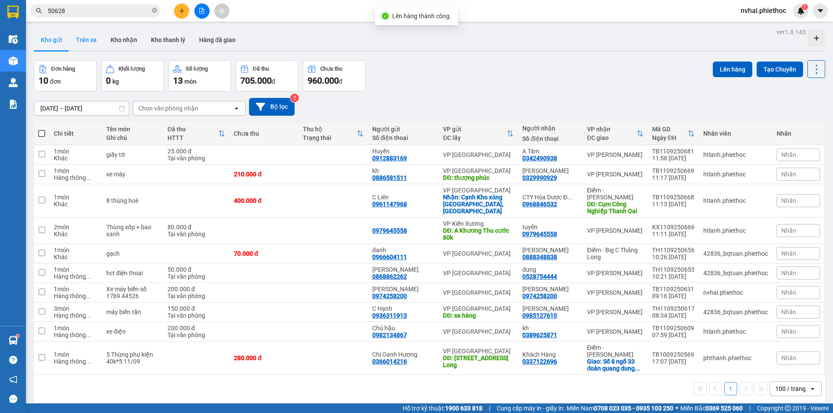
click at [89, 31] on button "Trên xe" at bounding box center [86, 40] width 35 height 21
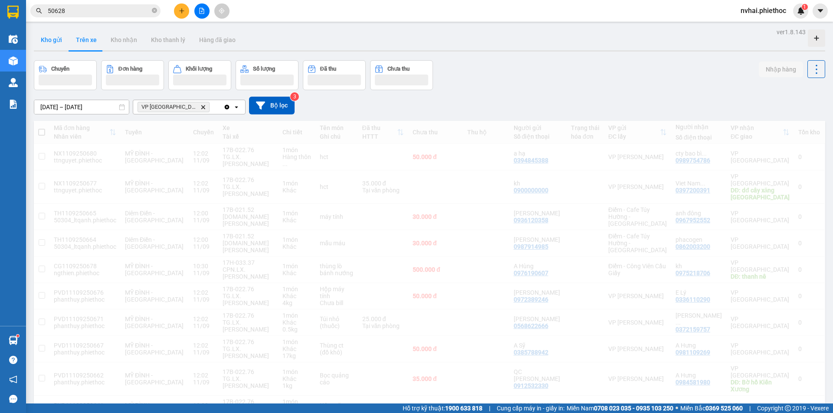
click at [59, 44] on button "Kho gửi" at bounding box center [51, 40] width 35 height 21
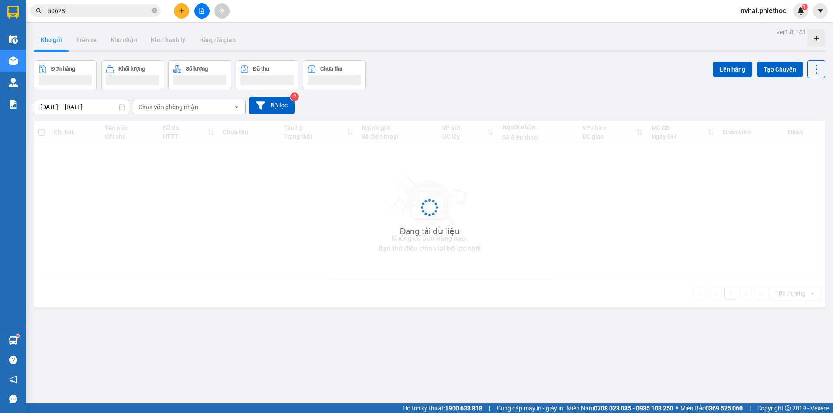
click at [59, 44] on button "Kho gửi" at bounding box center [51, 40] width 35 height 21
drag, startPoint x: 60, startPoint y: 44, endPoint x: 371, endPoint y: 238, distance: 366.2
click at [63, 44] on button "Kho gửi" at bounding box center [51, 40] width 35 height 21
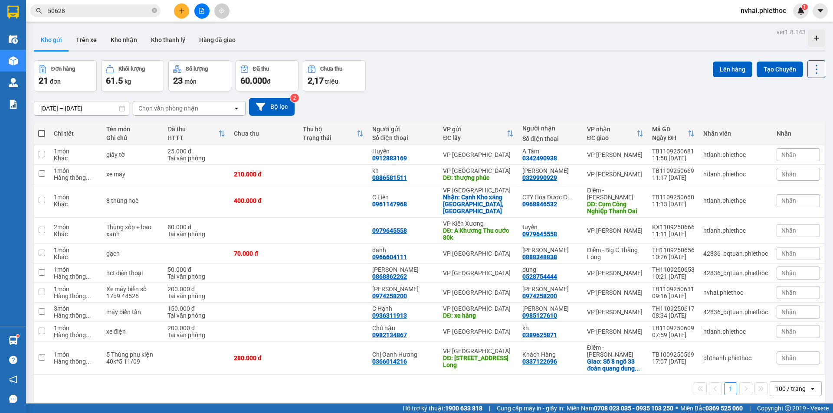
drag, startPoint x: 77, startPoint y: 39, endPoint x: 62, endPoint y: 36, distance: 15.2
click at [77, 41] on button "Trên xe" at bounding box center [86, 40] width 35 height 21
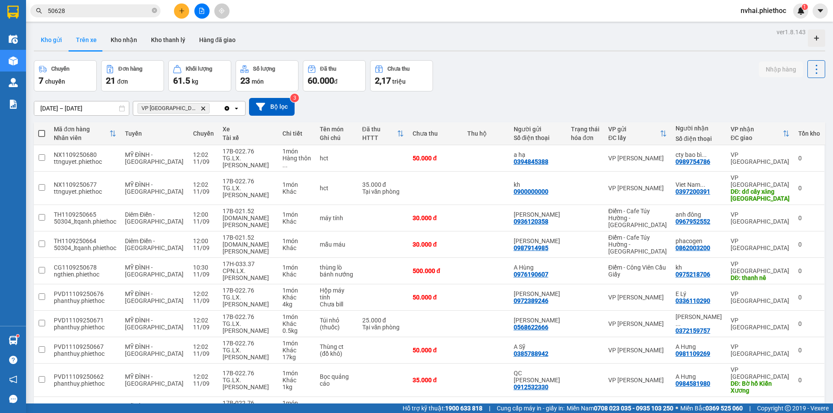
click at [57, 35] on button "Kho gửi" at bounding box center [51, 40] width 35 height 21
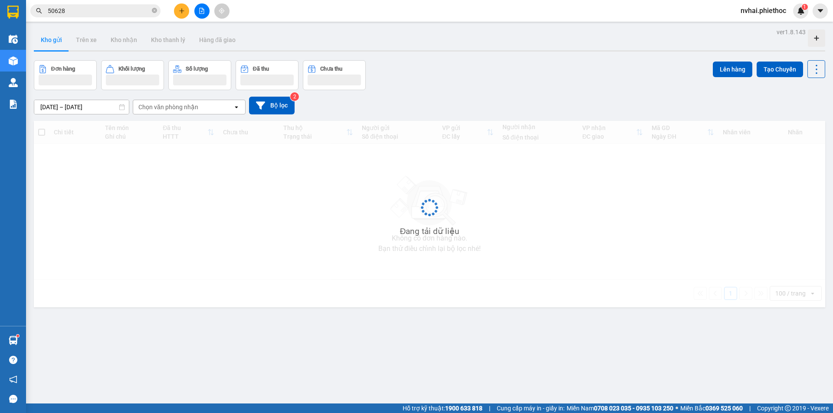
click at [57, 35] on button "Kho gửi" at bounding box center [51, 40] width 35 height 21
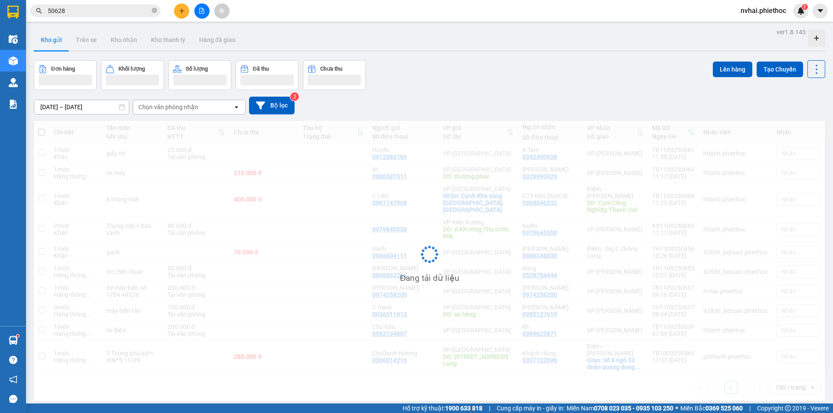
click at [57, 35] on button "Kho gửi" at bounding box center [51, 40] width 35 height 21
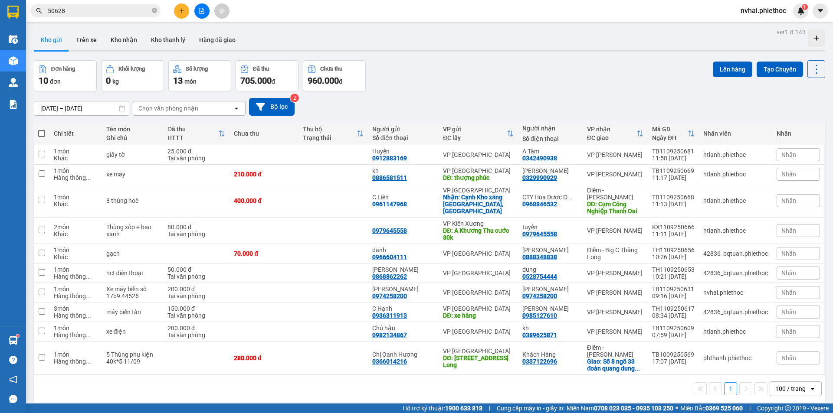
click at [90, 13] on input "50628" at bounding box center [99, 11] width 102 height 10
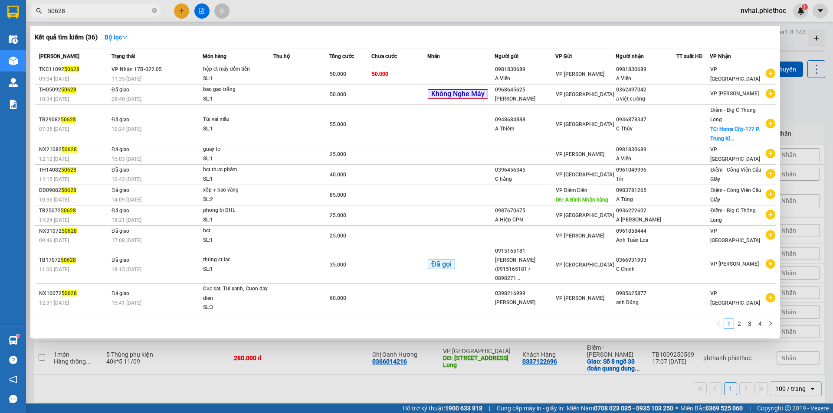
click at [90, 13] on input "50628" at bounding box center [99, 11] width 102 height 10
click at [90, 12] on input "50628" at bounding box center [99, 11] width 102 height 10
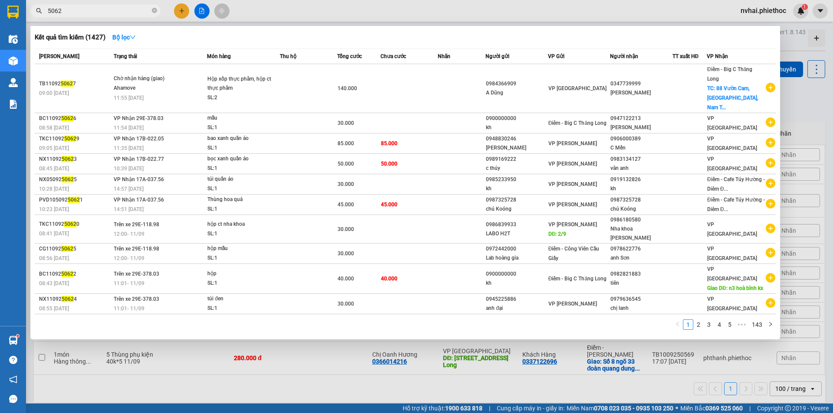
type input "5062"
click at [178, 12] on div at bounding box center [416, 206] width 833 height 413
click at [179, 12] on icon "plus" at bounding box center [182, 11] width 6 height 6
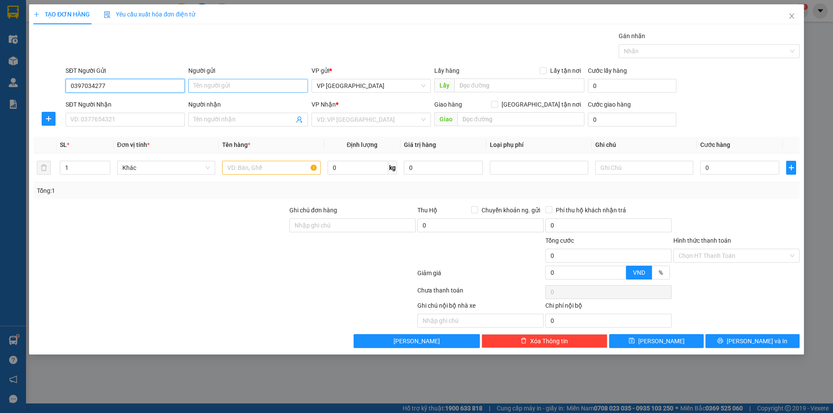
type input "0397034277"
click at [263, 85] on input "Người gửi" at bounding box center [247, 86] width 119 height 14
click at [263, 89] on input "Người gửi" at bounding box center [247, 86] width 119 height 14
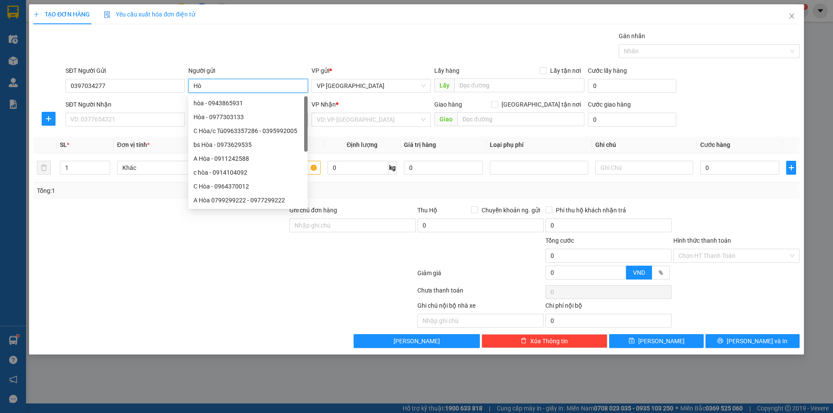
type input "H"
type input "Hòa"
click at [142, 121] on input "SĐT Người Nhận" at bounding box center [125, 120] width 119 height 14
click at [145, 118] on input "SĐT Người Nhận" at bounding box center [125, 120] width 119 height 14
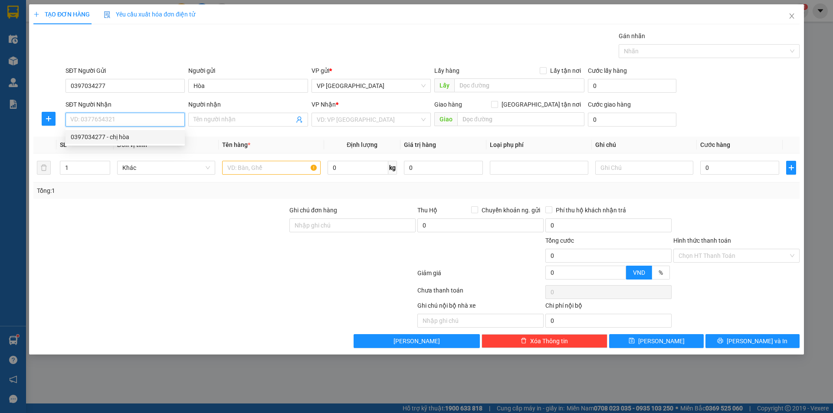
click at [158, 120] on input "SĐT Người Nhận" at bounding box center [125, 120] width 119 height 14
click at [236, 56] on div "Gói vận chuyển * Tiêu chuẩn Gán nhãn Nhãn" at bounding box center [433, 46] width 738 height 30
click at [111, 119] on input "SĐT Người Nhận" at bounding box center [125, 120] width 119 height 14
click at [236, 48] on div "Gói vận chuyển * Tiêu chuẩn Gán nhãn Nhãn" at bounding box center [433, 46] width 738 height 30
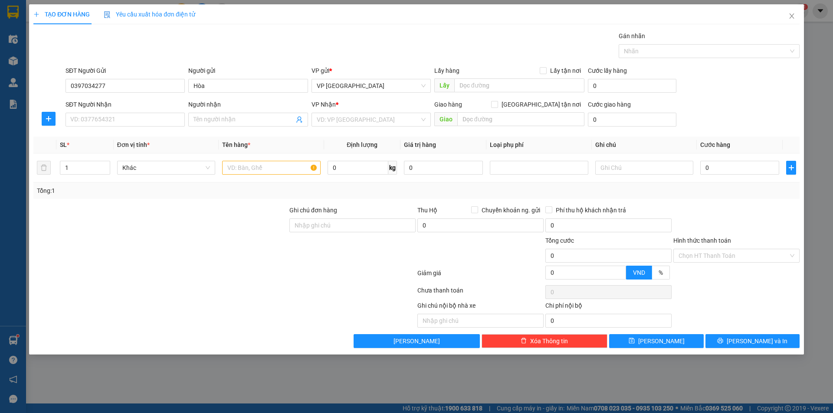
click at [132, 112] on div "SĐT Người Nhận" at bounding box center [125, 106] width 119 height 13
click at [148, 124] on input "SĐT Người Nhận" at bounding box center [125, 120] width 119 height 14
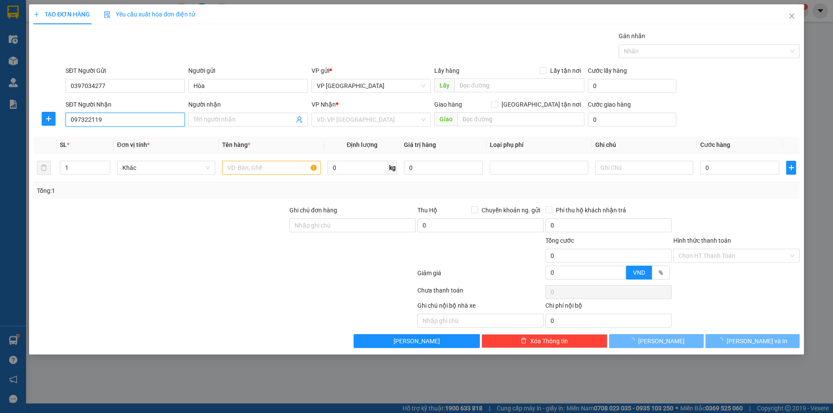
type input "0973221194"
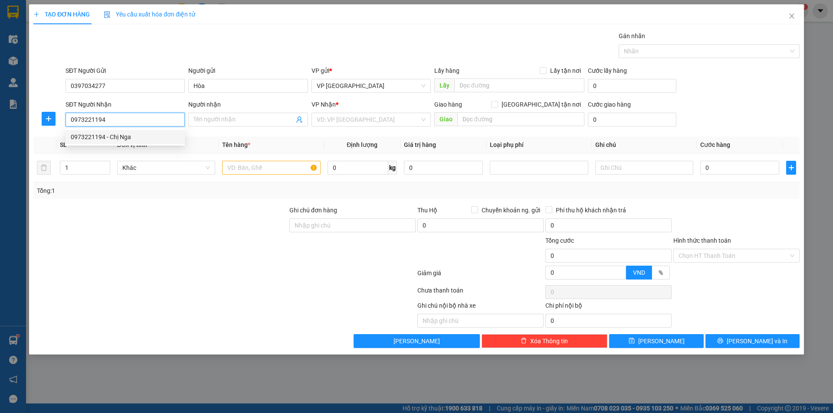
click at [140, 137] on div "0973221194 - Chị Nga" at bounding box center [125, 137] width 109 height 10
type input "Chị Nga"
checkbox input "true"
type input "Park 1 [GEOGRAPHIC_DATA], Ng. 454 [PERSON_NAME], [GEOGRAPHIC_DATA], [GEOGRAPHIC…"
type input "35.000"
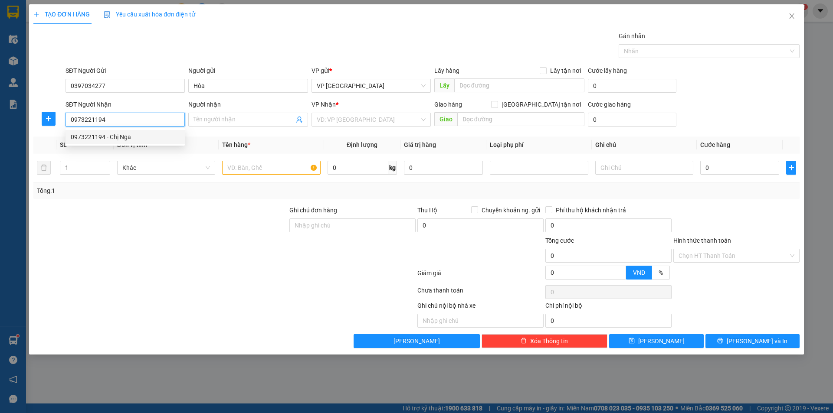
type input "35.000"
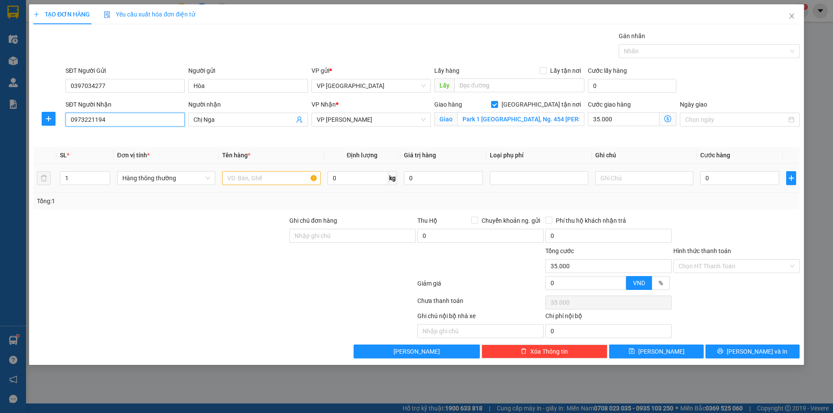
type input "0973221194"
click at [299, 185] on input "text" at bounding box center [271, 178] width 98 height 14
drag, startPoint x: 727, startPoint y: 118, endPoint x: 733, endPoint y: 125, distance: 9.2
click at [727, 118] on input "Ngày giao" at bounding box center [735, 120] width 101 height 10
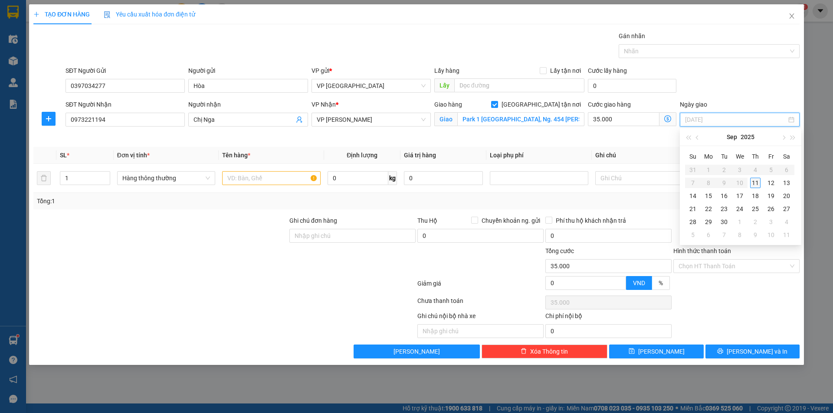
type input "[DATE]"
click at [755, 183] on div "11" at bounding box center [755, 183] width 10 height 10
click at [296, 175] on input "text" at bounding box center [271, 178] width 98 height 14
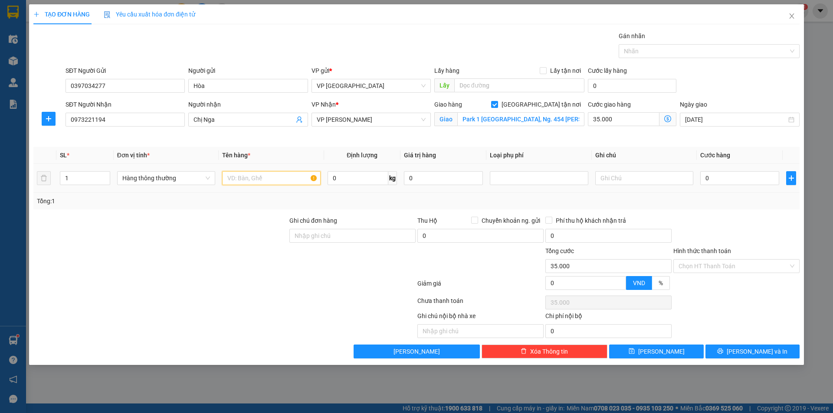
drag, startPoint x: 296, startPoint y: 175, endPoint x: 378, endPoint y: 195, distance: 84.4
click at [296, 174] on input "text" at bounding box center [271, 178] width 98 height 14
type input "Giấy tờ"
click at [752, 176] on input "0" at bounding box center [739, 178] width 79 height 14
type input "2"
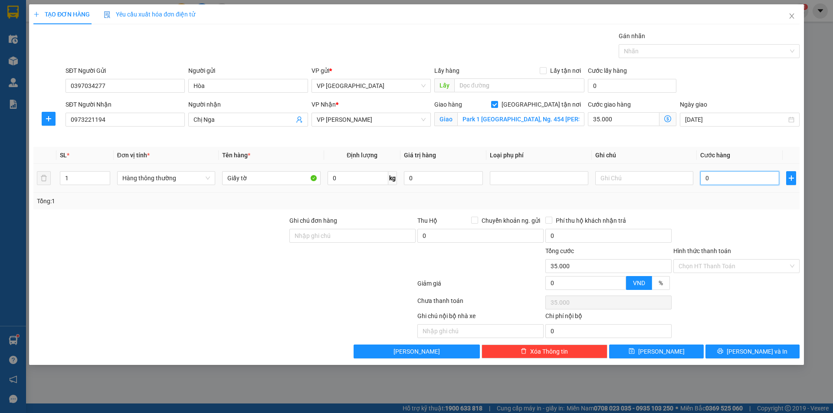
type input "35.002"
type input "25"
type input "35.025"
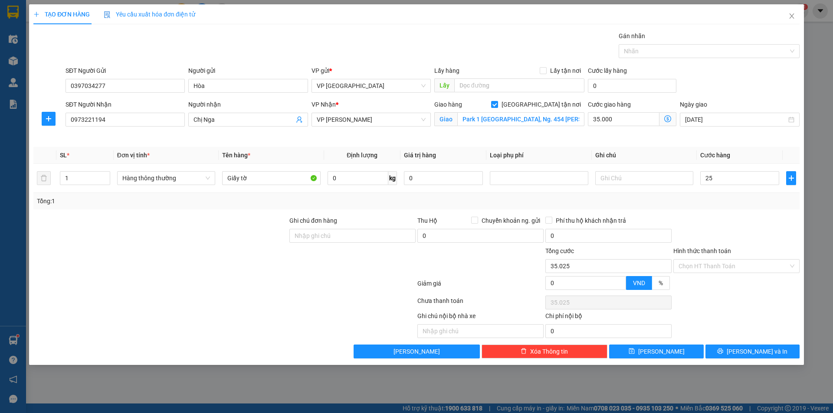
type input "25.000"
type input "60.000"
click at [765, 144] on div "Transit Pickup Surcharge Ids Transit Deliver Surcharge Ids Transit Deliver Surc…" at bounding box center [416, 195] width 766 height 328
click at [748, 328] on div "Ghi chú nội bộ nhà xe Chi phí nội bộ 0" at bounding box center [417, 325] width 768 height 27
click at [742, 264] on input "Hình thức thanh toán" at bounding box center [734, 266] width 110 height 13
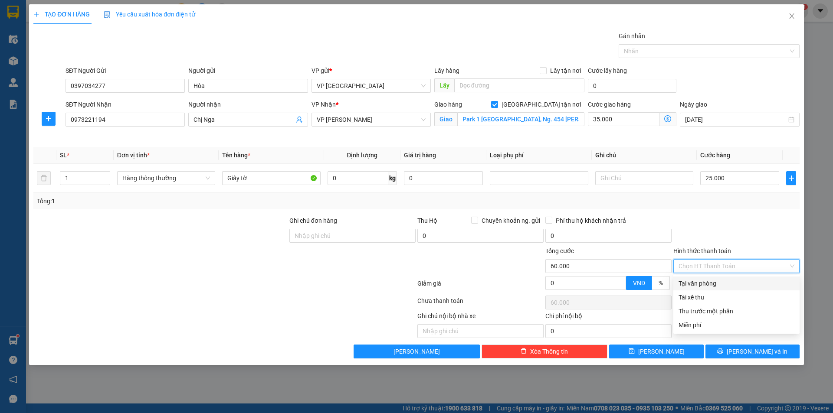
click at [728, 284] on div "Tại văn phòng" at bounding box center [737, 284] width 116 height 10
type input "0"
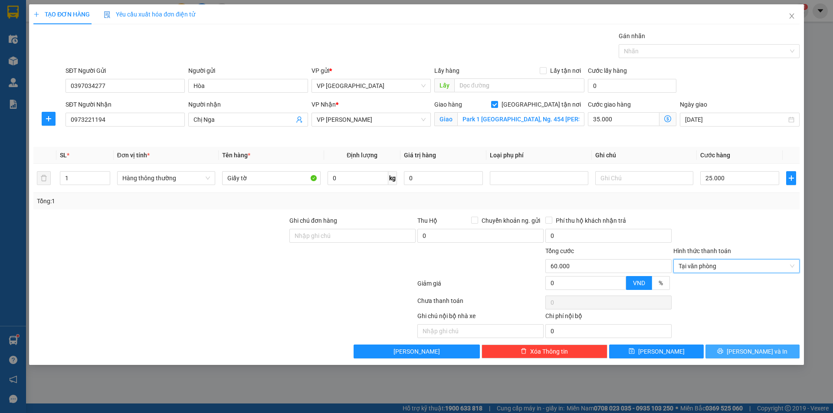
click at [723, 349] on icon "printer" at bounding box center [720, 351] width 6 height 6
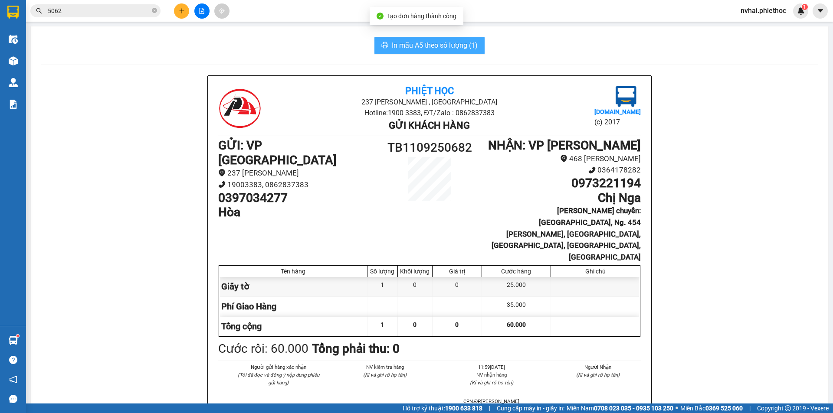
click at [442, 40] on span "In mẫu A5 theo số lượng (1)" at bounding box center [435, 45] width 86 height 11
click at [433, 54] on button "In mẫu A5 theo số lượng (1)" at bounding box center [429, 45] width 110 height 17
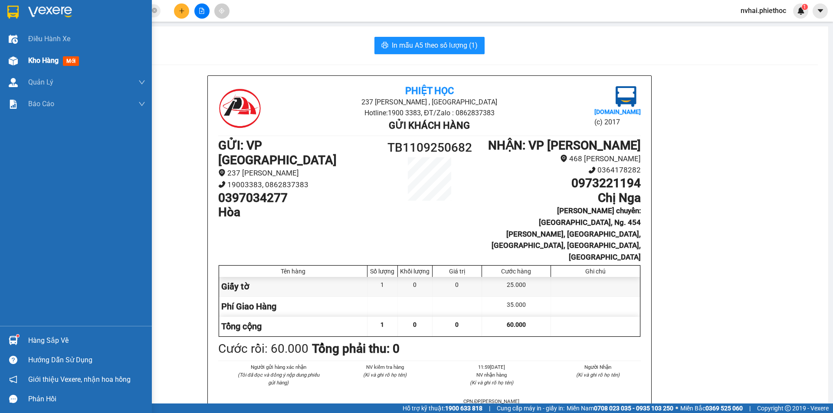
click at [28, 59] on div "Kho hàng mới" at bounding box center [76, 61] width 152 height 22
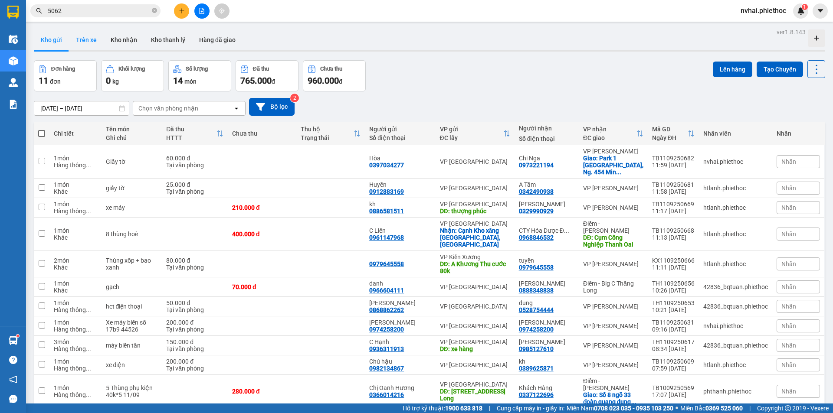
click at [83, 43] on button "Trên xe" at bounding box center [86, 40] width 35 height 21
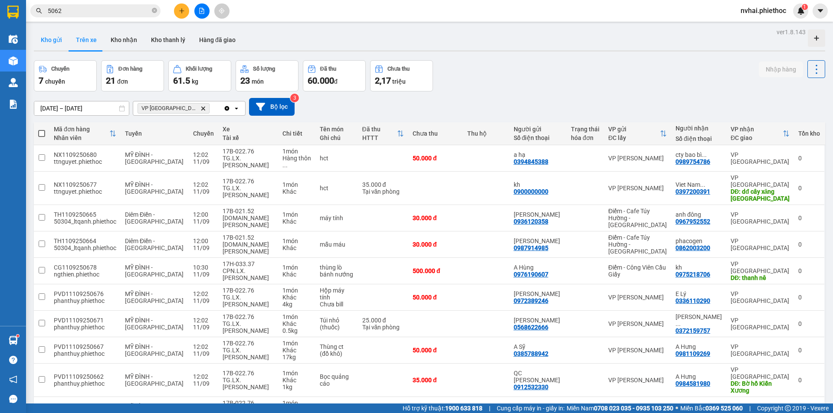
click at [42, 34] on button "Kho gửi" at bounding box center [51, 40] width 35 height 21
